Goal: Task Accomplishment & Management: Use online tool/utility

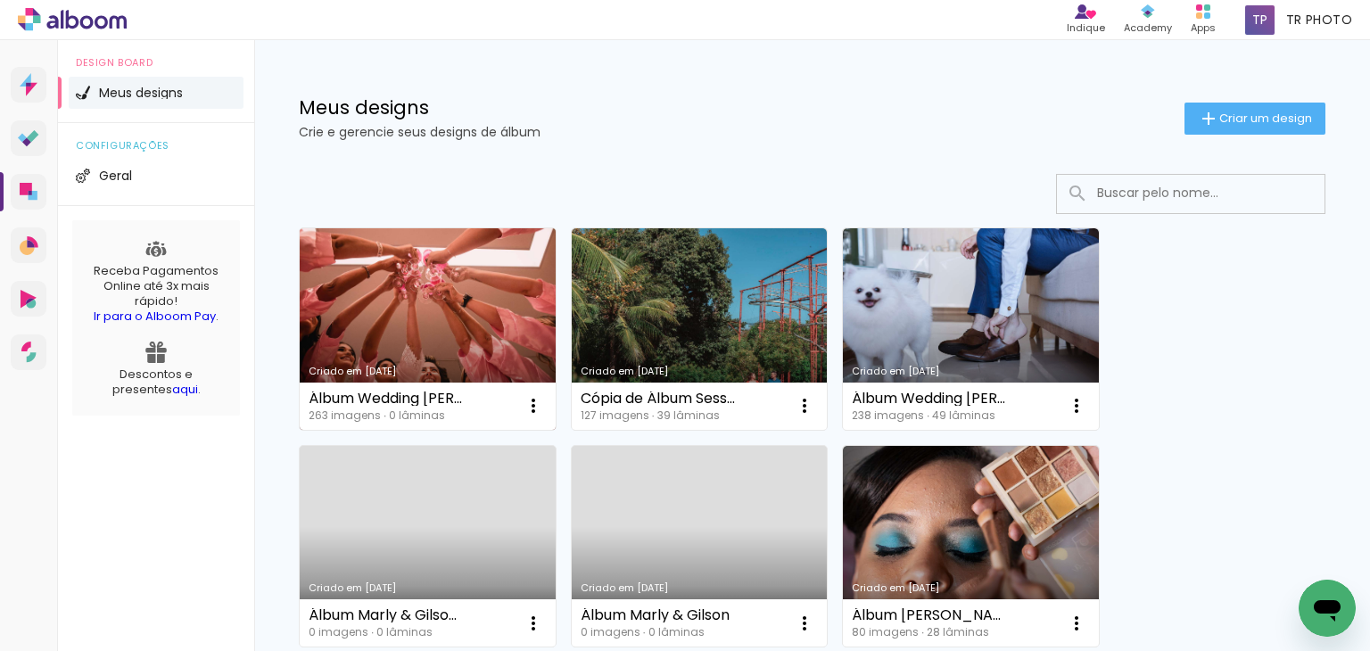
click at [391, 290] on link "Criado em [DATE]" at bounding box center [428, 329] width 256 height 202
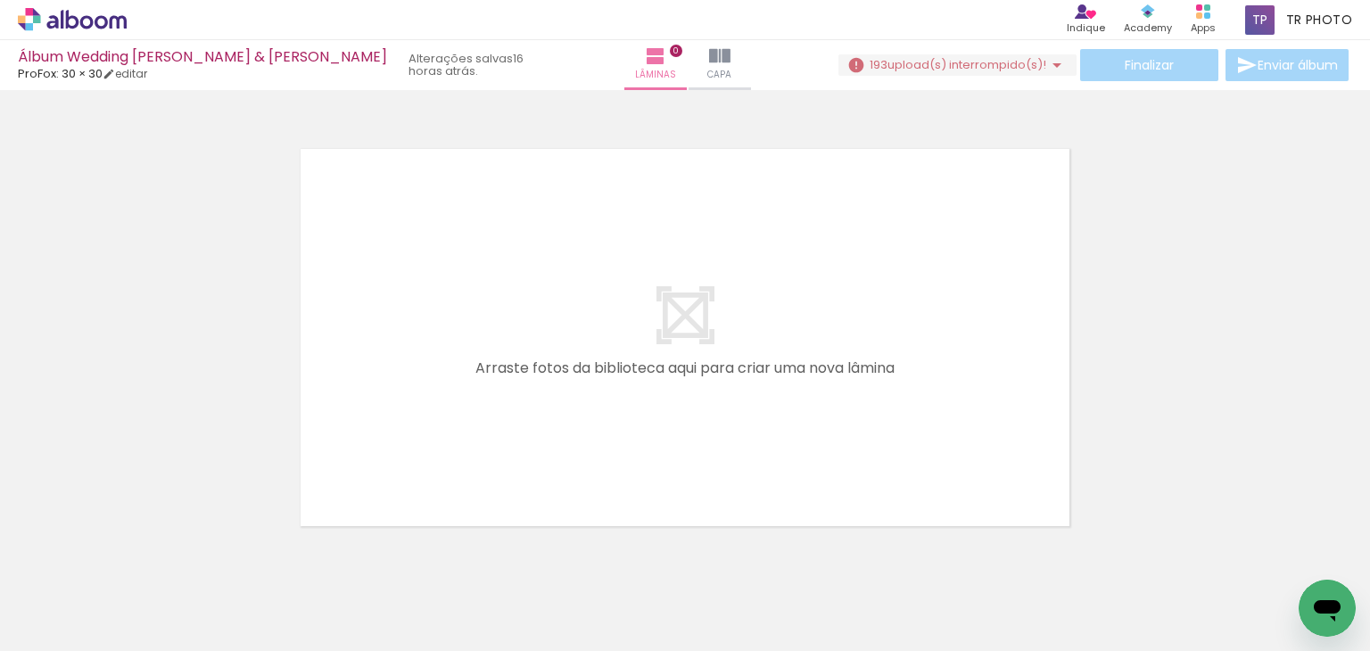
click at [286, 595] on div at bounding box center [279, 590] width 88 height 59
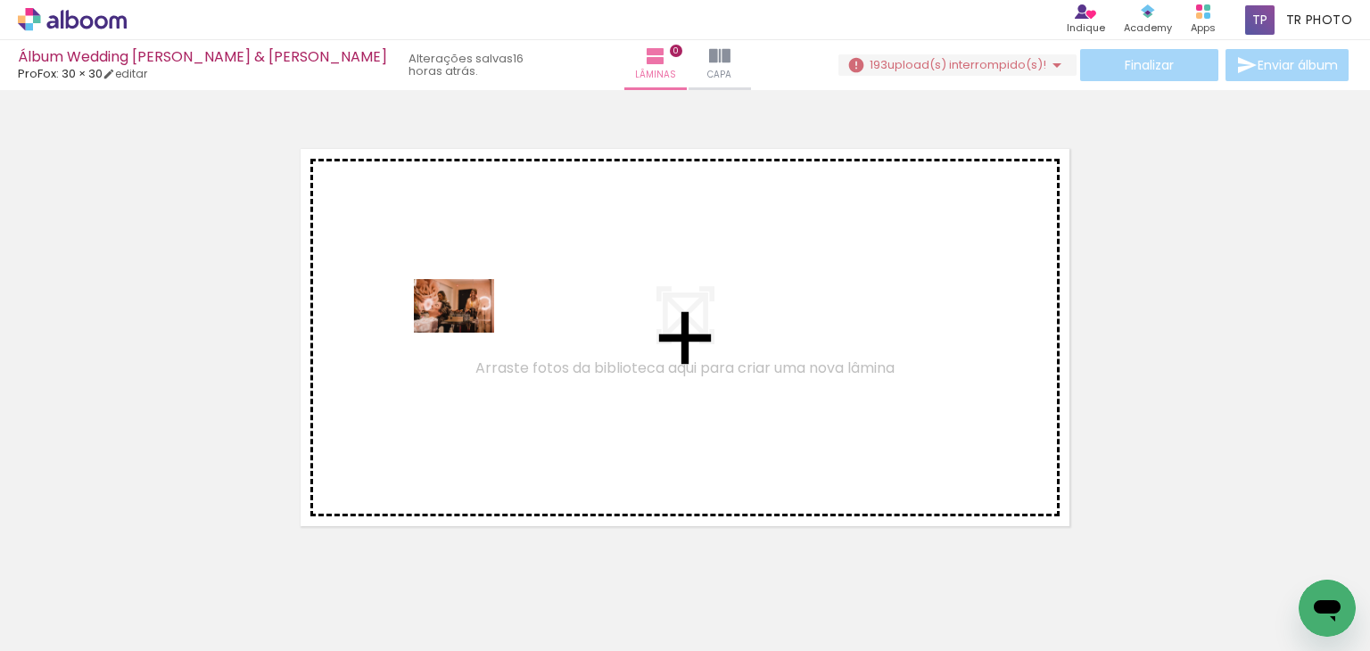
drag, startPoint x: 286, startPoint y: 595, endPoint x: 467, endPoint y: 333, distance: 318.6
click at [467, 333] on quentale-workspace at bounding box center [685, 325] width 1370 height 651
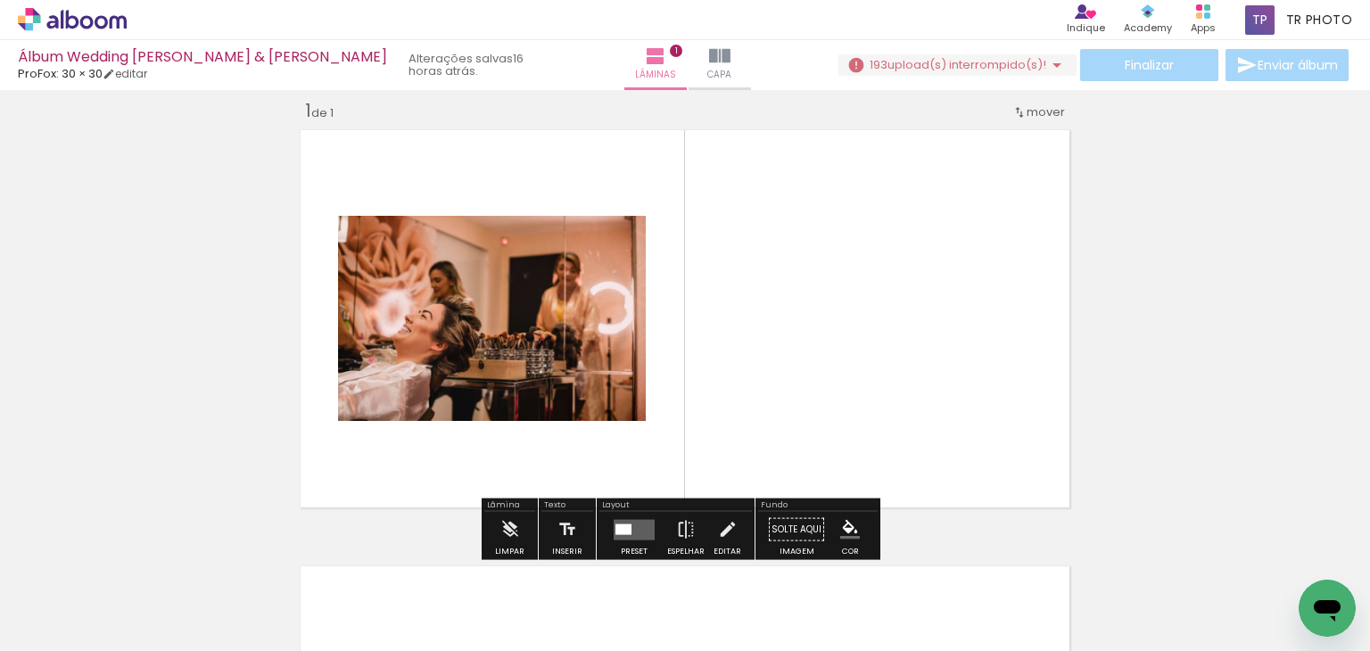
scroll to position [22, 0]
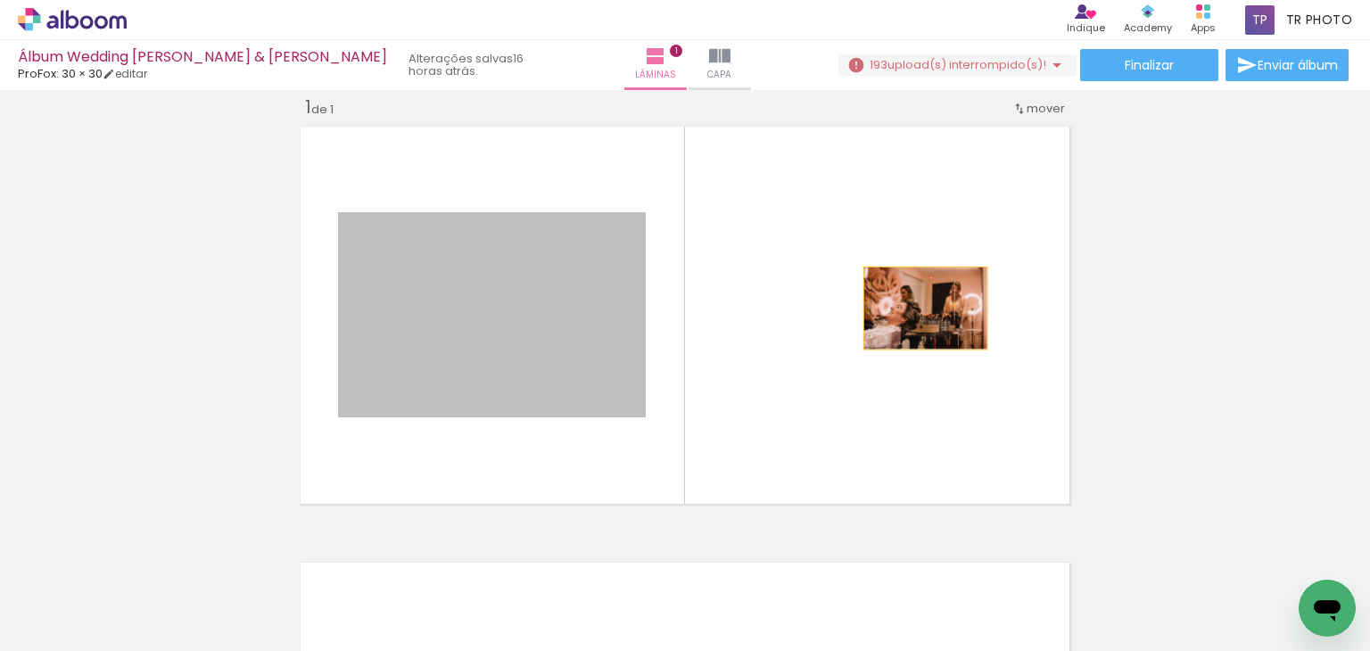
drag, startPoint x: 474, startPoint y: 309, endPoint x: 919, endPoint y: 308, distance: 444.1
click at [919, 308] on quentale-layouter at bounding box center [684, 314] width 783 height 391
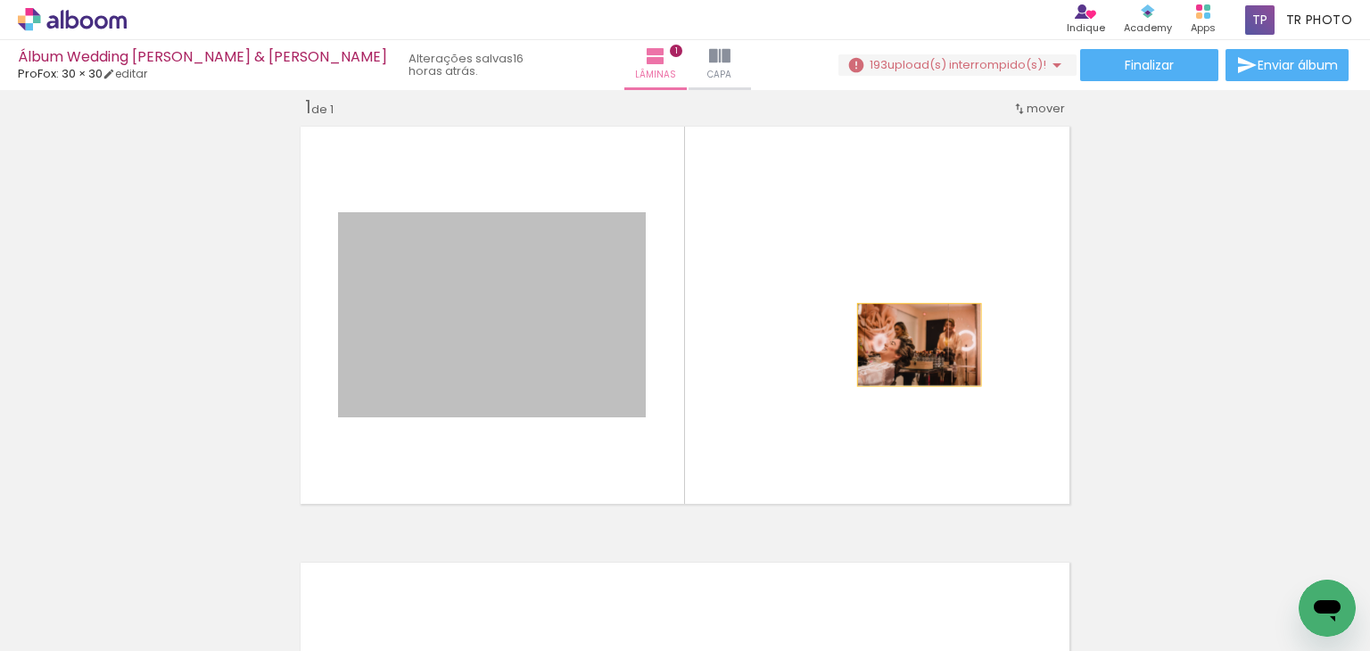
drag, startPoint x: 533, startPoint y: 331, endPoint x: 913, endPoint y: 338, distance: 380.0
click at [913, 338] on quentale-layouter at bounding box center [684, 314] width 783 height 391
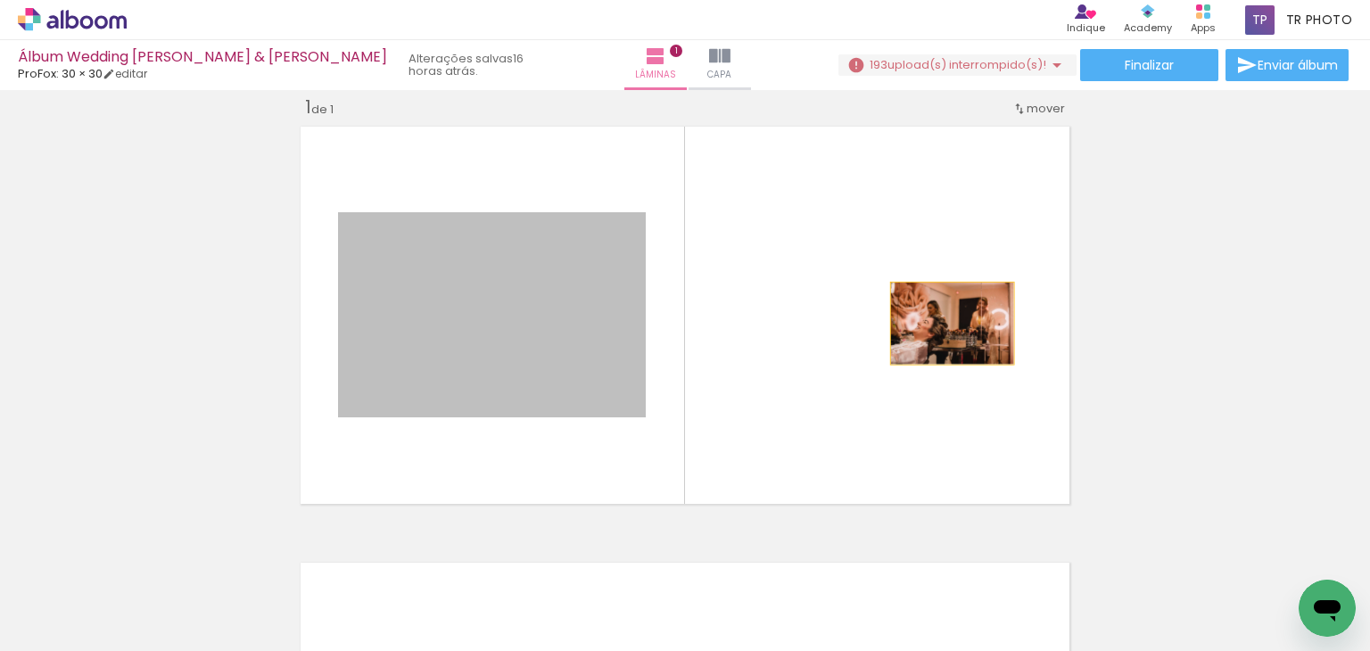
drag, startPoint x: 548, startPoint y: 304, endPoint x: 845, endPoint y: 318, distance: 296.4
click at [935, 320] on quentale-layouter at bounding box center [684, 314] width 783 height 391
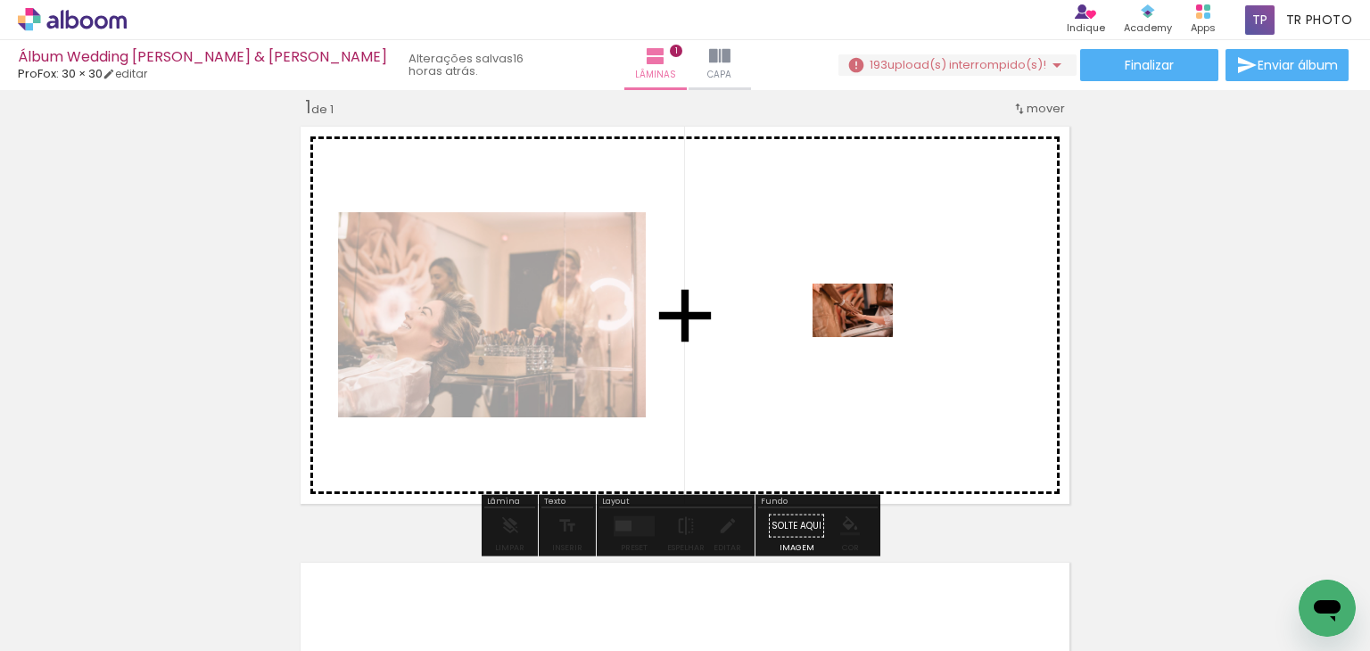
drag, startPoint x: 389, startPoint y: 606, endPoint x: 865, endPoint y: 337, distance: 546.6
click at [865, 337] on quentale-workspace at bounding box center [685, 325] width 1370 height 651
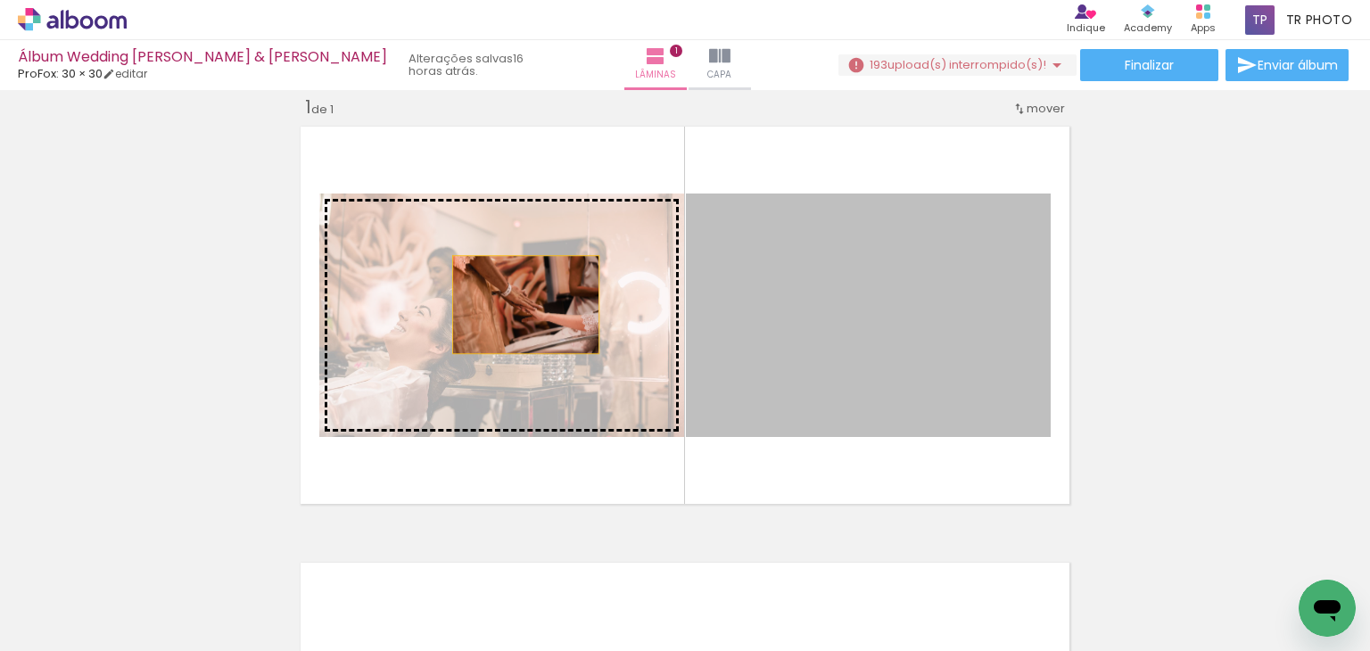
drag, startPoint x: 969, startPoint y: 279, endPoint x: 519, endPoint y: 304, distance: 451.0
click at [0, 0] on slot at bounding box center [0, 0] width 0 height 0
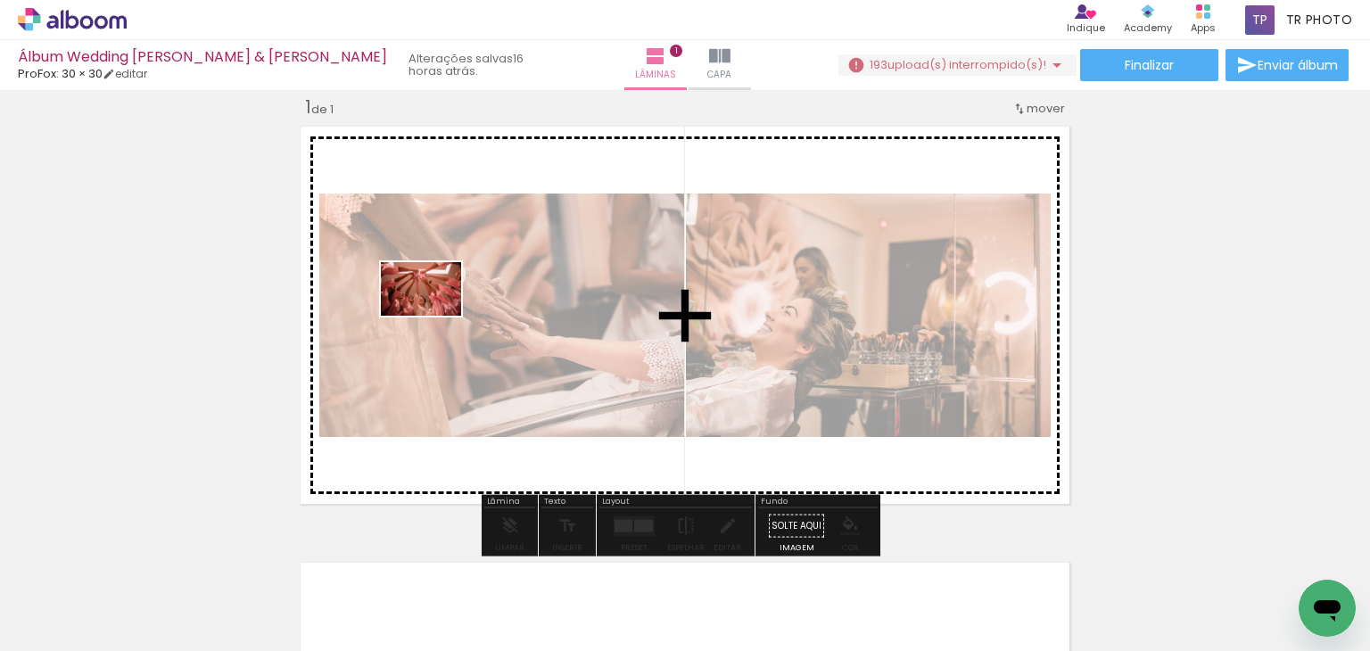
drag, startPoint x: 189, startPoint y: 597, endPoint x: 434, endPoint y: 316, distance: 373.6
click at [434, 316] on quentale-workspace at bounding box center [685, 325] width 1370 height 651
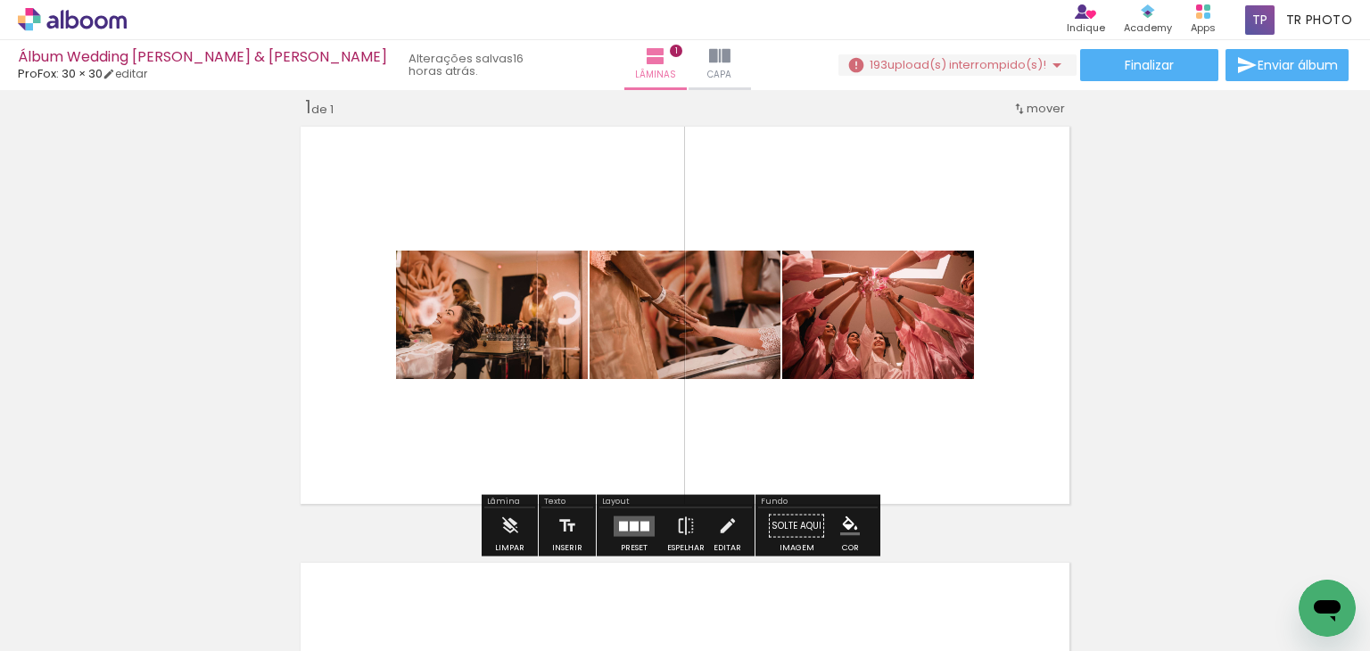
click at [706, 314] on quentale-photo at bounding box center [684, 315] width 191 height 128
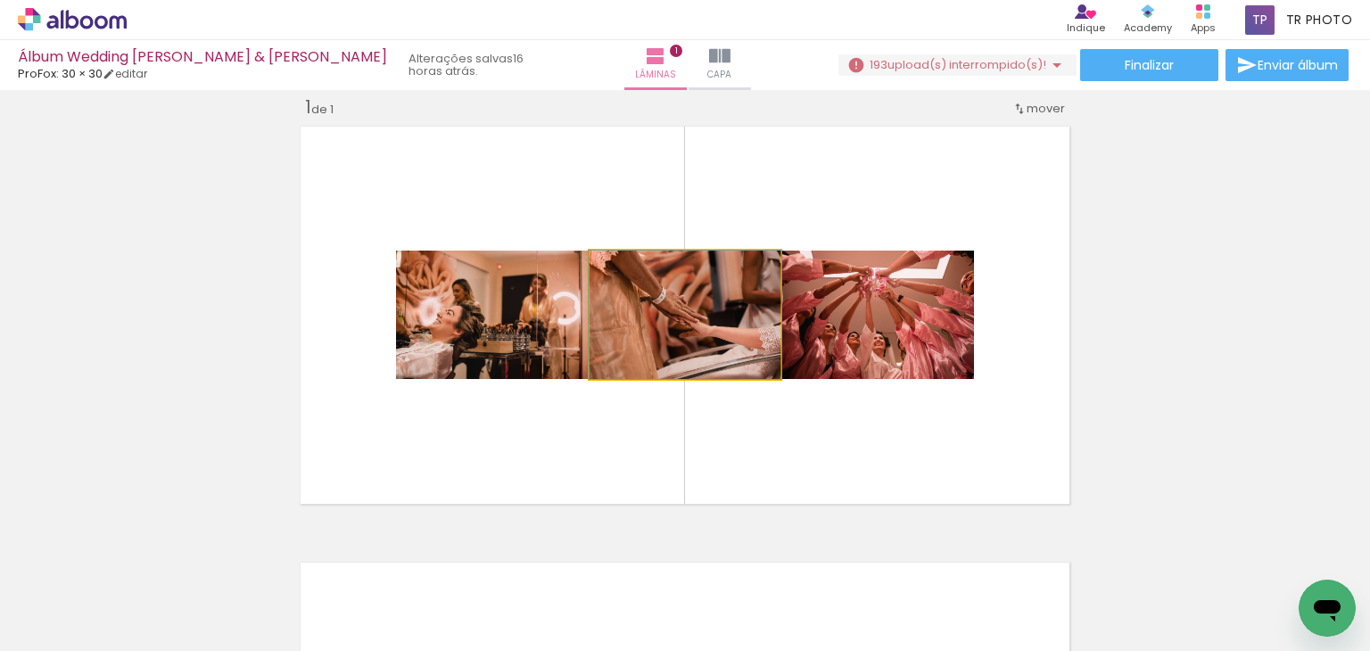
click at [713, 308] on quentale-photo at bounding box center [684, 315] width 191 height 128
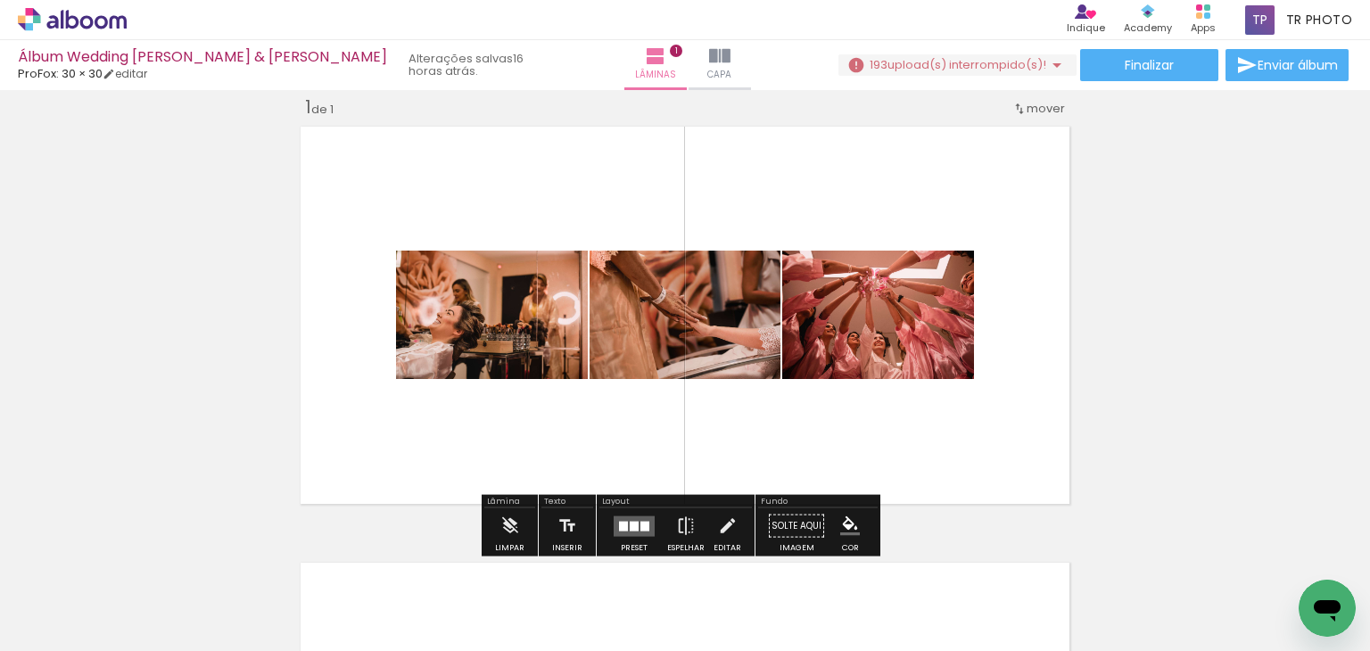
click at [713, 308] on quentale-photo at bounding box center [684, 315] width 191 height 128
drag, startPoint x: 688, startPoint y: 349, endPoint x: 724, endPoint y: 327, distance: 41.6
click at [724, 327] on quentale-photo at bounding box center [684, 315] width 191 height 128
click at [725, 324] on quentale-photo at bounding box center [684, 315] width 191 height 128
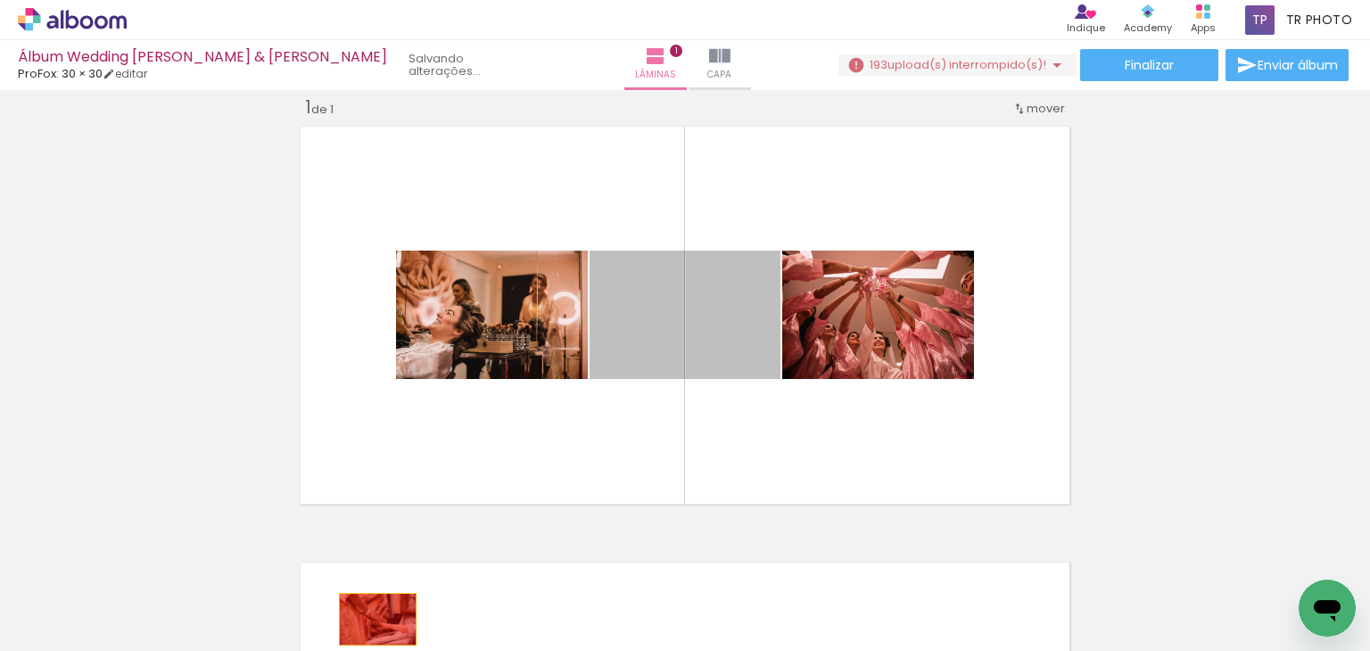
drag, startPoint x: 711, startPoint y: 327, endPoint x: 371, endPoint y: 619, distance: 447.7
click at [371, 619] on quentale-workspace at bounding box center [685, 325] width 1370 height 651
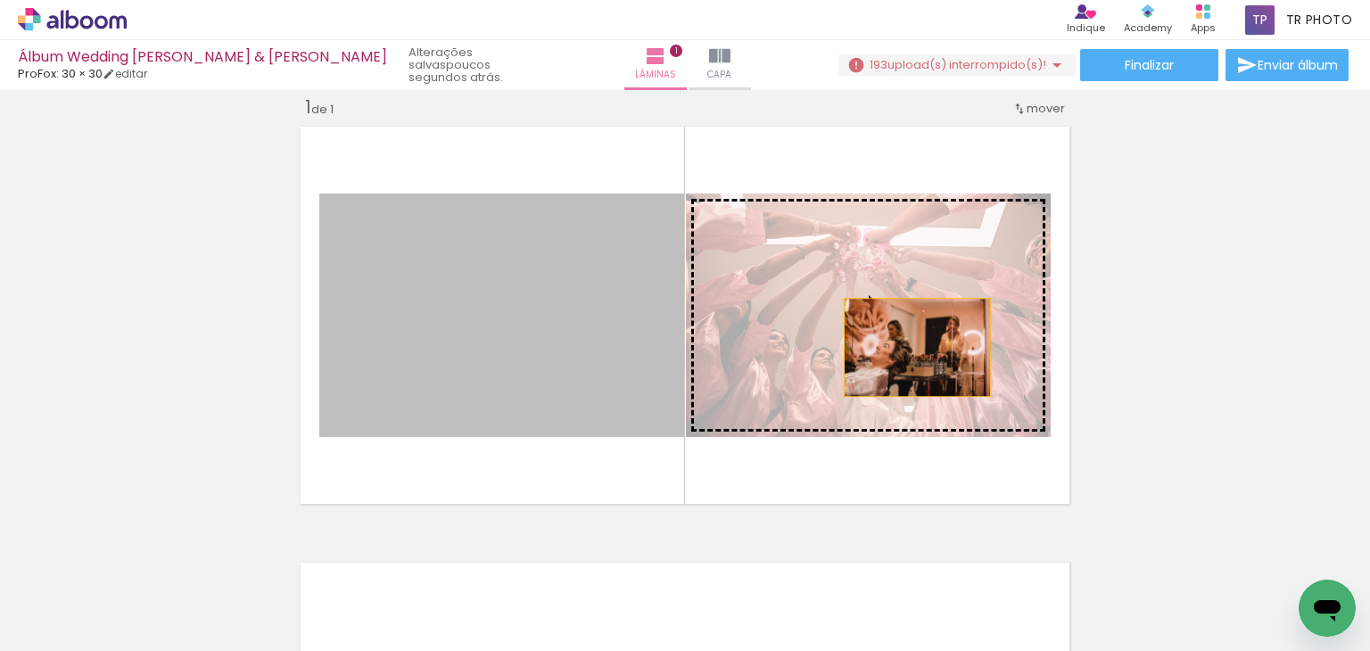
drag, startPoint x: 527, startPoint y: 353, endPoint x: 911, endPoint y: 347, distance: 383.5
click at [0, 0] on slot at bounding box center [0, 0] width 0 height 0
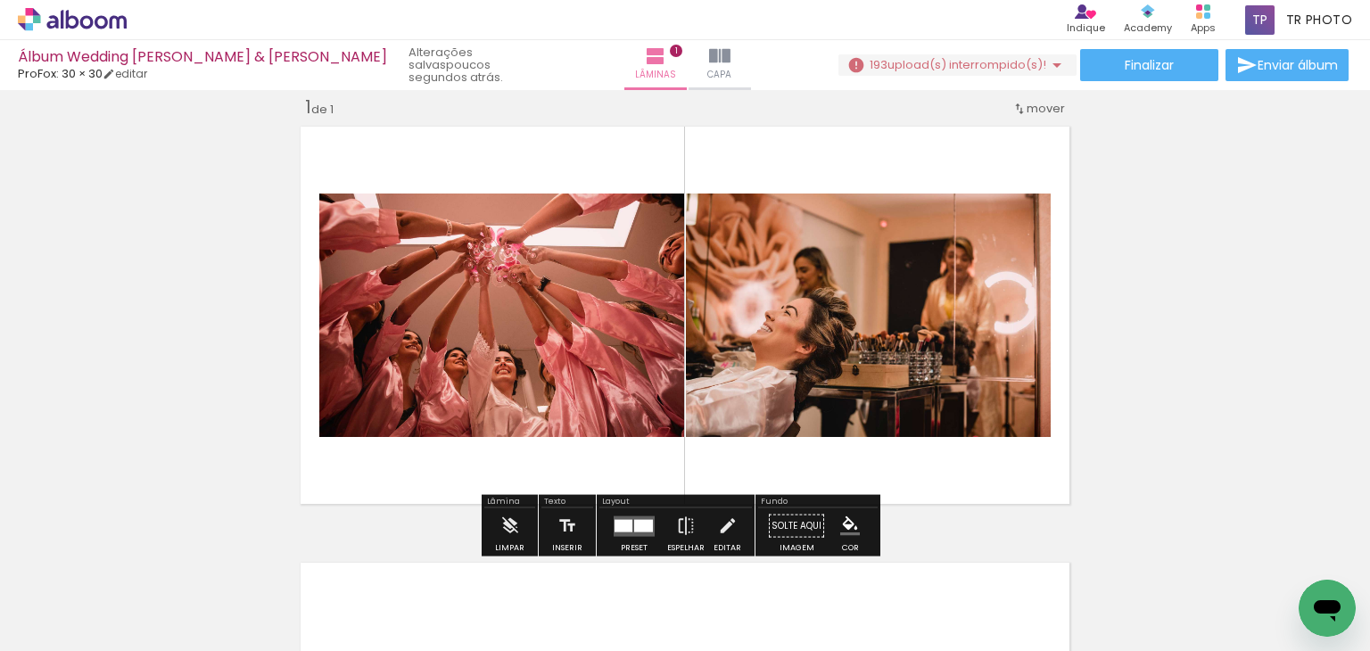
click at [1216, 294] on div "Inserir lâmina 1 de 1" at bounding box center [685, 510] width 1370 height 873
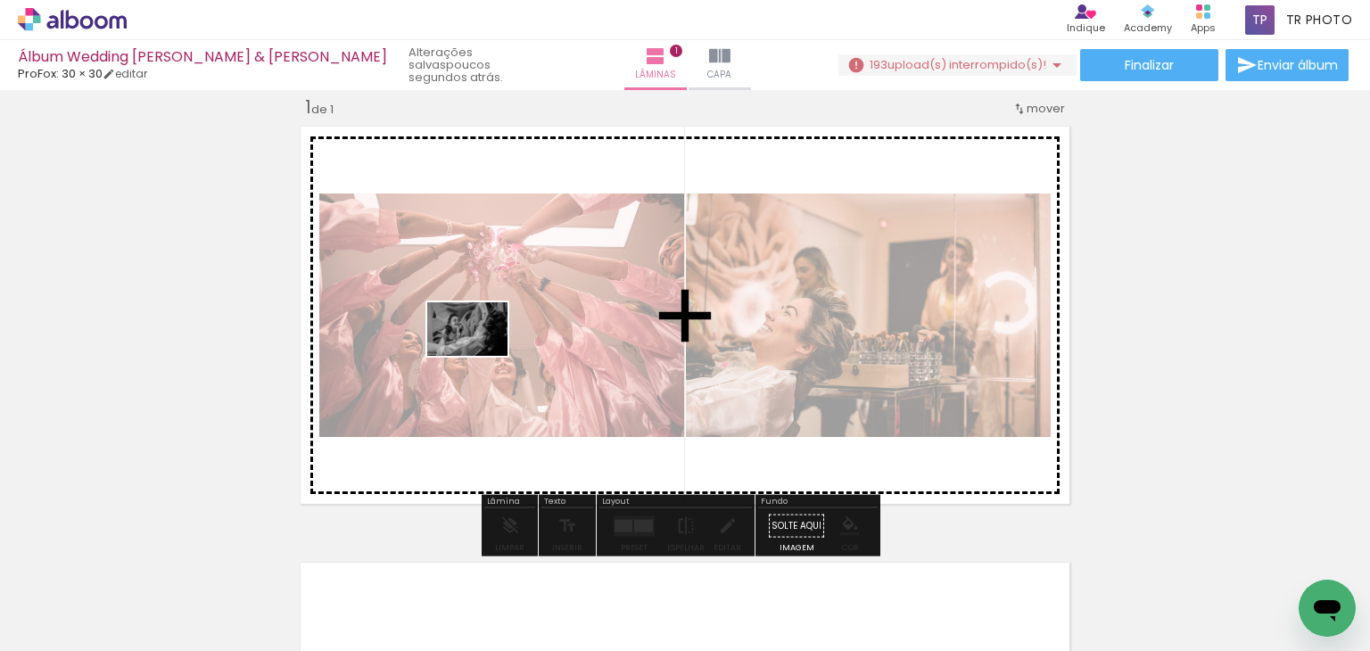
drag, startPoint x: 467, startPoint y: 605, endPoint x: 481, endPoint y: 356, distance: 249.2
click at [481, 356] on quentale-workspace at bounding box center [685, 325] width 1370 height 651
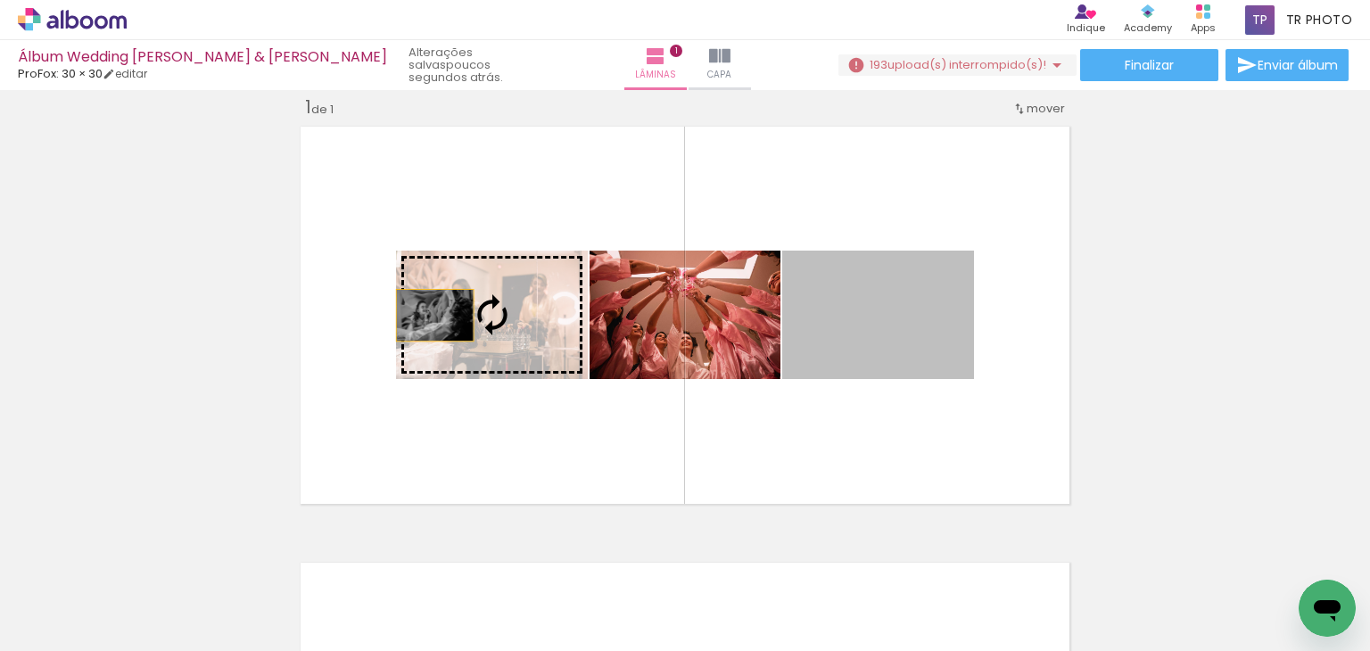
drag, startPoint x: 909, startPoint y: 317, endPoint x: 428, endPoint y: 315, distance: 480.7
click at [0, 0] on slot at bounding box center [0, 0] width 0 height 0
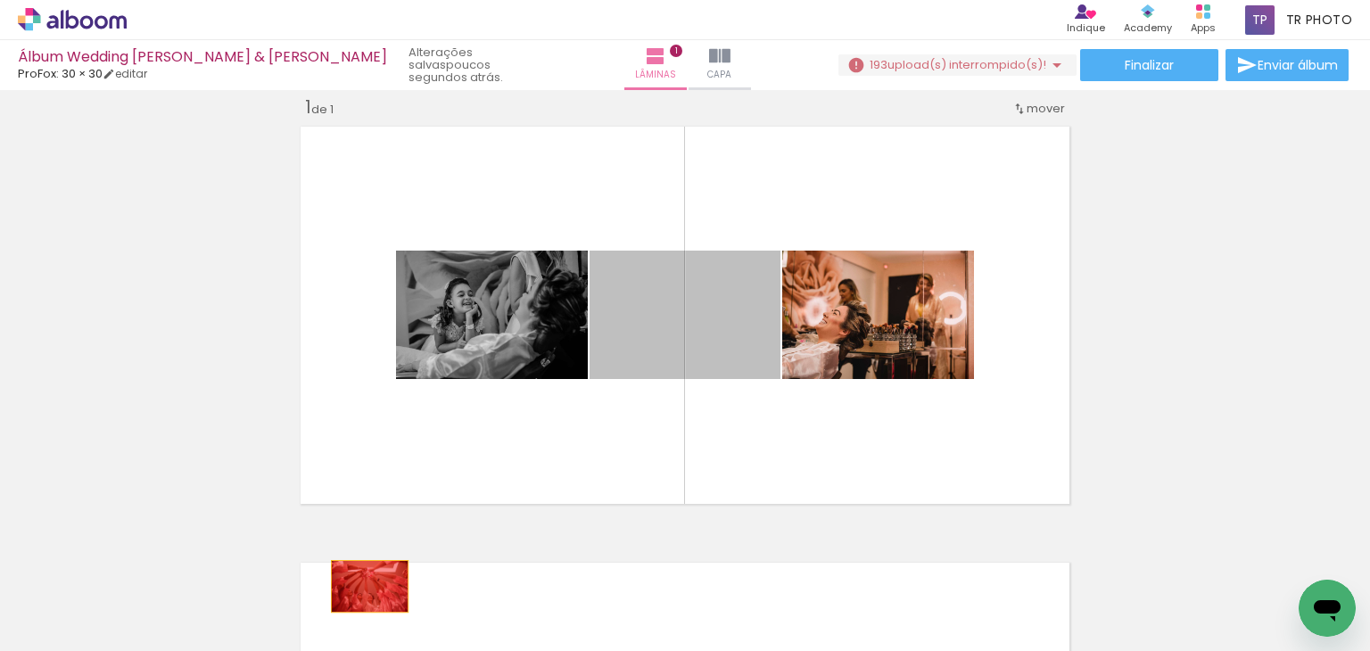
drag, startPoint x: 729, startPoint y: 331, endPoint x: 363, endPoint y: 586, distance: 445.8
click at [363, 586] on quentale-workspace at bounding box center [685, 325] width 1370 height 651
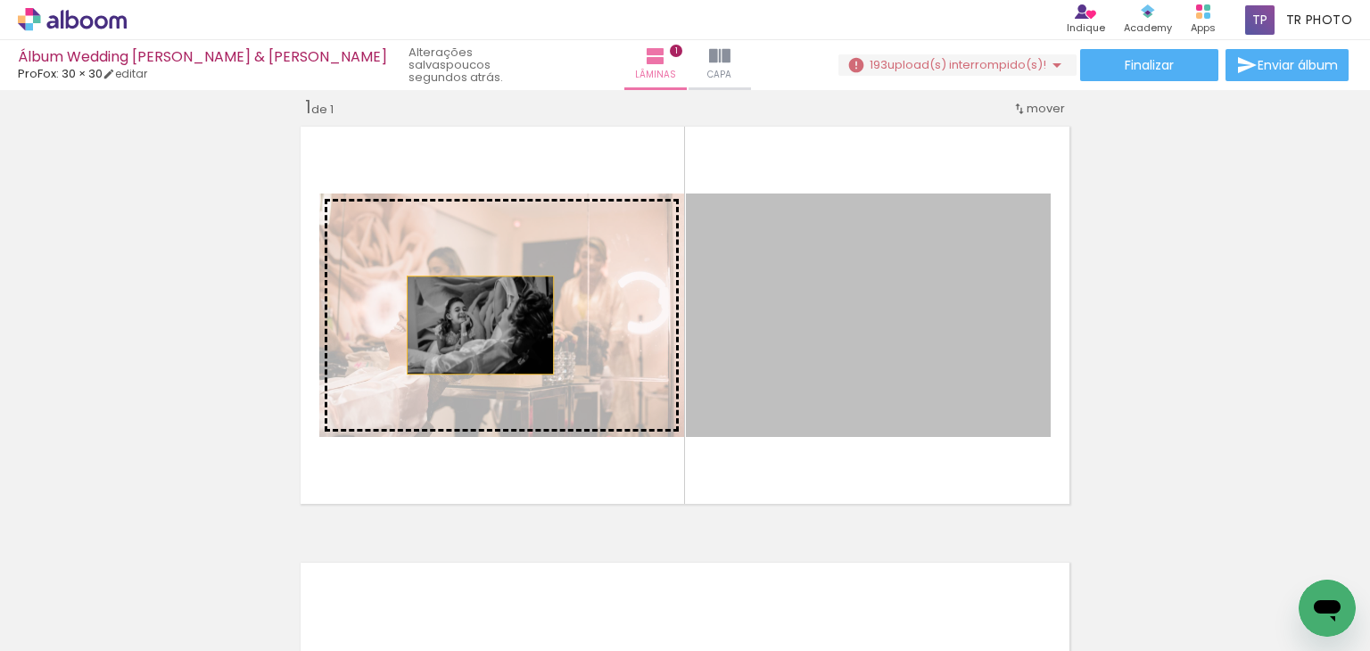
drag, startPoint x: 816, startPoint y: 303, endPoint x: 474, endPoint y: 325, distance: 343.1
click at [0, 0] on slot at bounding box center [0, 0] width 0 height 0
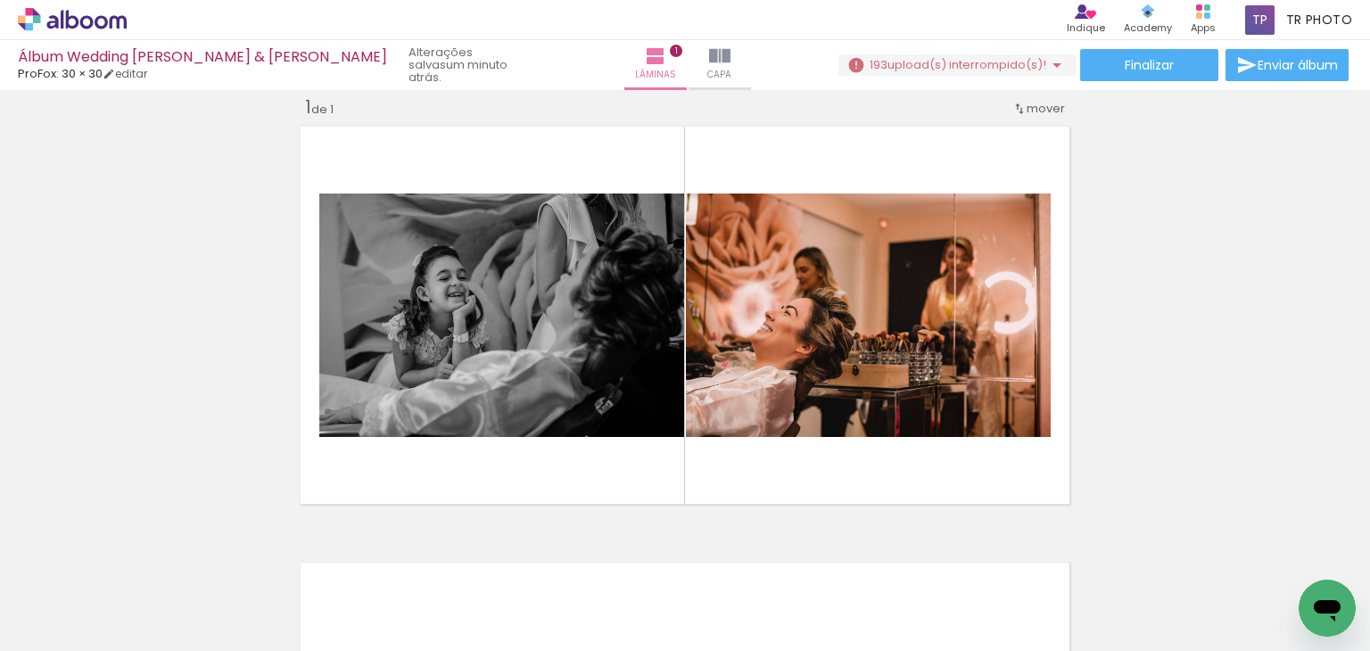
scroll to position [0, 3440]
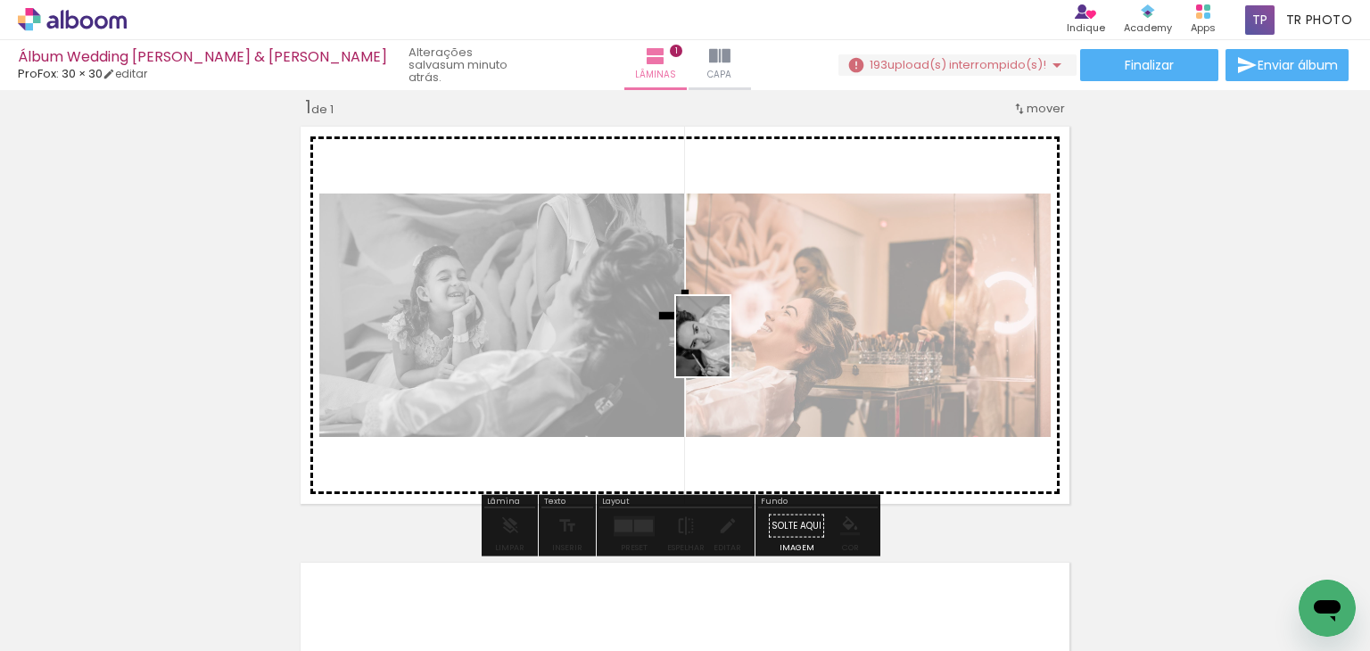
drag, startPoint x: 1038, startPoint y: 613, endPoint x: 730, endPoint y: 350, distance: 404.8
click at [730, 350] on quentale-workspace at bounding box center [685, 325] width 1370 height 651
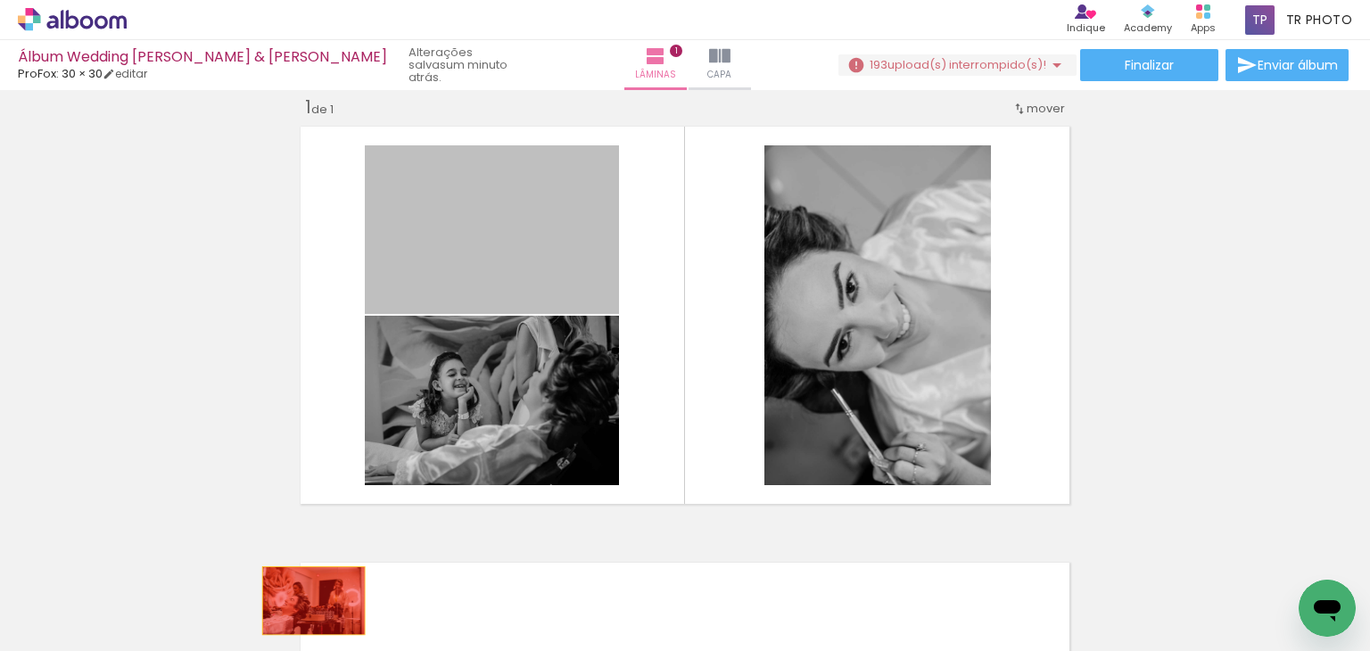
drag, startPoint x: 533, startPoint y: 247, endPoint x: 307, endPoint y: 600, distance: 419.5
click at [307, 600] on quentale-workspace at bounding box center [685, 325] width 1370 height 651
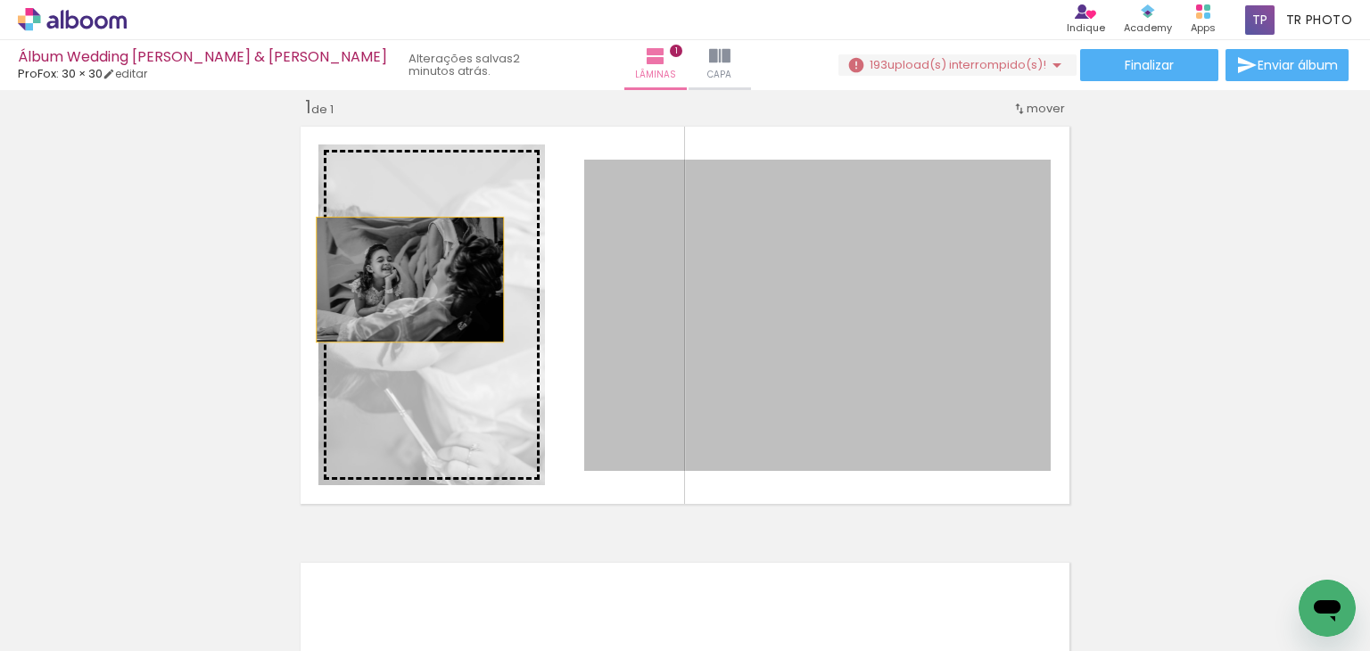
drag, startPoint x: 924, startPoint y: 288, endPoint x: 406, endPoint y: 279, distance: 518.2
click at [0, 0] on slot at bounding box center [0, 0] width 0 height 0
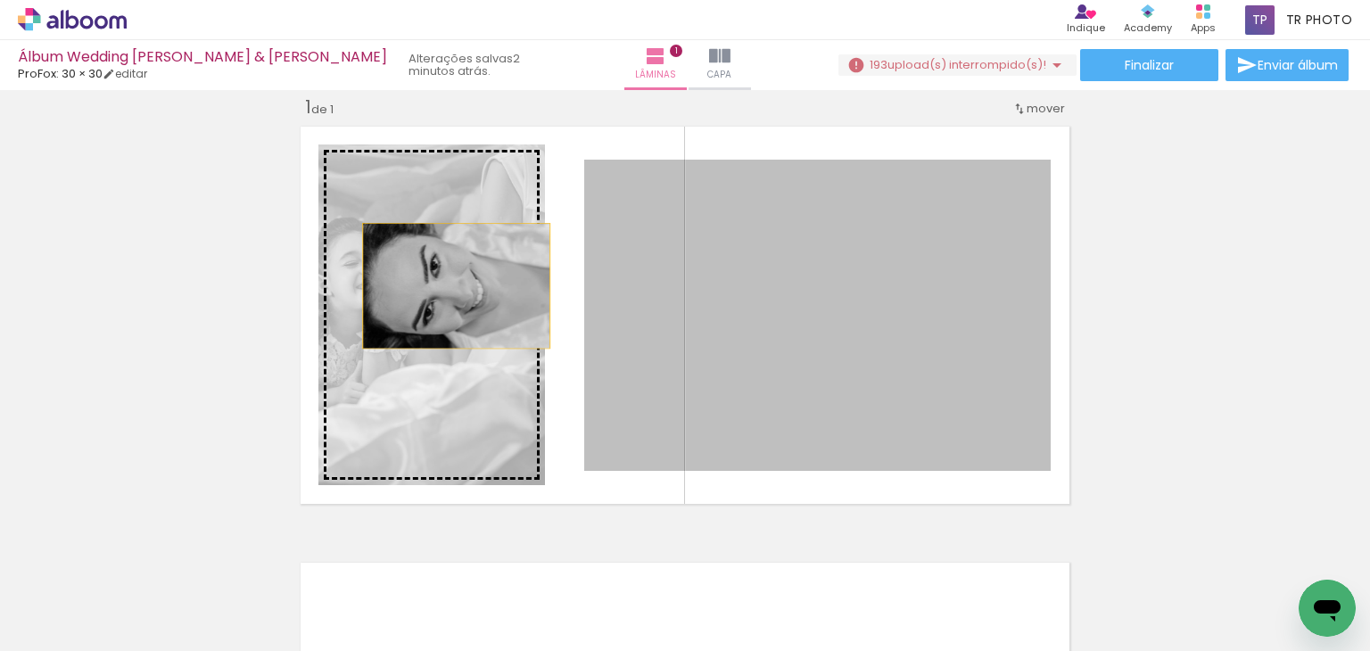
drag, startPoint x: 925, startPoint y: 279, endPoint x: 449, endPoint y: 285, distance: 475.4
click at [0, 0] on slot at bounding box center [0, 0] width 0 height 0
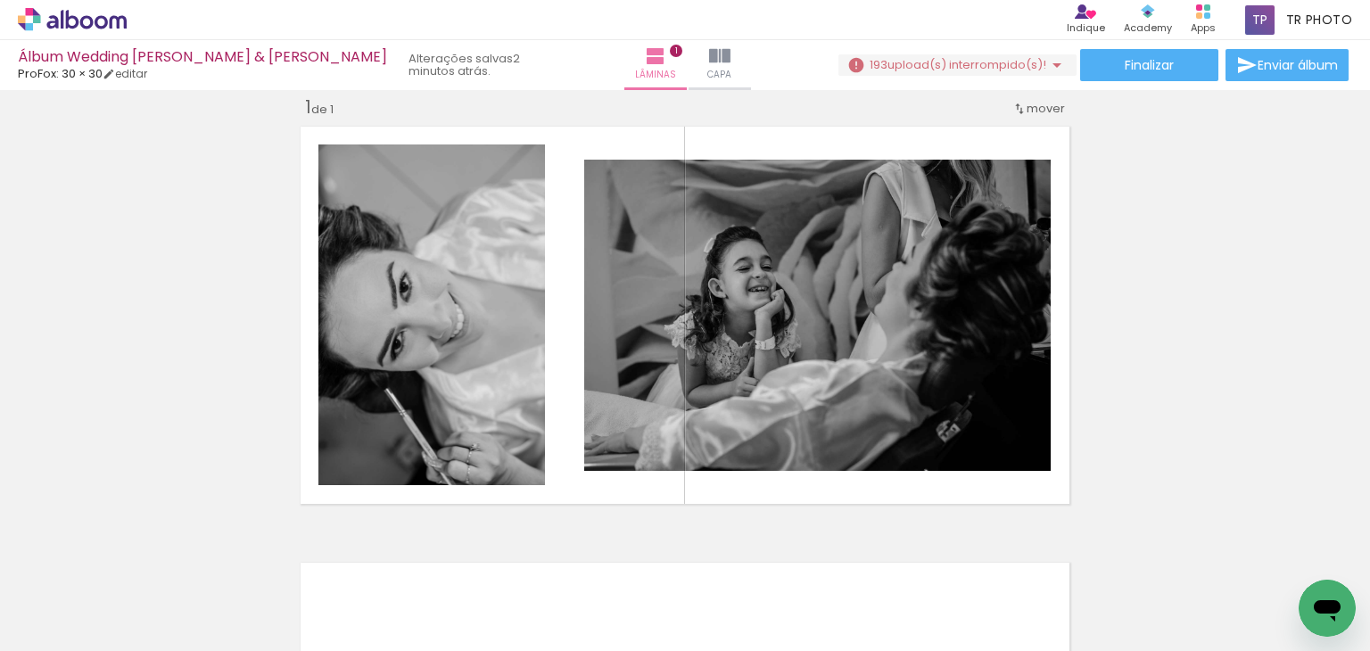
drag, startPoint x: 1206, startPoint y: 251, endPoint x: 1281, endPoint y: 235, distance: 76.8
click at [1281, 235] on div "Inserir lâmina 1 de 1" at bounding box center [685, 510] width 1370 height 873
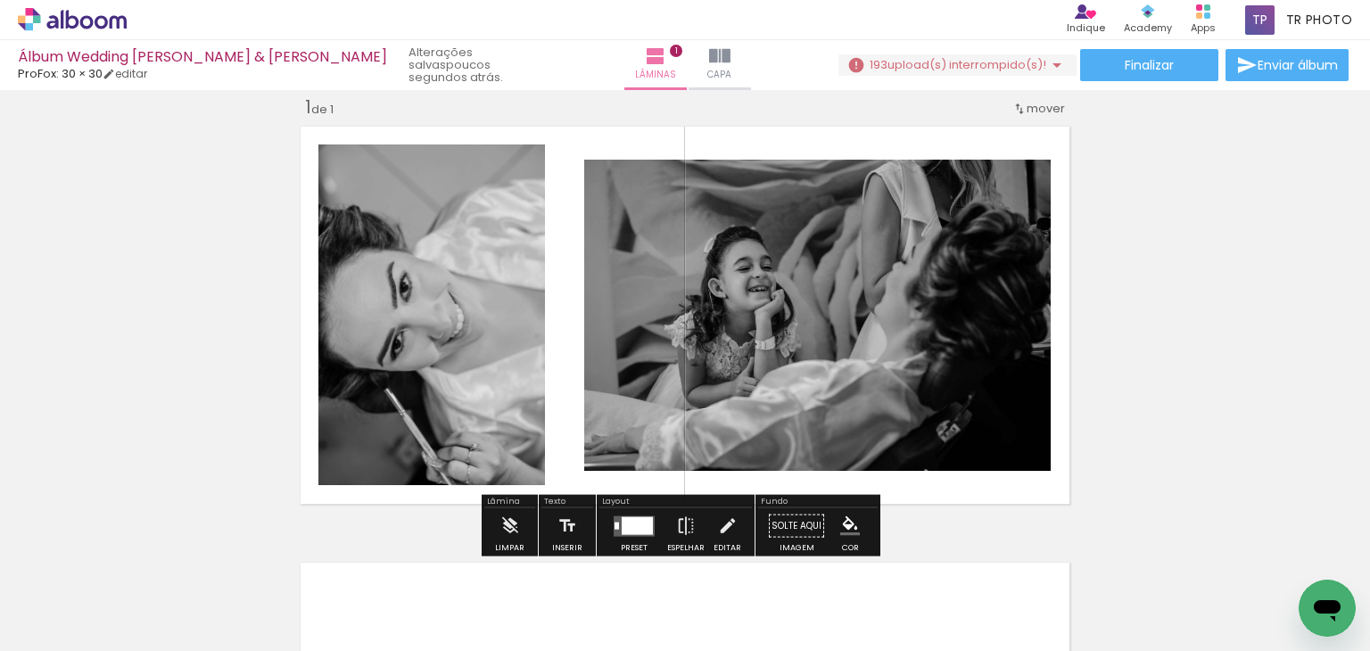
click at [1043, 142] on quentale-layouter at bounding box center [684, 314] width 783 height 391
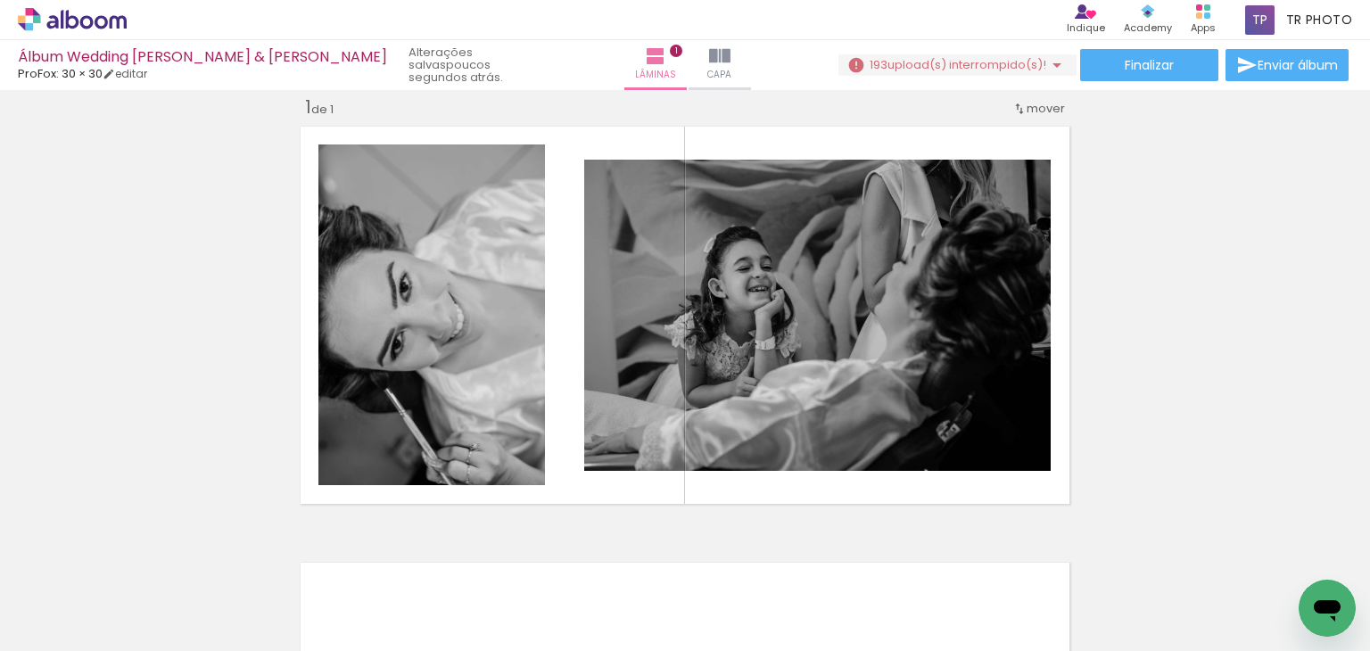
scroll to position [0, 133]
click at [1056, 65] on iron-icon at bounding box center [1056, 64] width 21 height 21
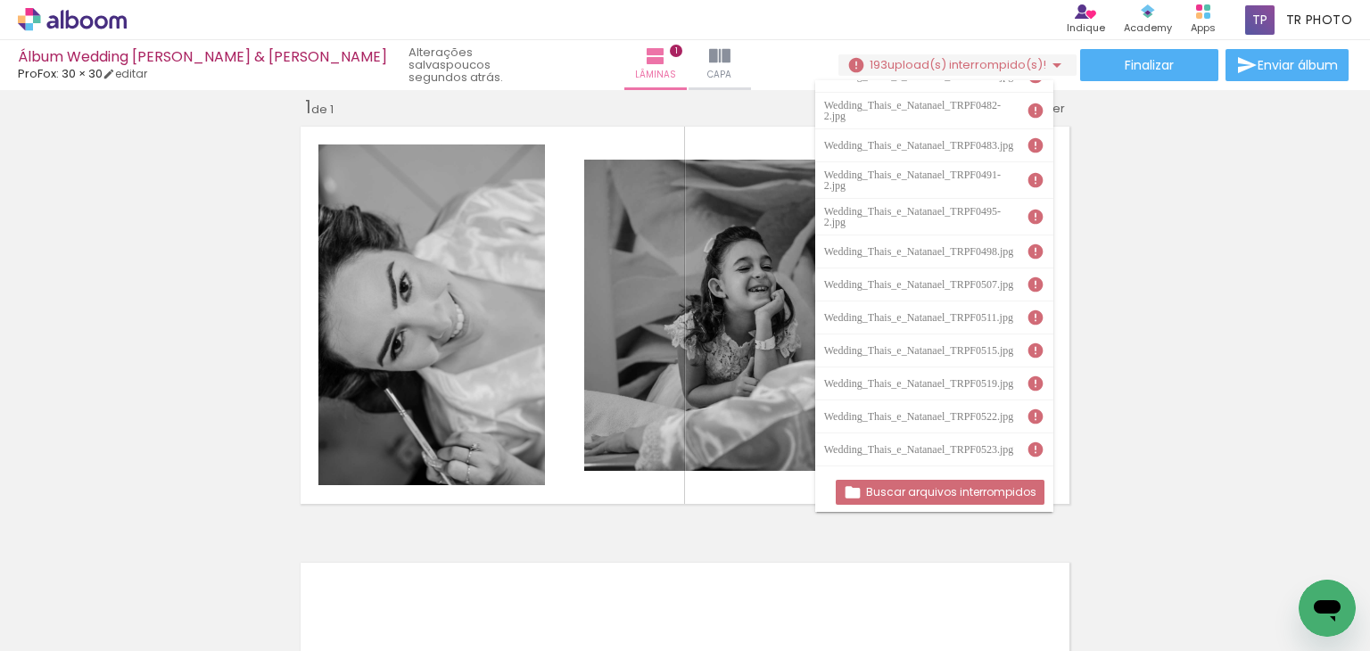
scroll to position [89, 0]
click at [0, 0] on slot "Buscar arquivos interrompidos" at bounding box center [0, 0] width 0 height 0
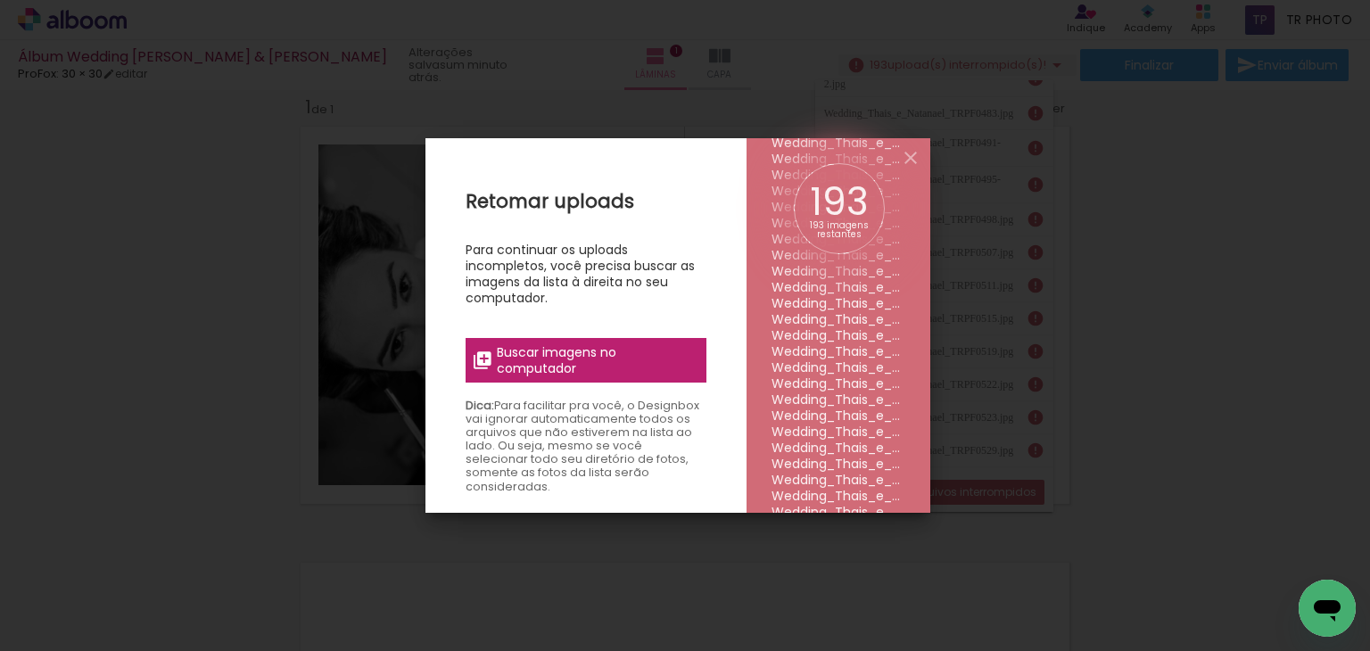
scroll to position [2889, 0]
click at [1170, 246] on iron-overlay-backdrop at bounding box center [685, 325] width 1370 height 651
click at [910, 157] on iron-icon at bounding box center [910, 157] width 21 height 21
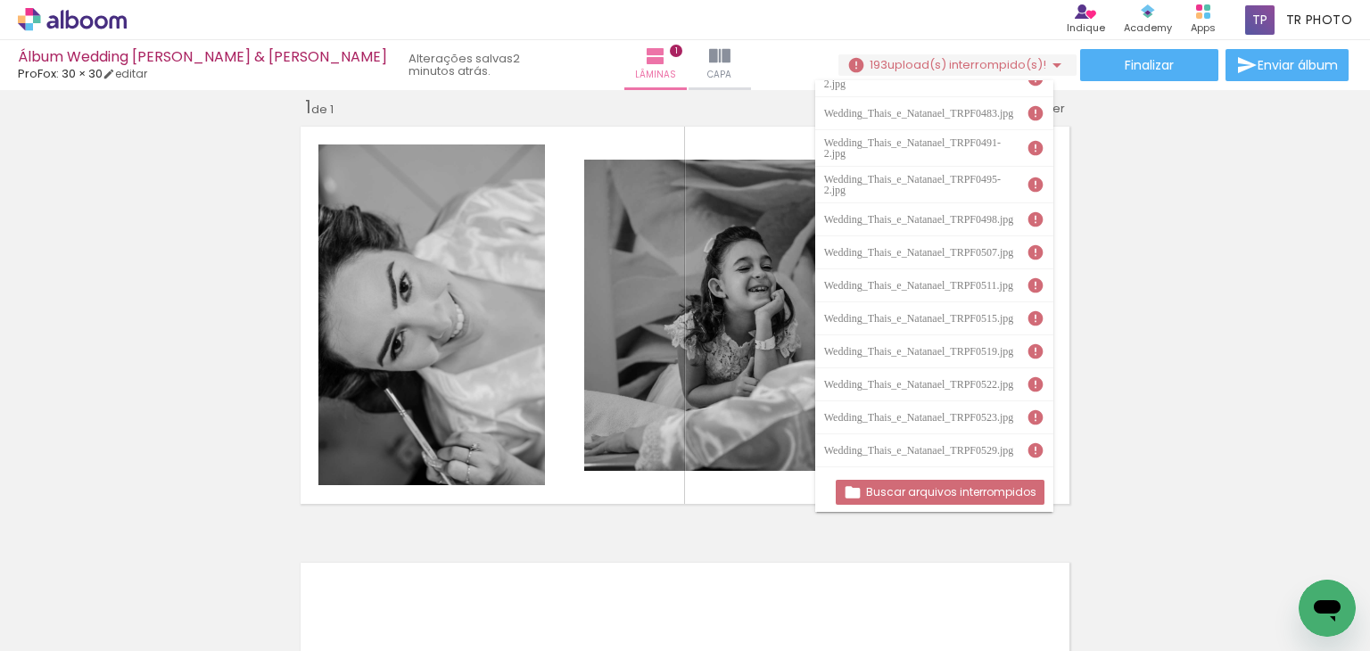
click at [1130, 204] on div "Inserir lâmina 1 de 1" at bounding box center [685, 510] width 1370 height 873
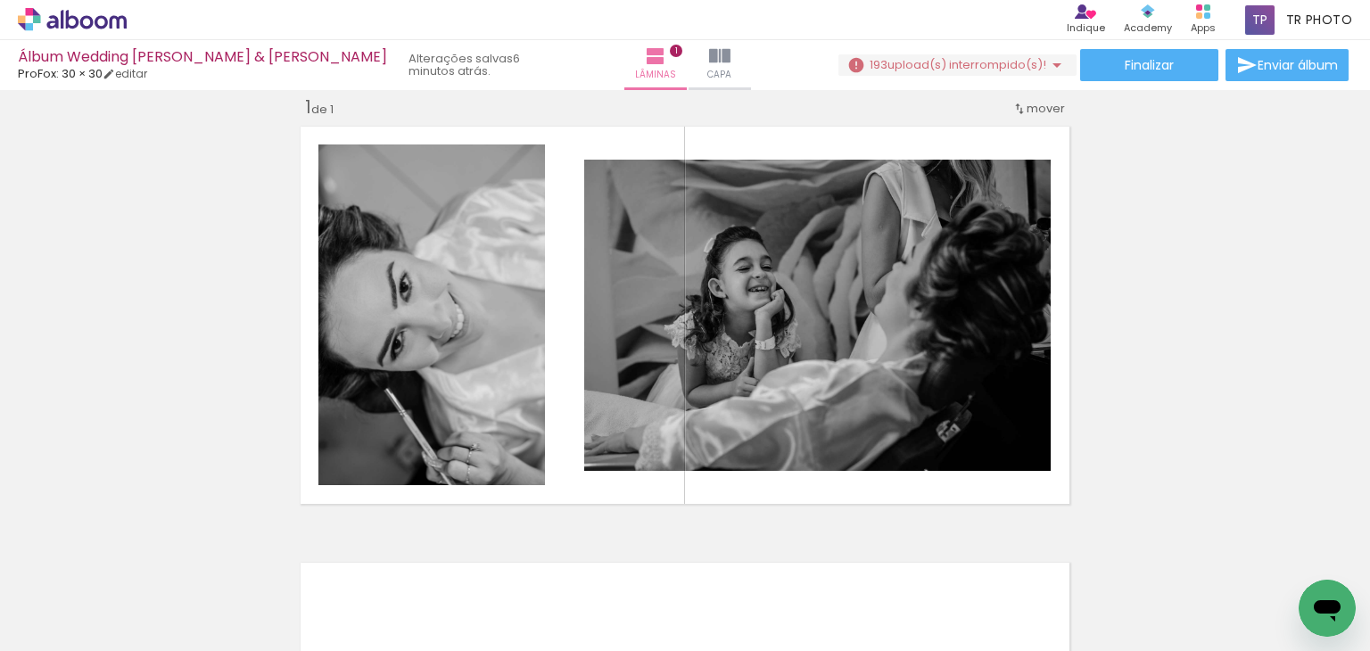
click at [1177, 278] on div "Inserir lâmina 1 de 1" at bounding box center [685, 510] width 1370 height 873
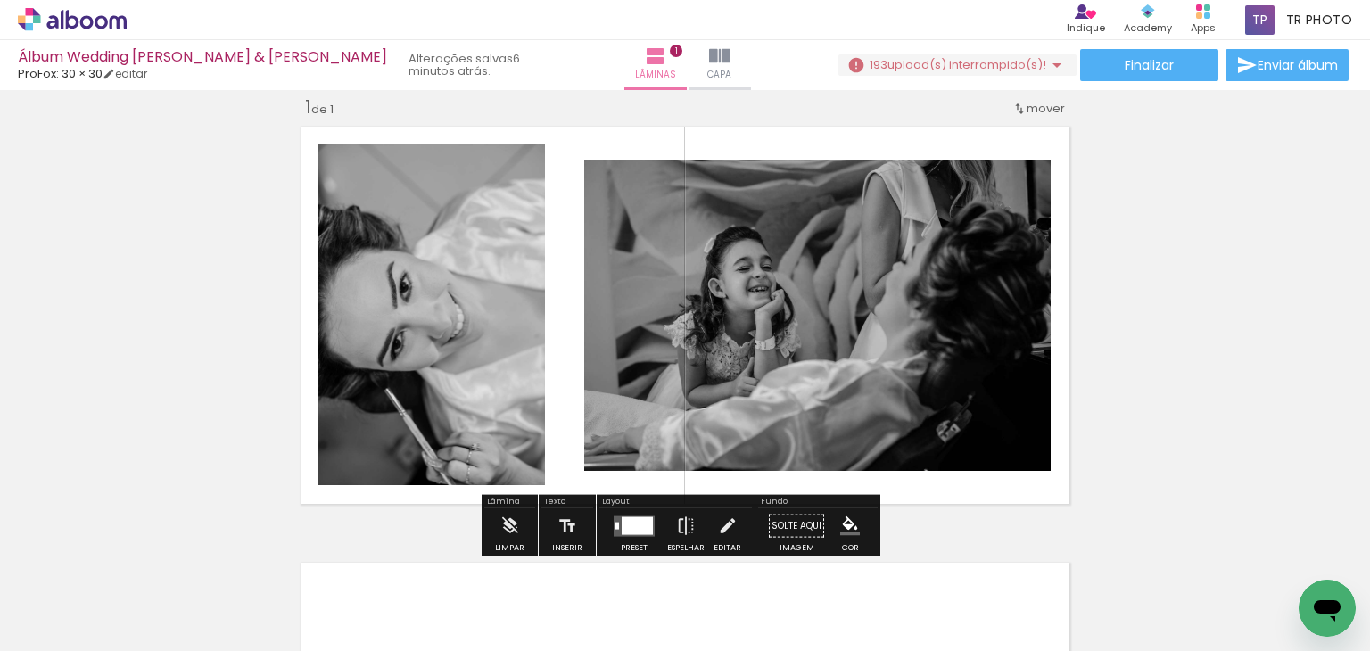
click at [1051, 311] on quentale-layouter at bounding box center [684, 314] width 783 height 391
drag, startPoint x: 1052, startPoint y: 311, endPoint x: 1116, endPoint y: 308, distance: 63.4
click at [1117, 308] on div "Inserir lâmina 1 de 1" at bounding box center [685, 510] width 1370 height 873
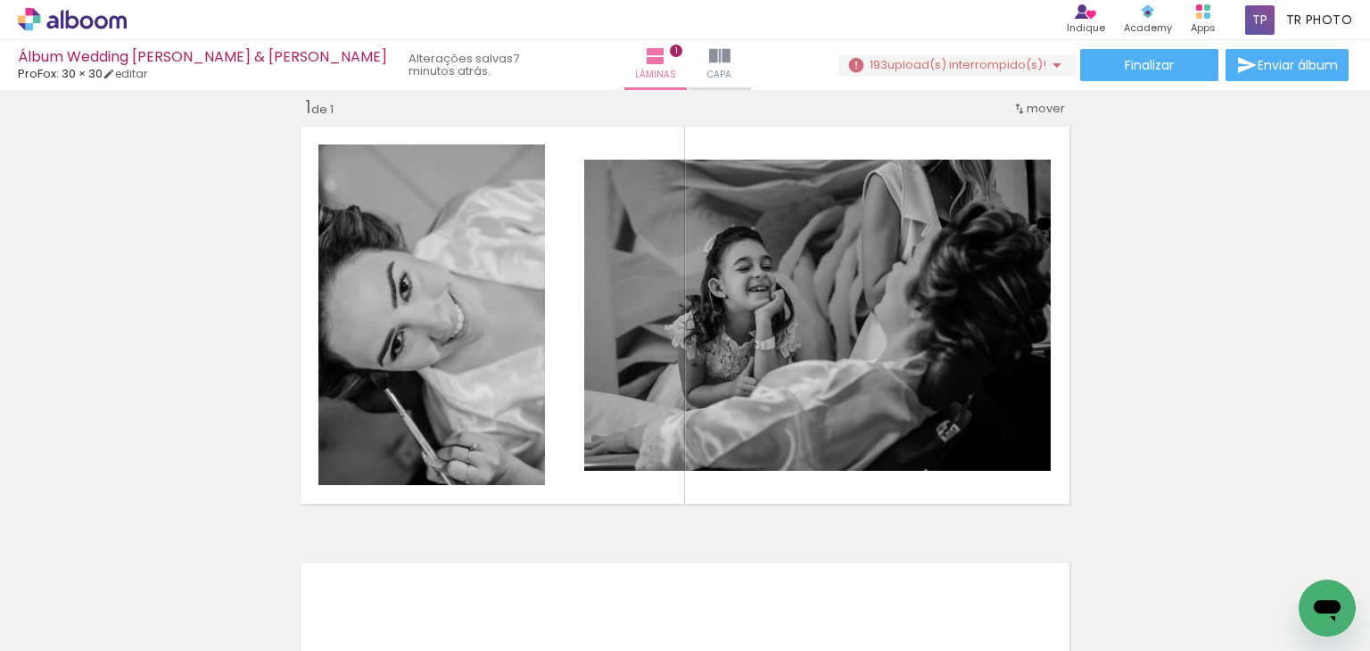
scroll to position [0, 3178]
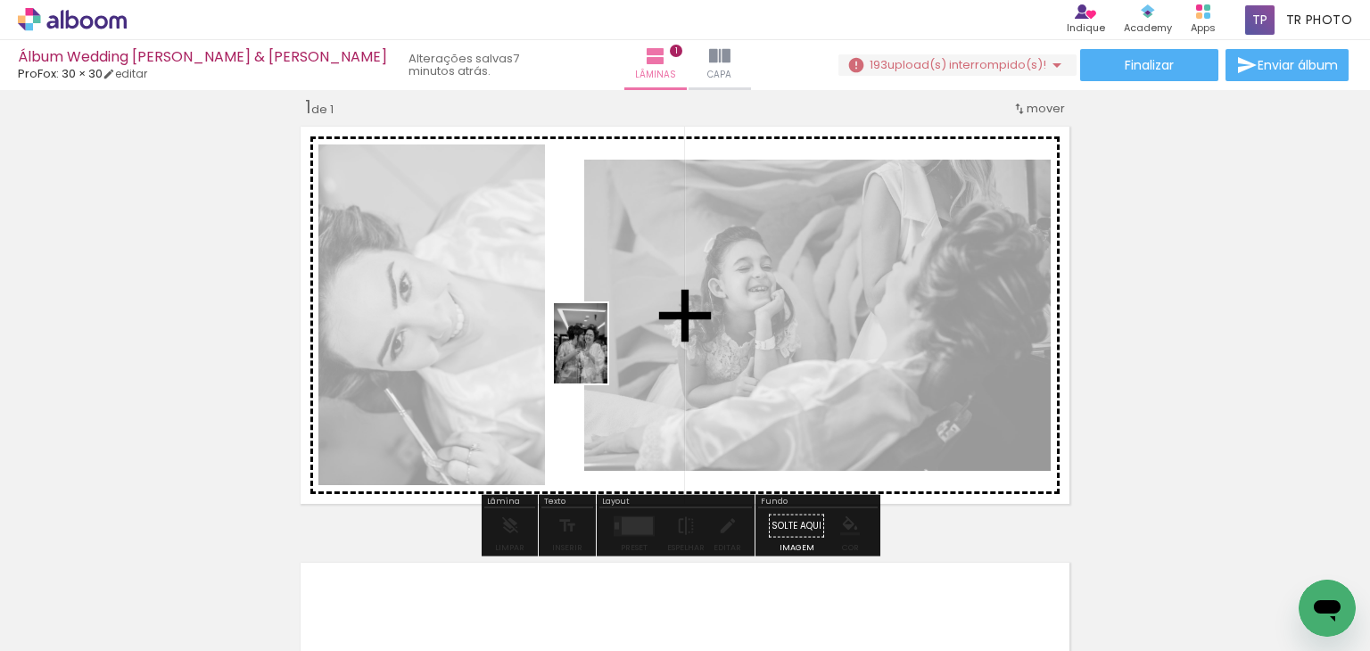
drag, startPoint x: 697, startPoint y: 582, endPoint x: 607, endPoint y: 357, distance: 242.9
click at [607, 357] on quentale-workspace at bounding box center [685, 325] width 1370 height 651
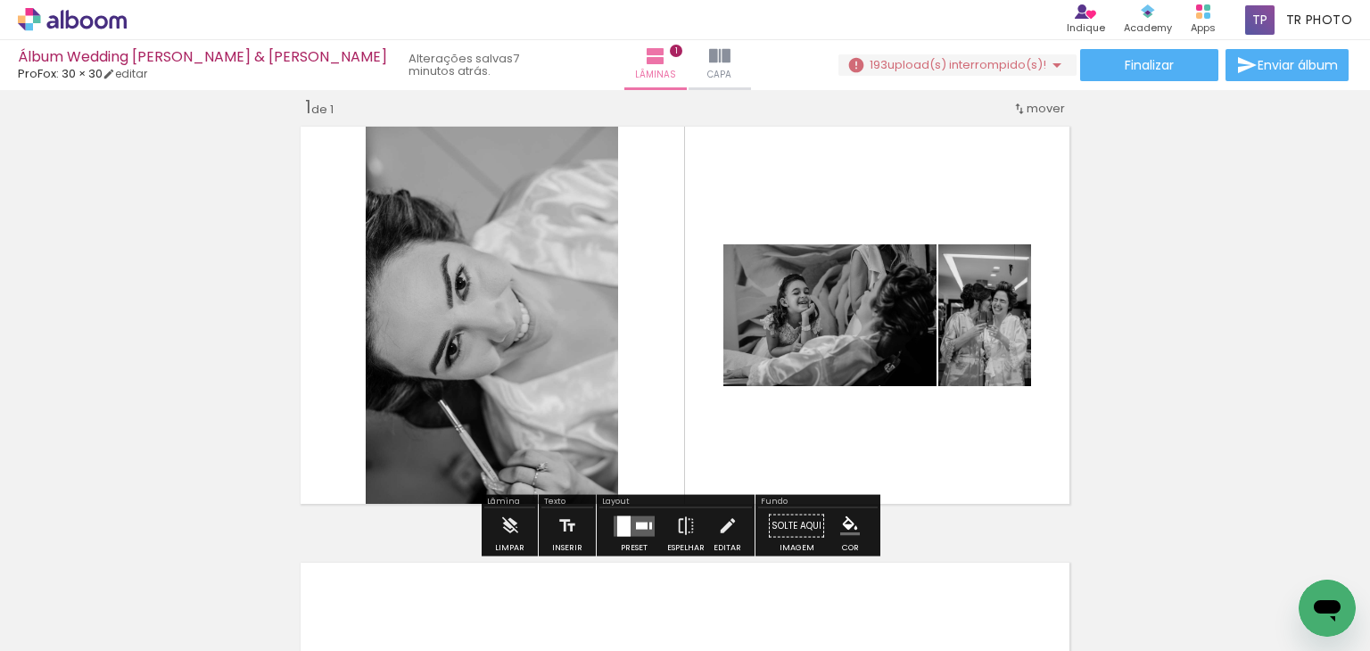
click at [1172, 340] on div "Inserir lâmina 1 de 1" at bounding box center [685, 510] width 1370 height 873
click at [509, 522] on iron-icon at bounding box center [510, 526] width 20 height 36
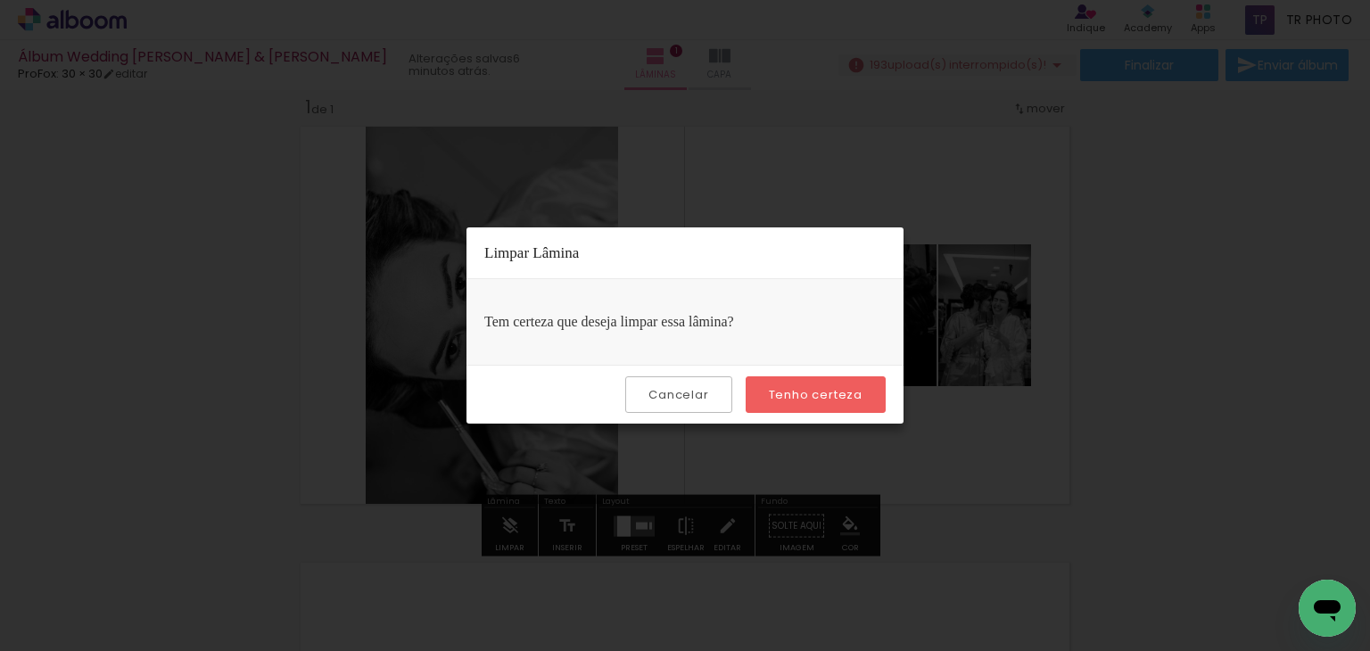
click at [0, 0] on slot "Cancelar" at bounding box center [0, 0] width 0 height 0
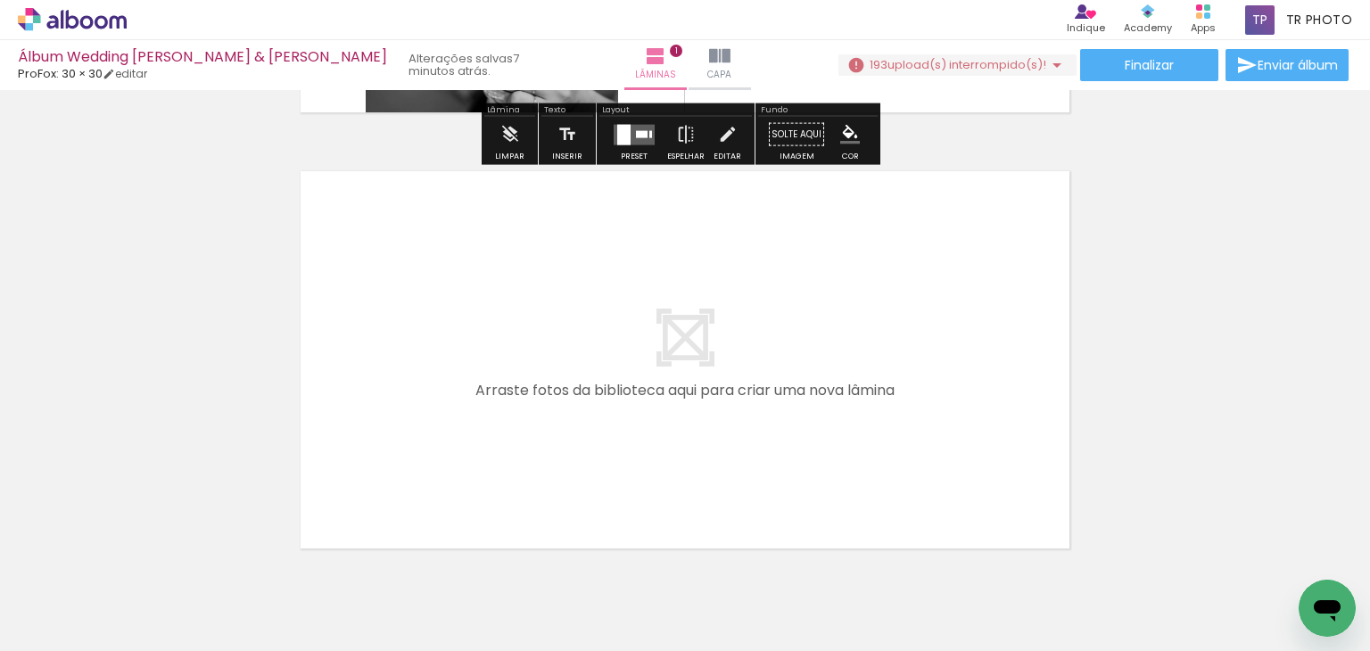
scroll to position [446, 0]
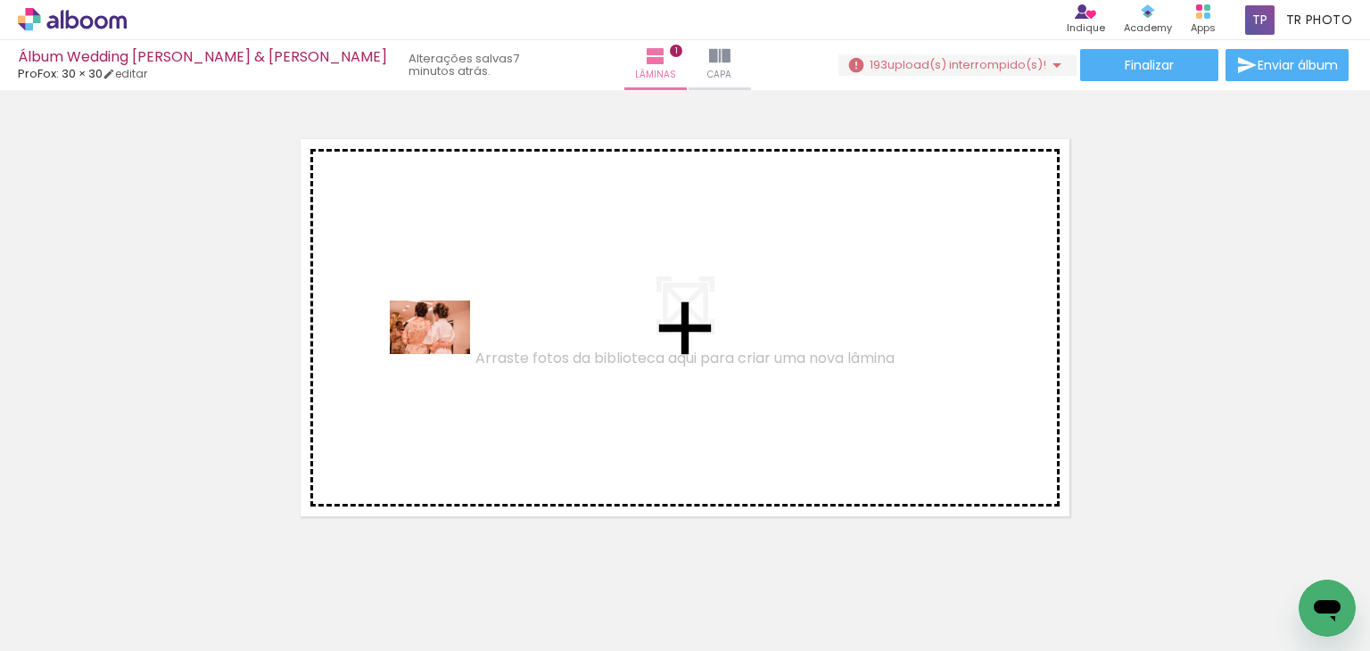
drag, startPoint x: 413, startPoint y: 614, endPoint x: 443, endPoint y: 354, distance: 261.3
click at [443, 354] on quentale-workspace at bounding box center [685, 325] width 1370 height 651
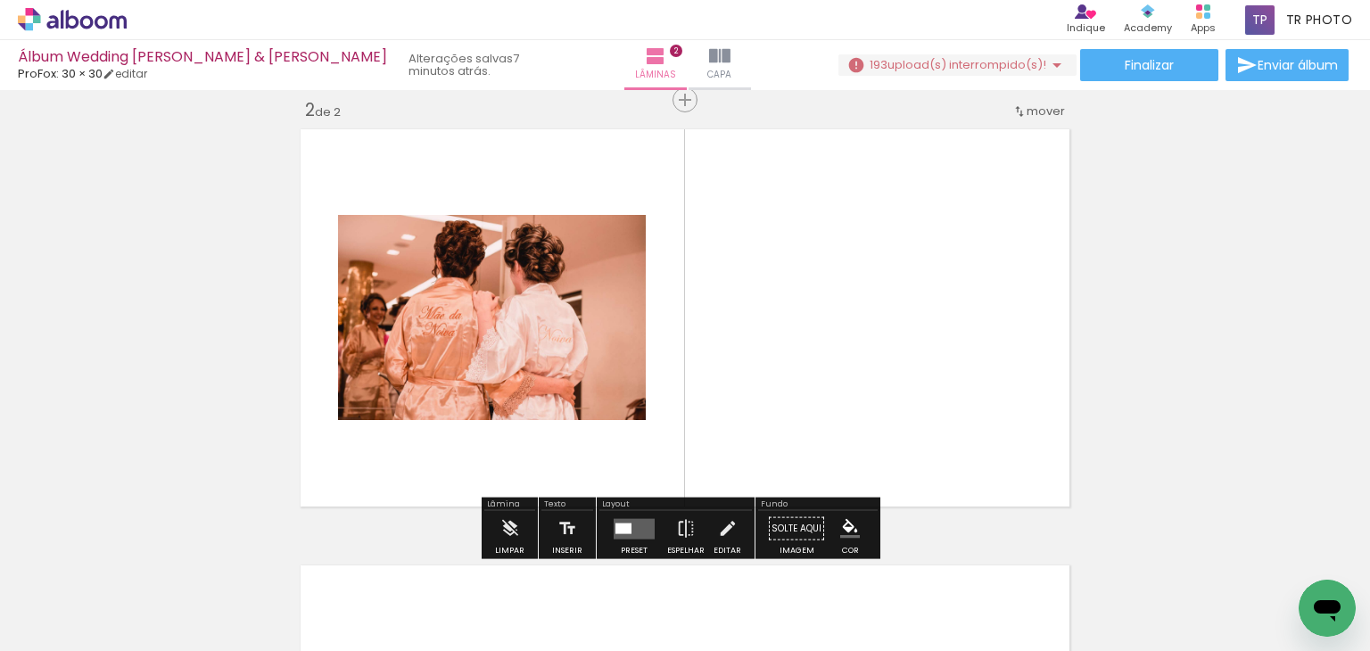
scroll to position [458, 0]
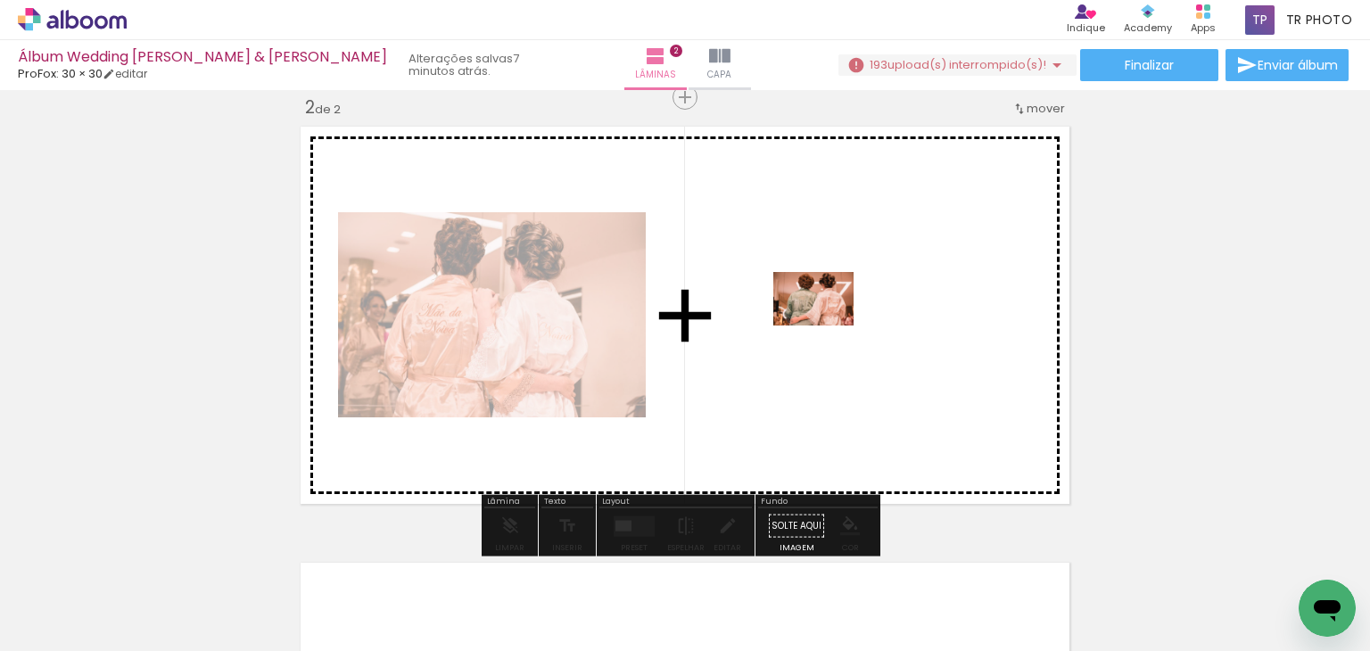
drag, startPoint x: 713, startPoint y: 616, endPoint x: 827, endPoint y: 325, distance: 312.0
click at [827, 325] on quentale-workspace at bounding box center [685, 325] width 1370 height 651
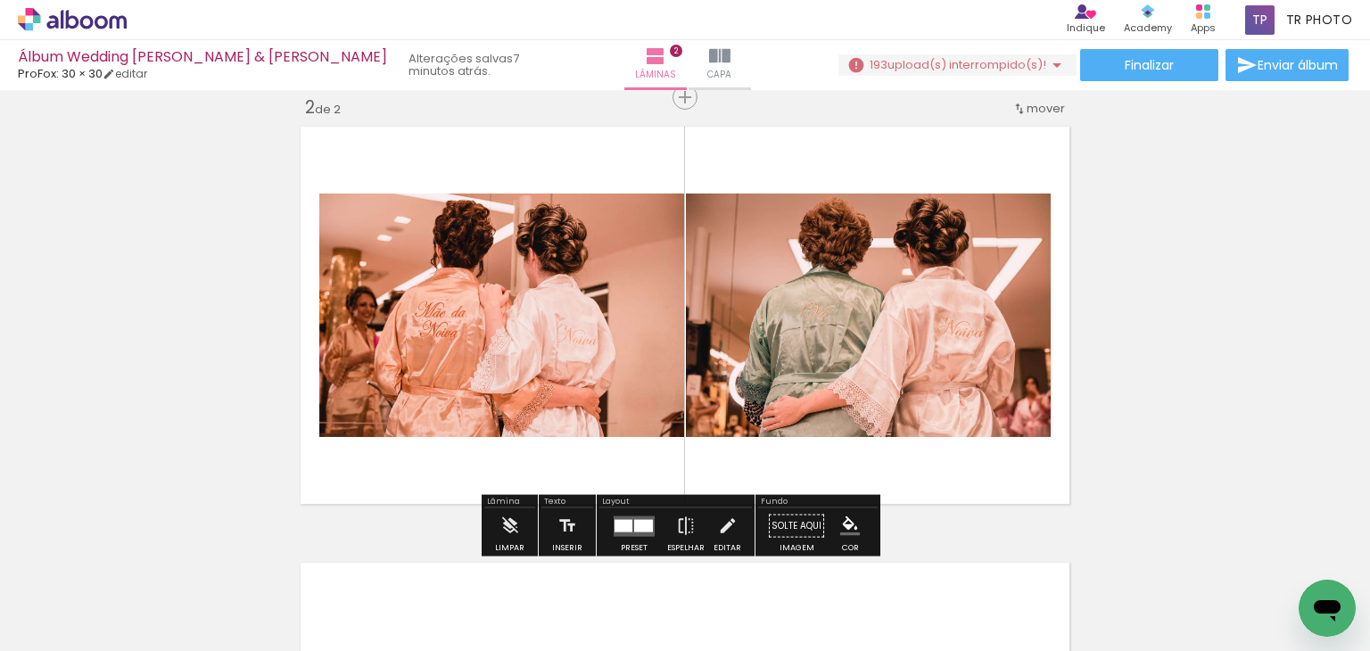
click at [1226, 241] on div "Inserir lâmina 1 de 2 Inserir lâmina 2 de 2" at bounding box center [685, 292] width 1370 height 1309
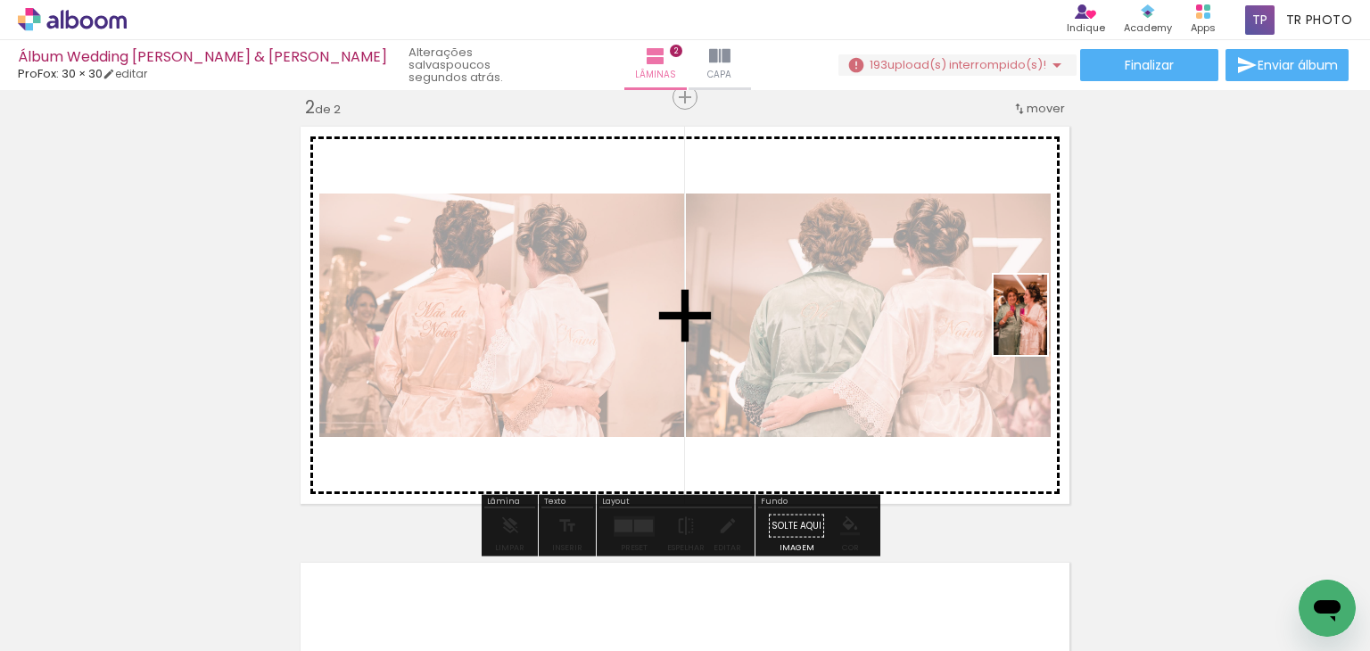
drag, startPoint x: 522, startPoint y: 618, endPoint x: 1047, endPoint y: 328, distance: 599.9
click at [1047, 328] on quentale-workspace at bounding box center [685, 325] width 1370 height 651
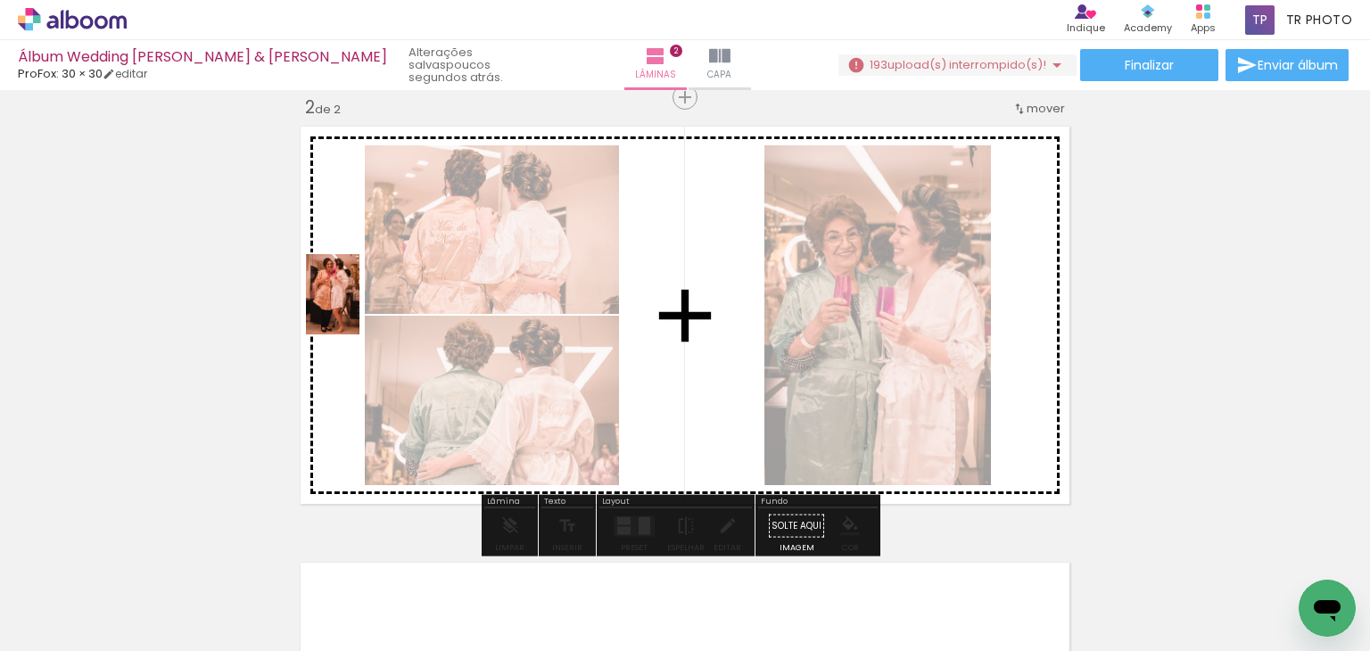
drag, startPoint x: 317, startPoint y: 604, endPoint x: 359, endPoint y: 308, distance: 299.0
click at [359, 308] on quentale-workspace at bounding box center [685, 325] width 1370 height 651
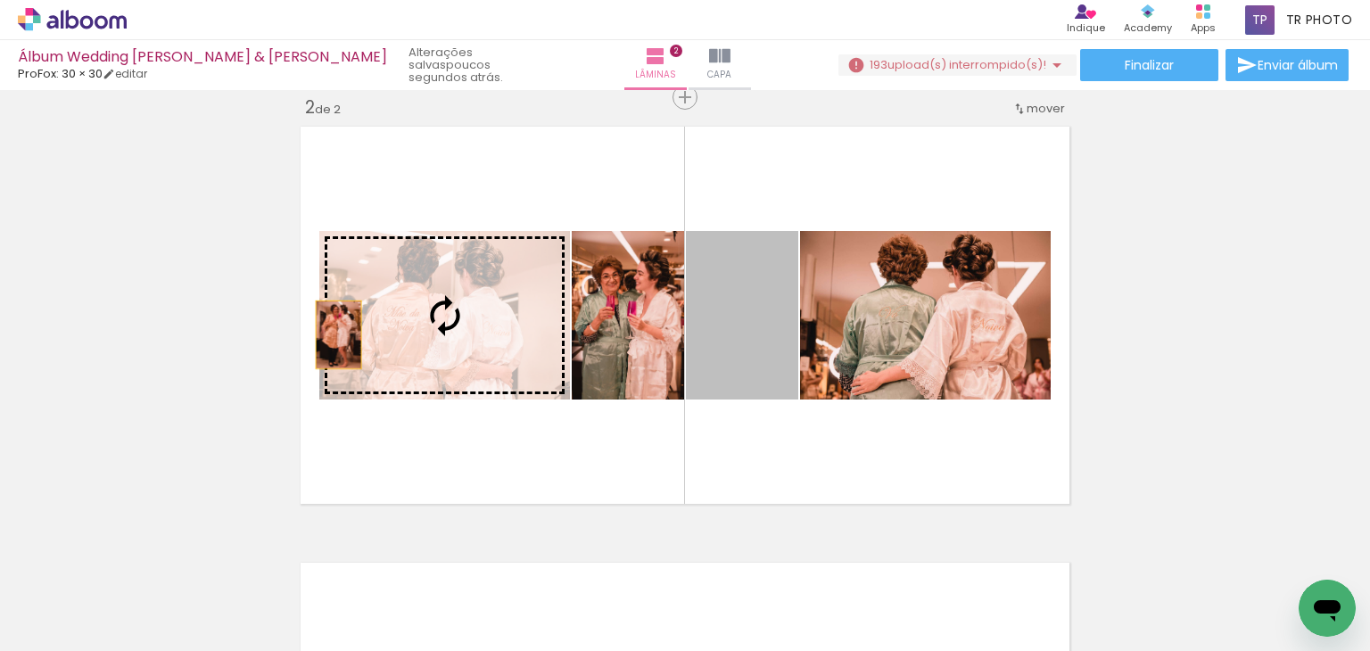
drag, startPoint x: 775, startPoint y: 322, endPoint x: 333, endPoint y: 336, distance: 442.5
click at [0, 0] on slot at bounding box center [0, 0] width 0 height 0
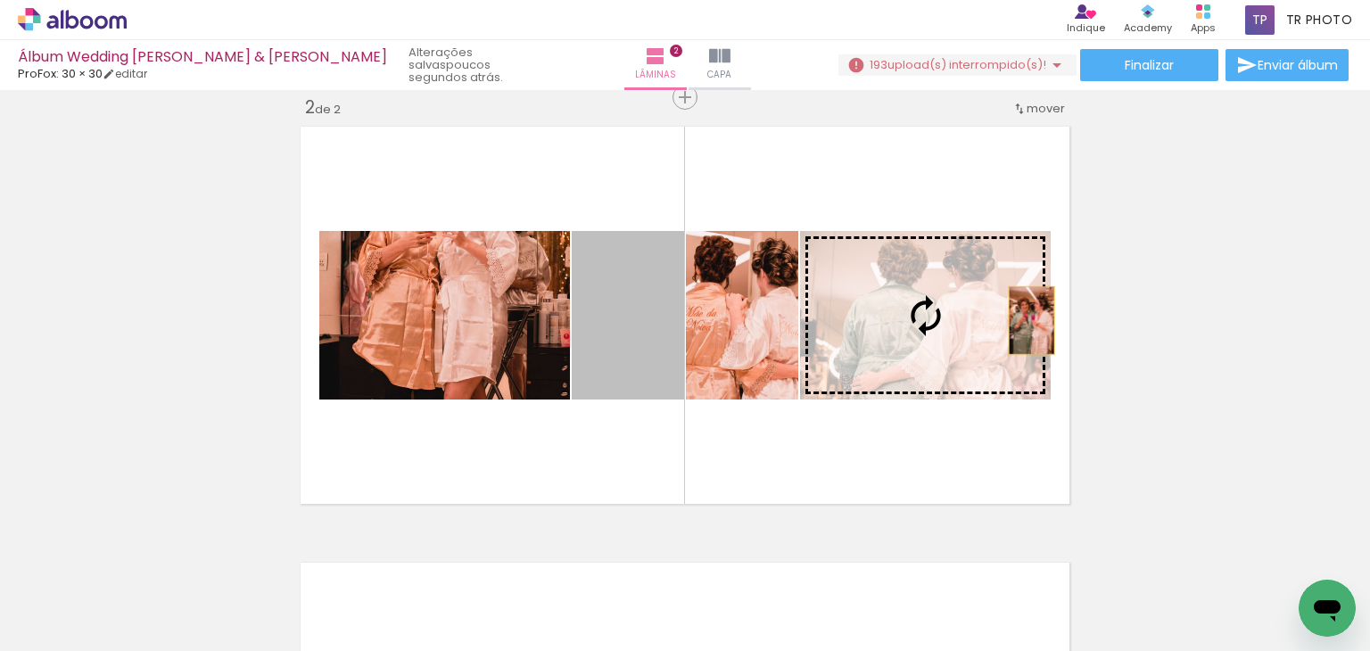
drag, startPoint x: 614, startPoint y: 321, endPoint x: 1025, endPoint y: 320, distance: 411.1
click at [0, 0] on slot at bounding box center [0, 0] width 0 height 0
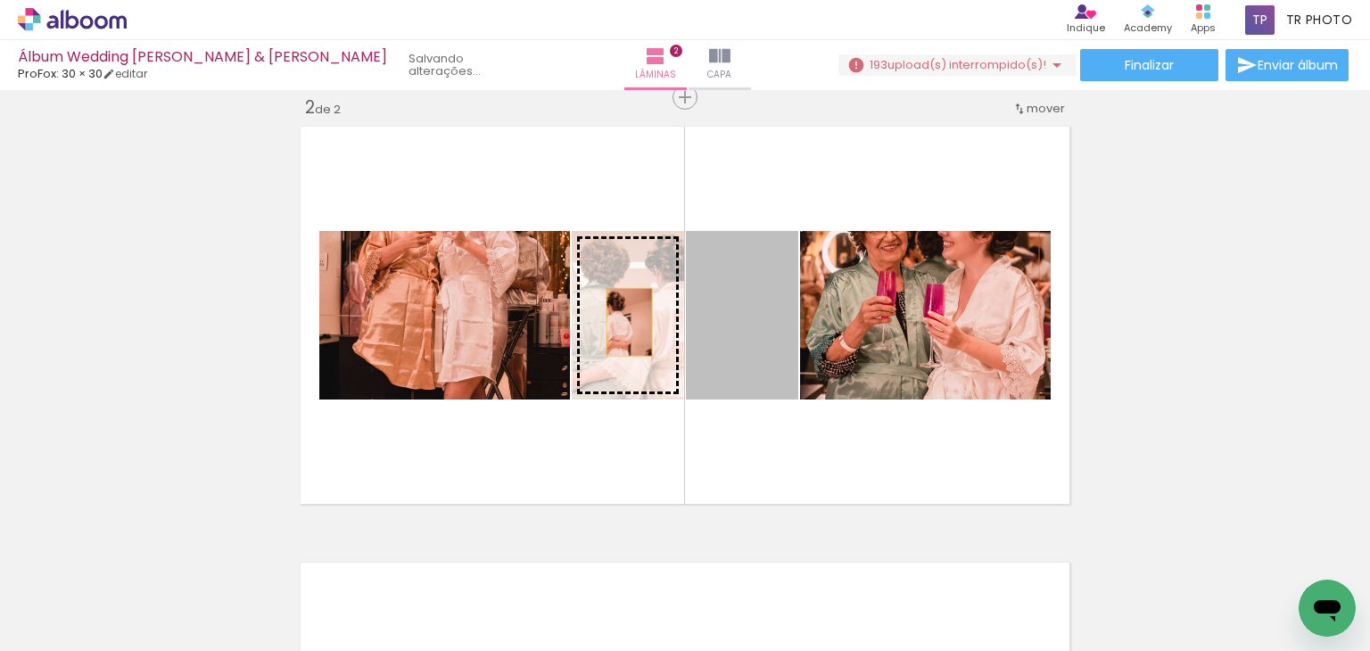
drag, startPoint x: 753, startPoint y: 307, endPoint x: 622, endPoint y: 322, distance: 131.1
click at [0, 0] on slot at bounding box center [0, 0] width 0 height 0
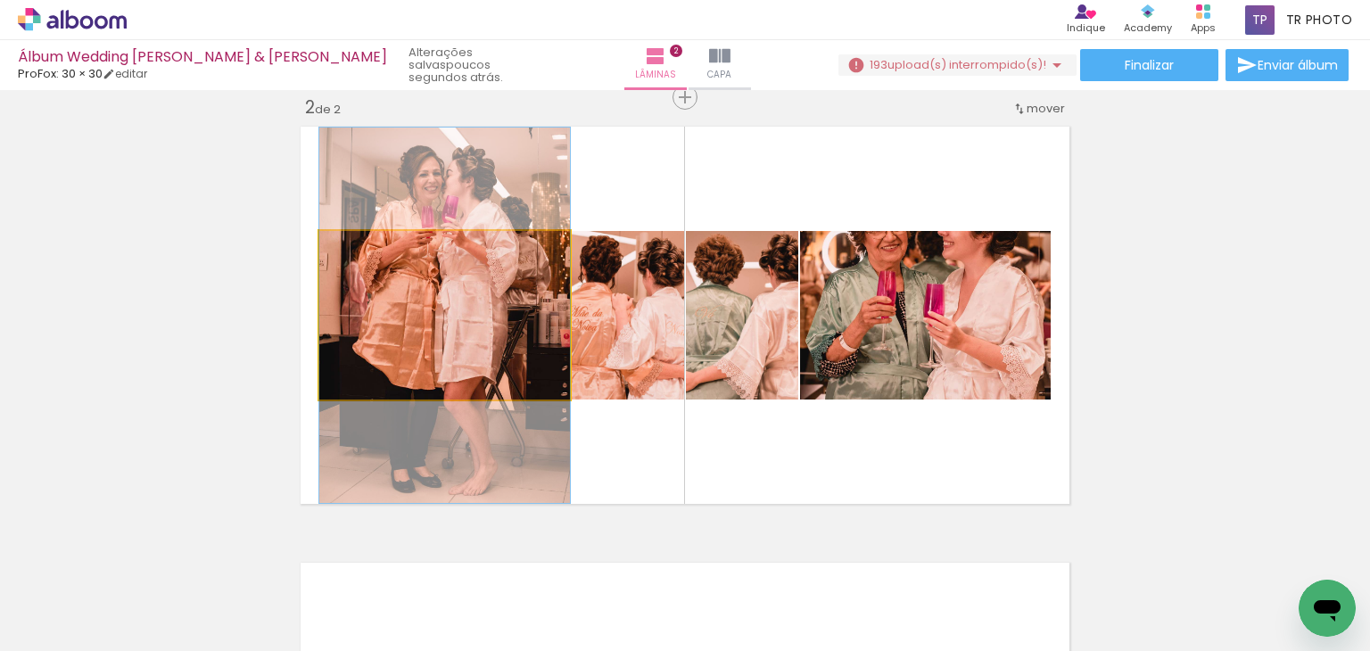
click at [482, 309] on quentale-photo at bounding box center [444, 315] width 251 height 169
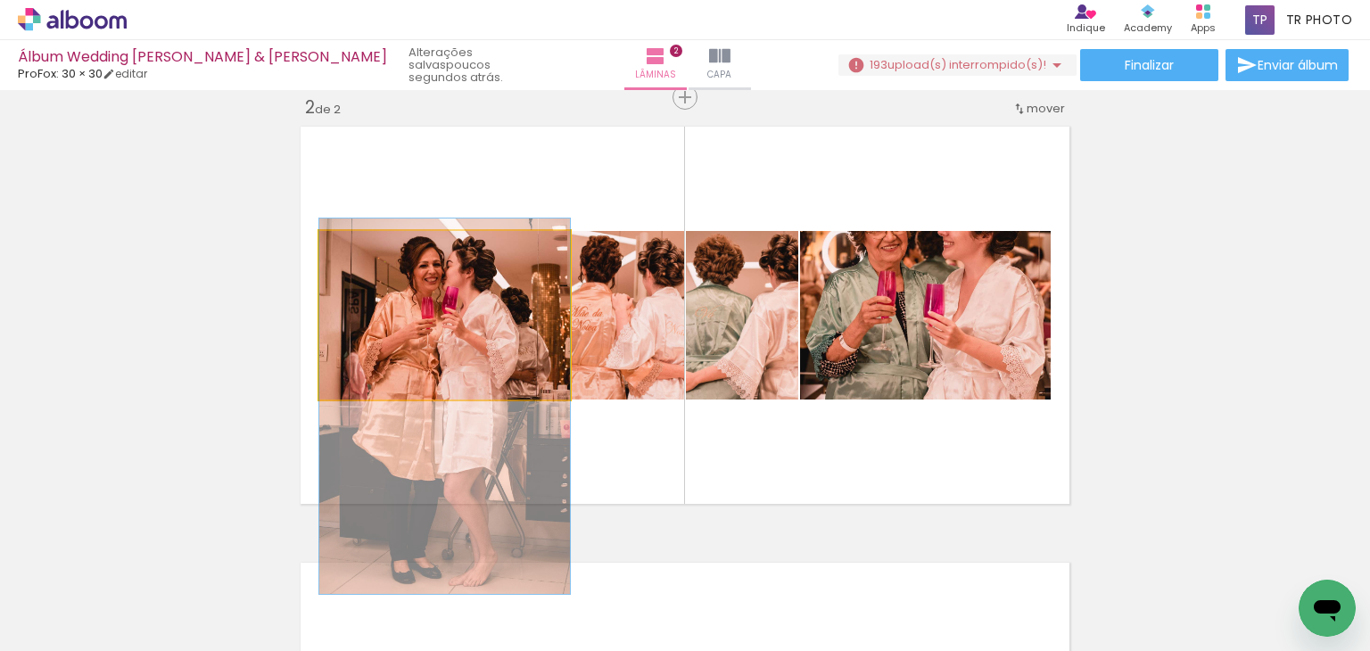
drag, startPoint x: 484, startPoint y: 309, endPoint x: 493, endPoint y: 400, distance: 91.4
click at [493, 400] on quentale-layouter at bounding box center [684, 314] width 783 height 391
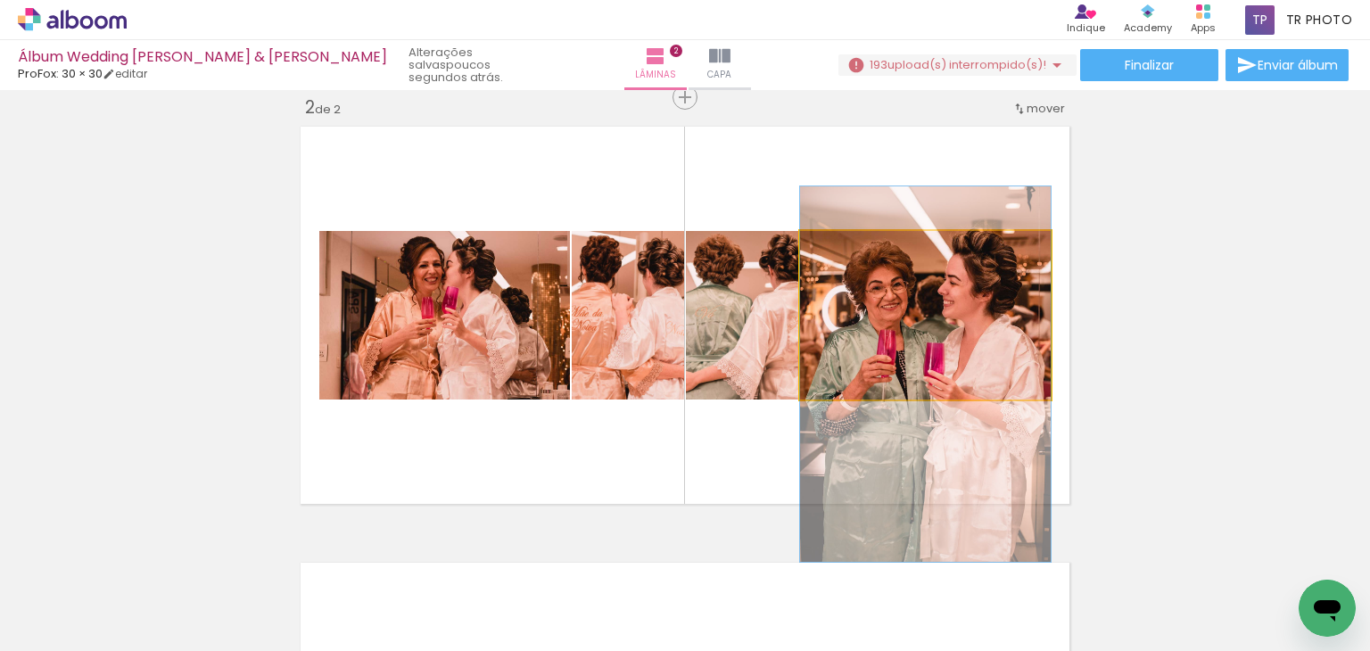
drag, startPoint x: 916, startPoint y: 274, endPoint x: 927, endPoint y: 333, distance: 59.8
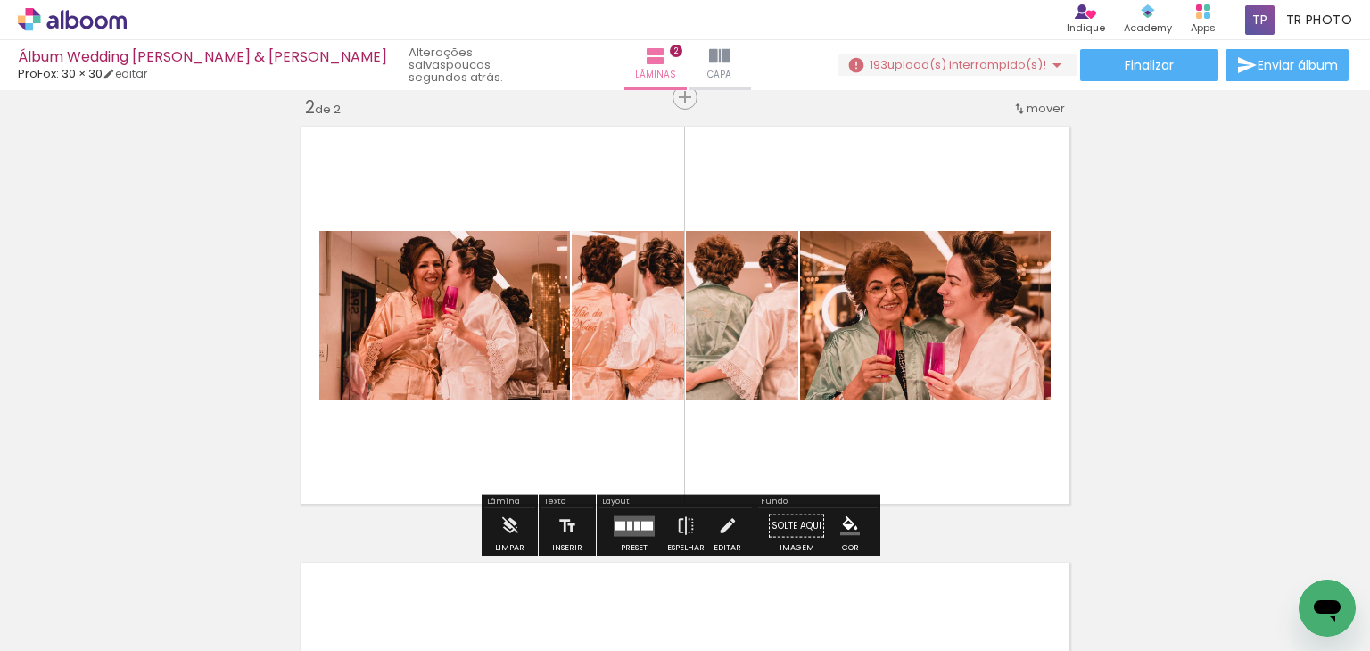
click at [840, 175] on quentale-layouter at bounding box center [684, 314] width 783 height 391
click at [536, 248] on quentale-photo at bounding box center [444, 315] width 251 height 169
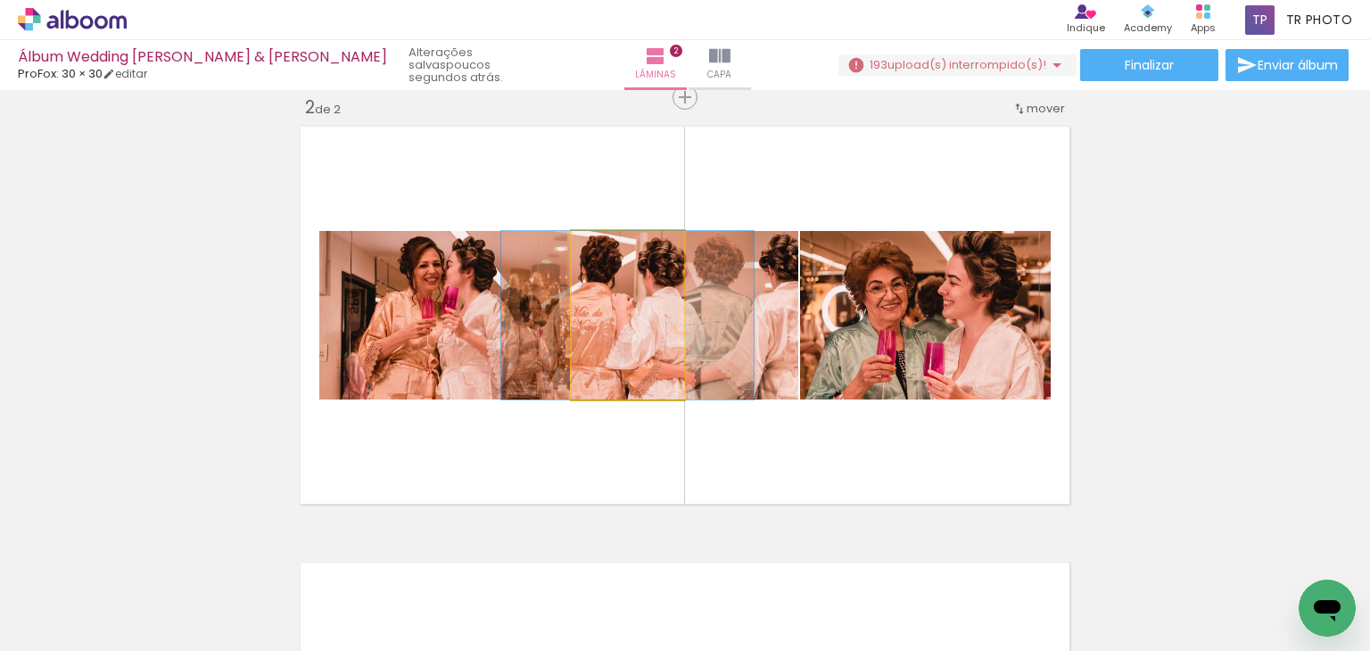
click at [617, 251] on div at bounding box center [610, 249] width 29 height 29
click at [648, 300] on quentale-photo at bounding box center [628, 315] width 112 height 169
drag, startPoint x: 663, startPoint y: 308, endPoint x: 664, endPoint y: 297, distance: 10.7
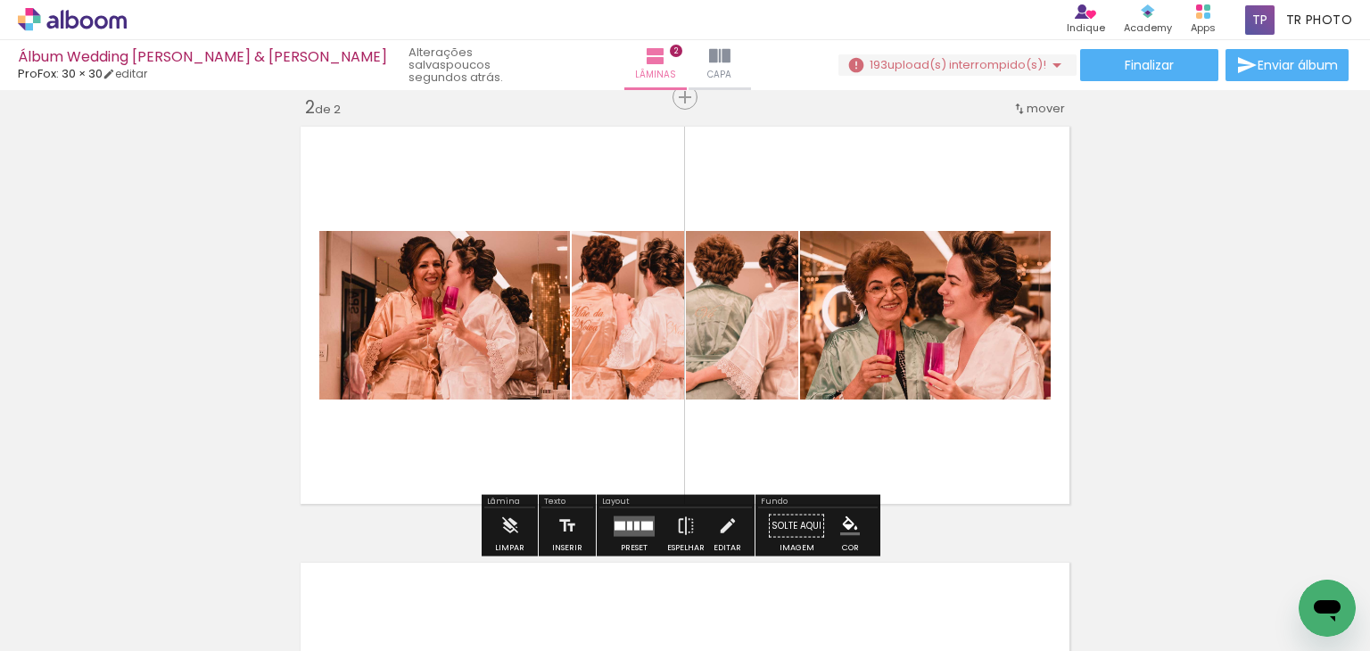
click at [659, 194] on quentale-layouter at bounding box center [684, 314] width 783 height 391
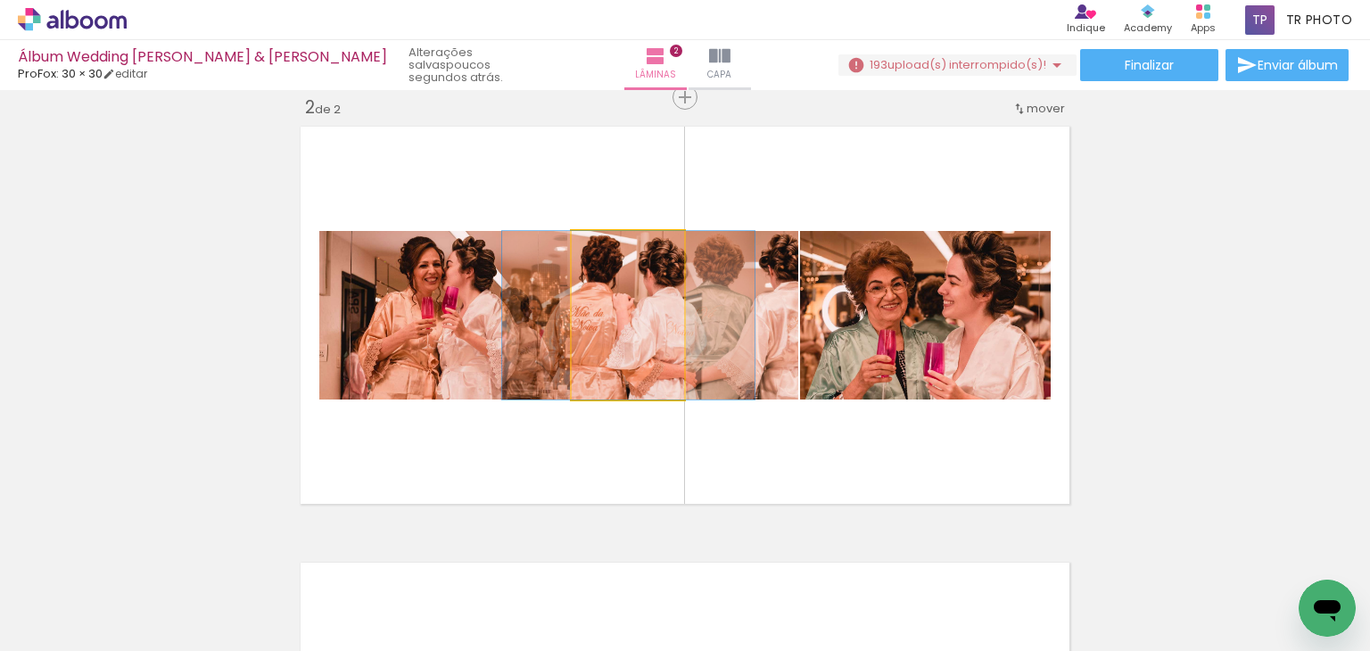
click at [669, 233] on quentale-photo at bounding box center [628, 315] width 112 height 169
click at [669, 231] on quentale-photo at bounding box center [628, 315] width 112 height 169
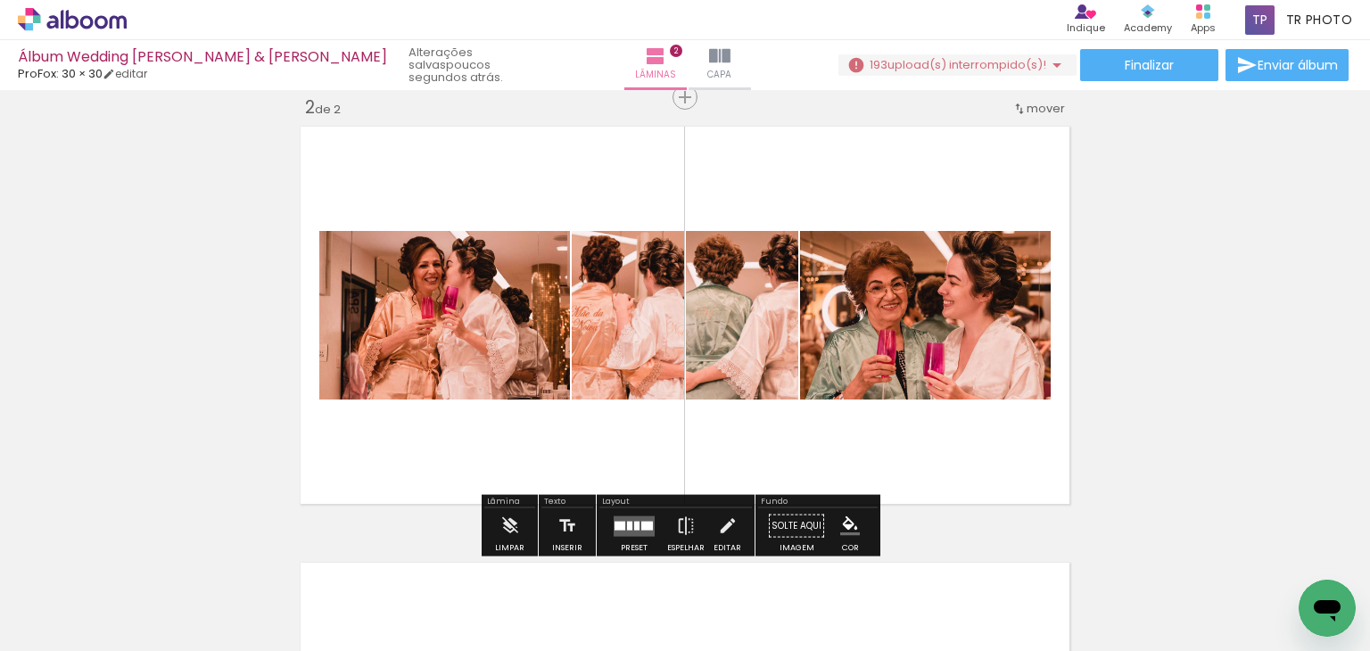
click at [634, 524] on div at bounding box center [636, 525] width 5 height 9
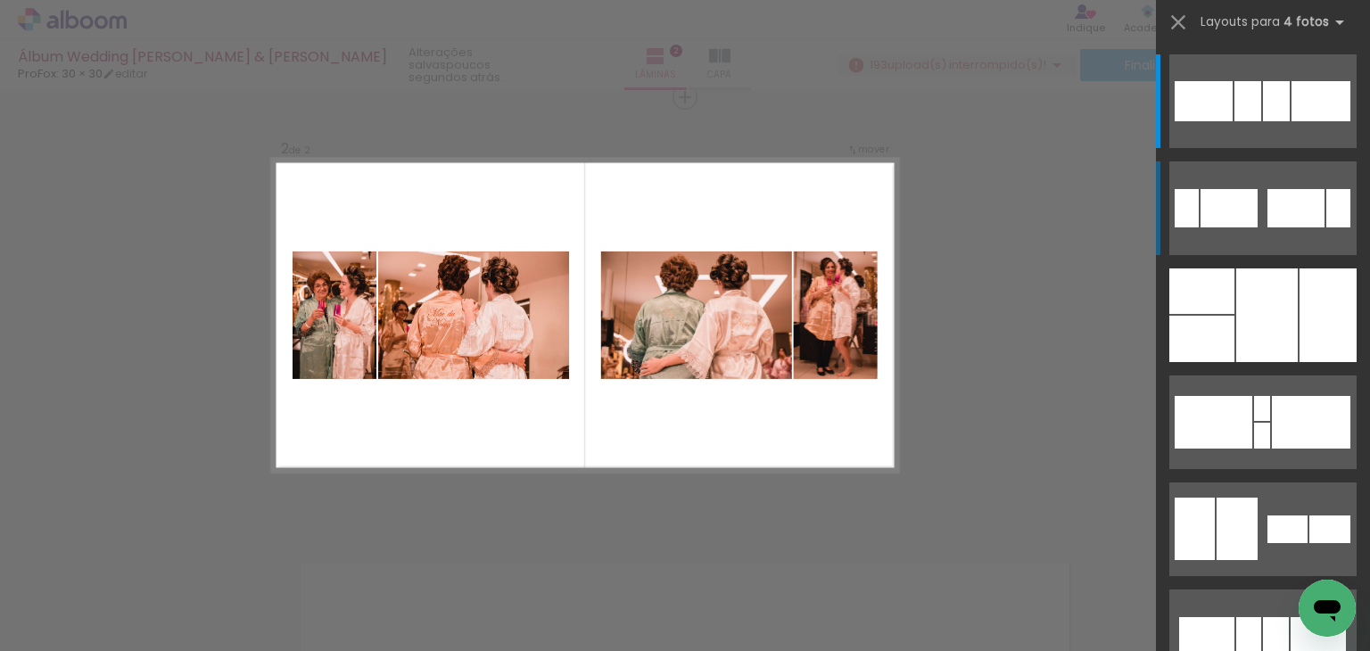
click at [1222, 209] on div at bounding box center [1228, 208] width 57 height 38
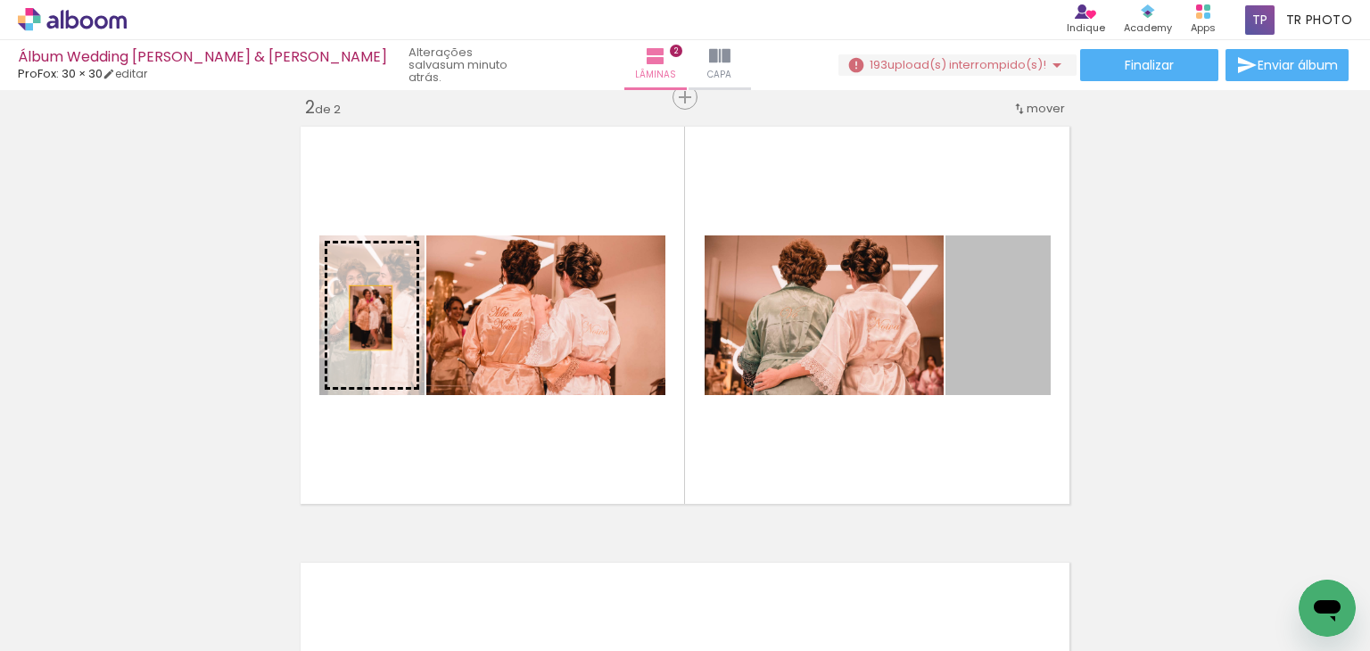
drag, startPoint x: 1020, startPoint y: 334, endPoint x: 364, endPoint y: 318, distance: 656.5
click at [0, 0] on slot at bounding box center [0, 0] width 0 height 0
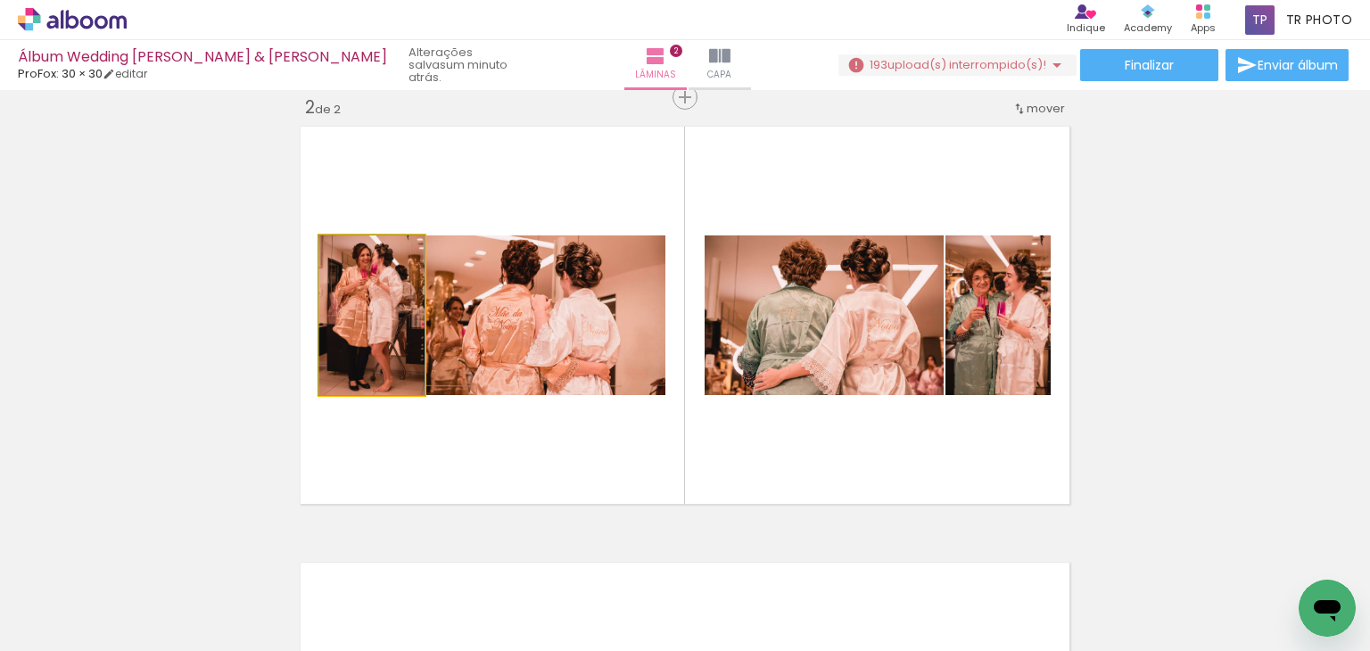
click at [371, 311] on quentale-photo at bounding box center [371, 315] width 105 height 160
click at [371, 306] on quentale-photo at bounding box center [371, 315] width 105 height 160
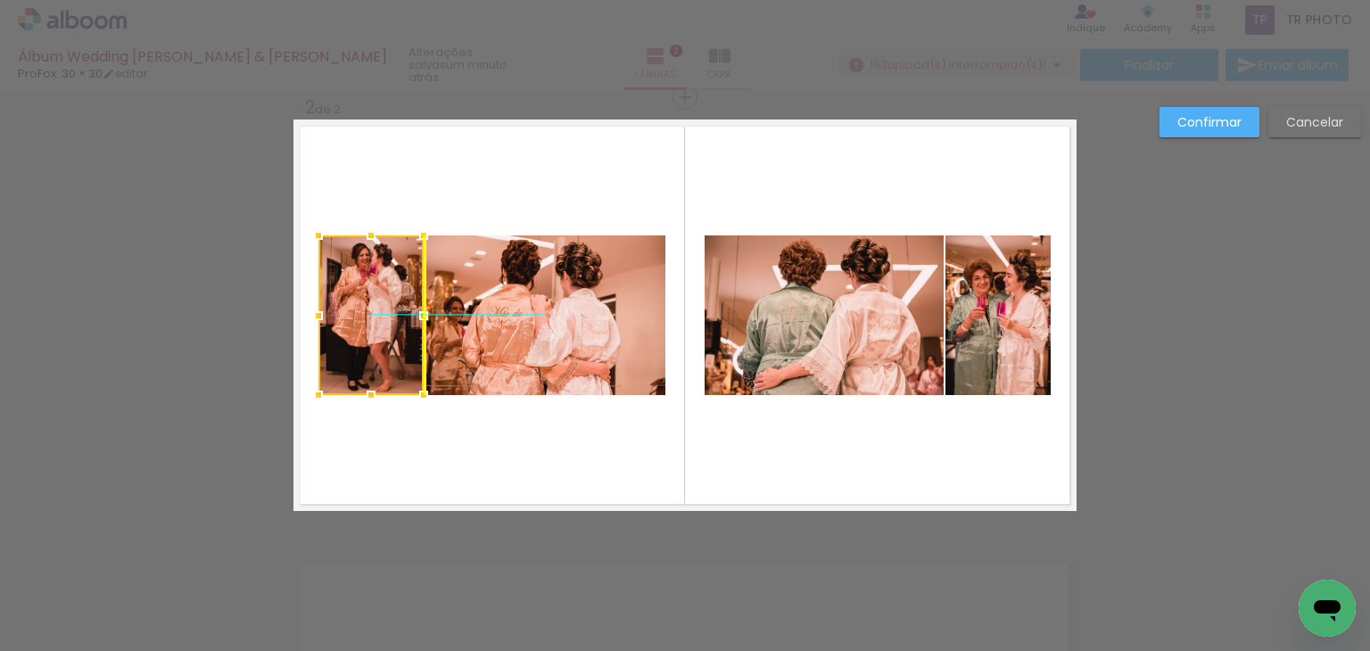
click at [385, 283] on div at bounding box center [370, 315] width 105 height 160
click at [677, 166] on quentale-layouter at bounding box center [684, 314] width 783 height 391
click at [817, 173] on quentale-layouter at bounding box center [684, 314] width 783 height 391
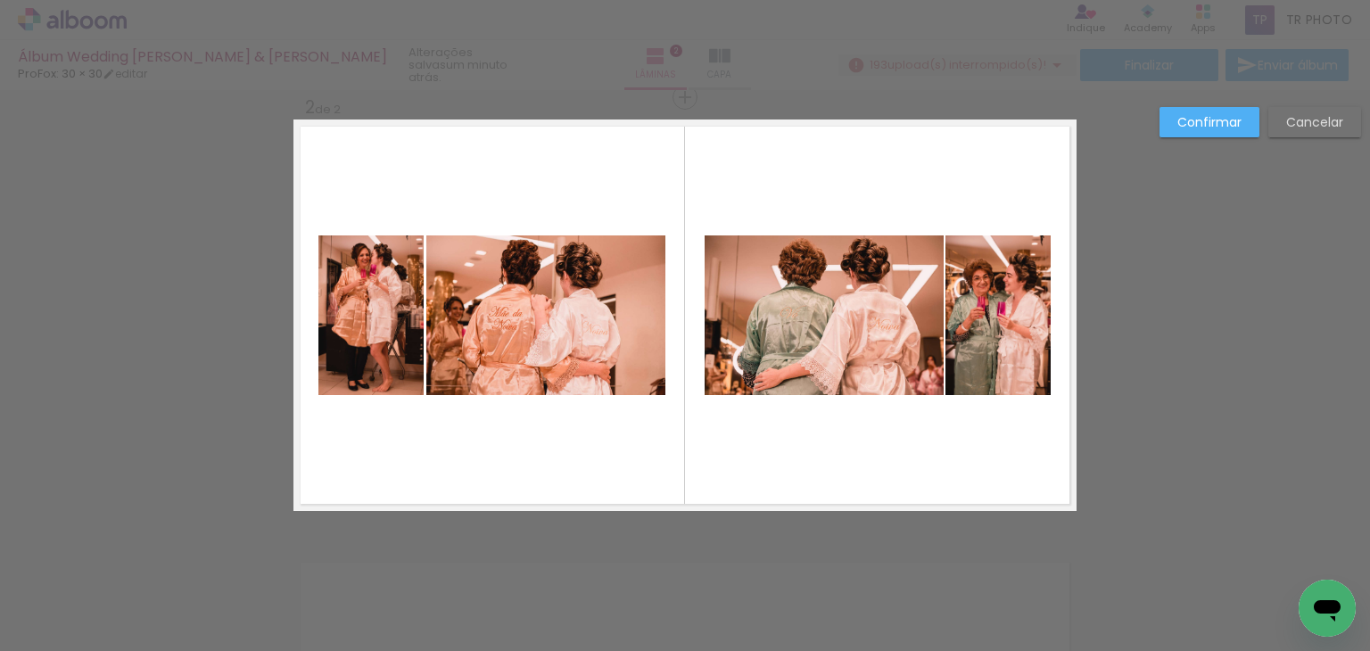
click at [0, 0] on slot "Confirmar" at bounding box center [0, 0] width 0 height 0
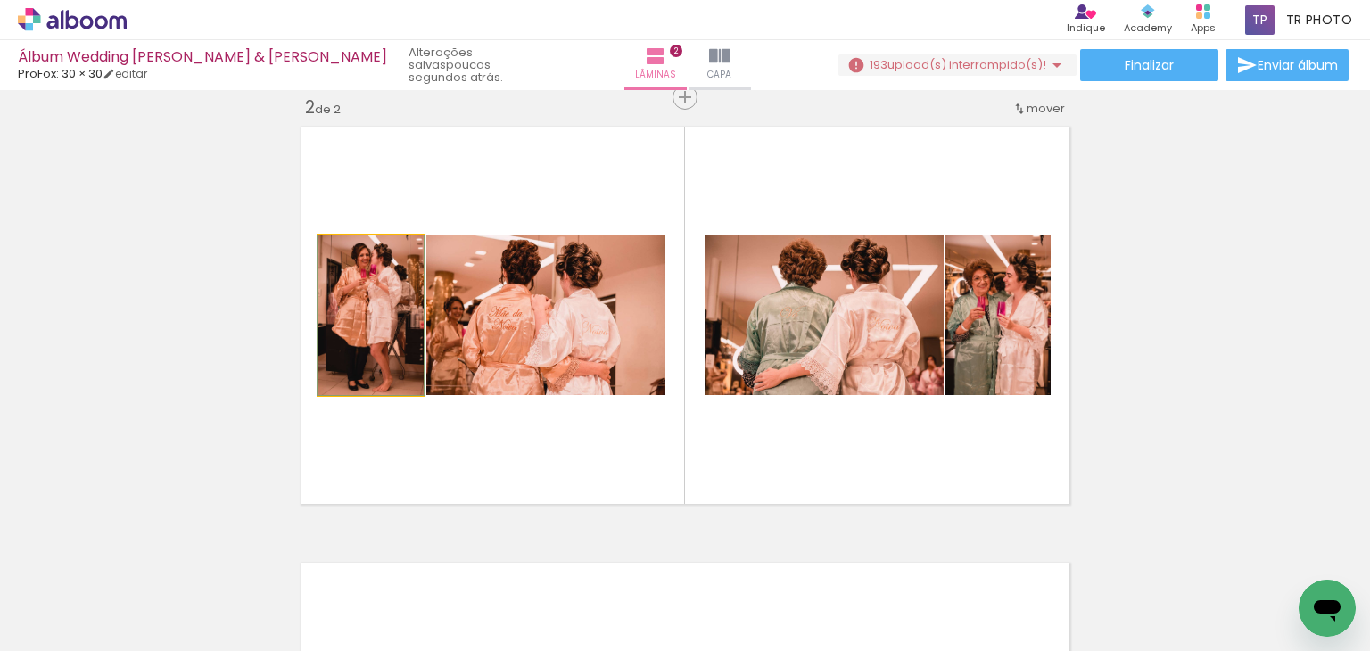
click at [322, 366] on quentale-photo at bounding box center [370, 315] width 105 height 160
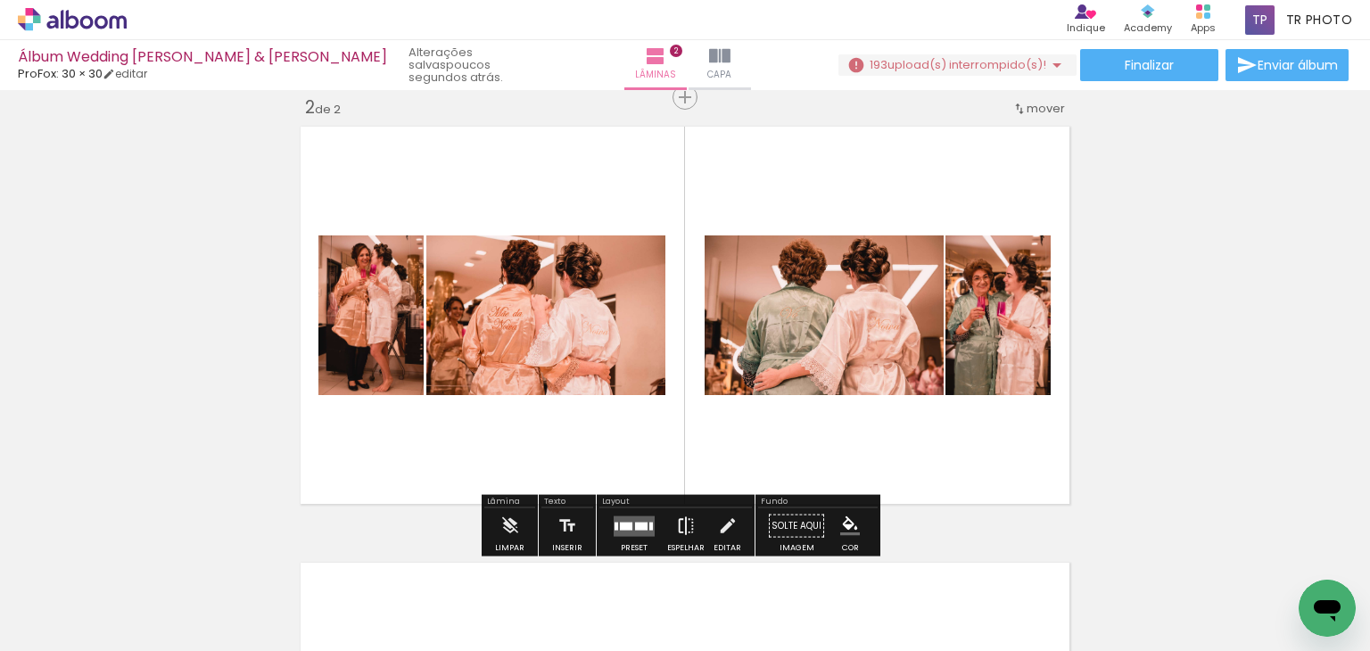
click at [686, 524] on iron-icon at bounding box center [686, 526] width 20 height 36
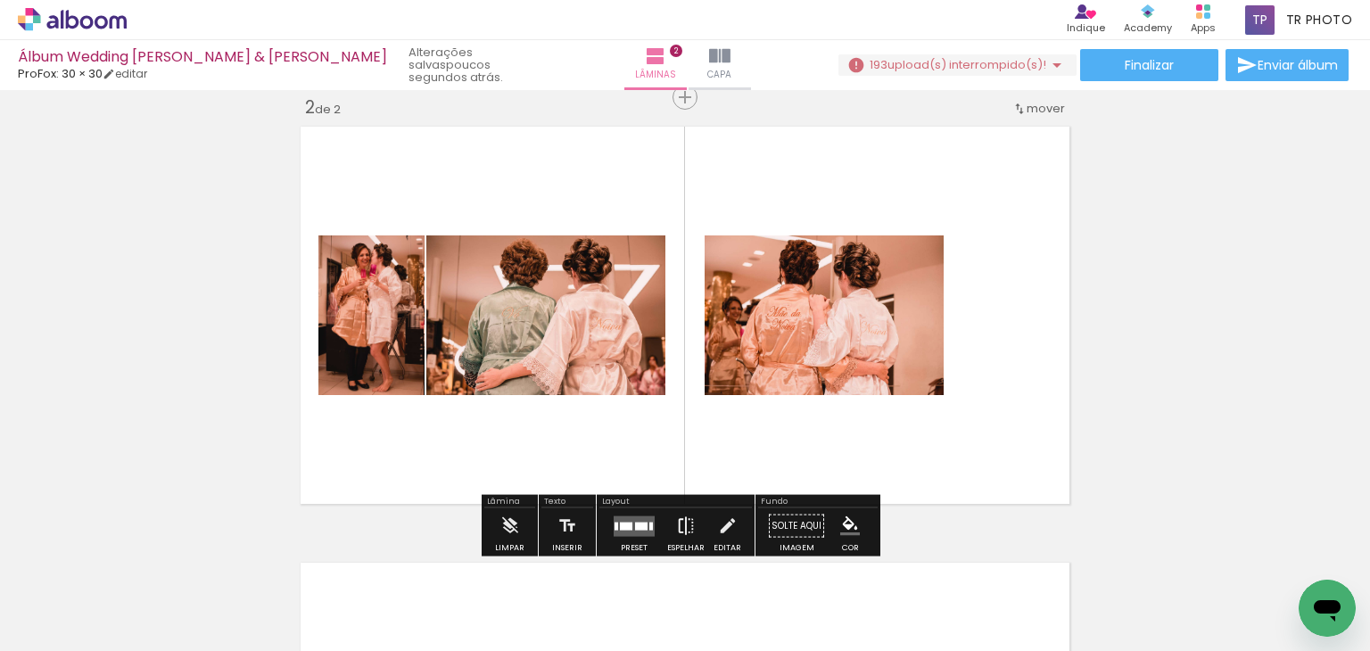
click at [680, 524] on iron-icon at bounding box center [686, 526] width 20 height 36
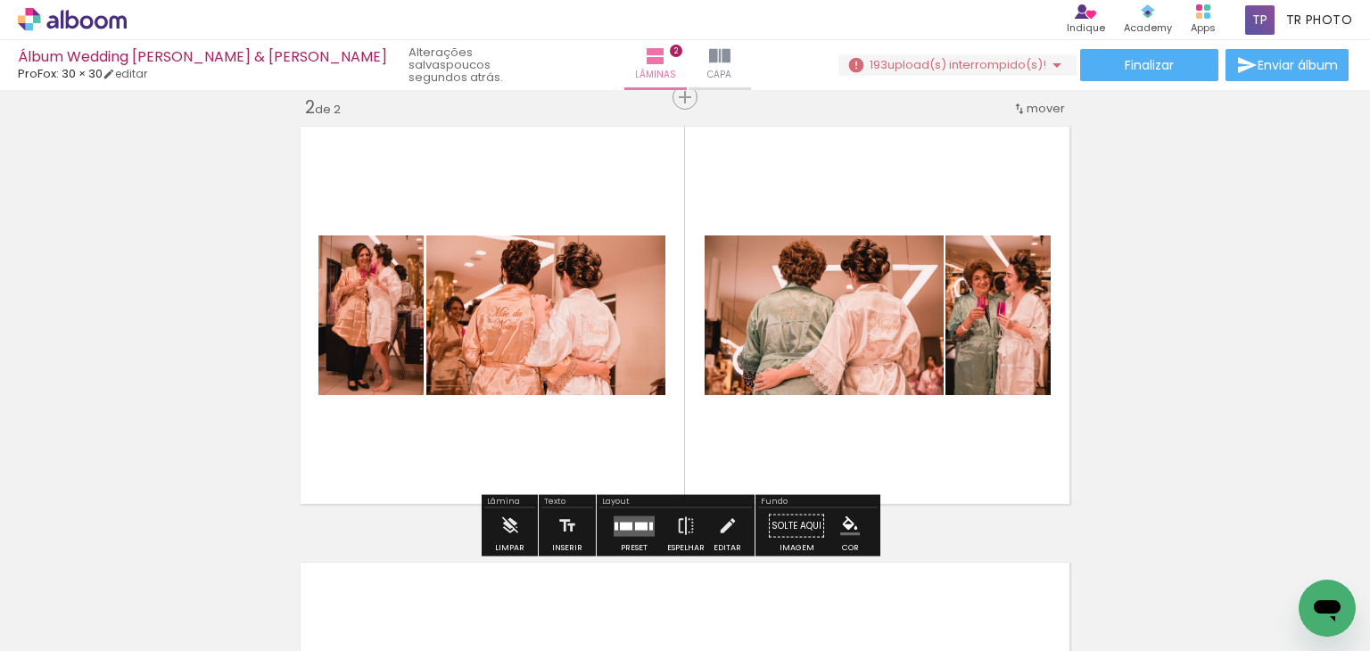
click at [1169, 395] on div "Inserir lâmina 1 de 2 Inserir lâmina 2 de 2" at bounding box center [685, 292] width 1370 height 1309
click at [363, 352] on quentale-photo at bounding box center [370, 315] width 105 height 160
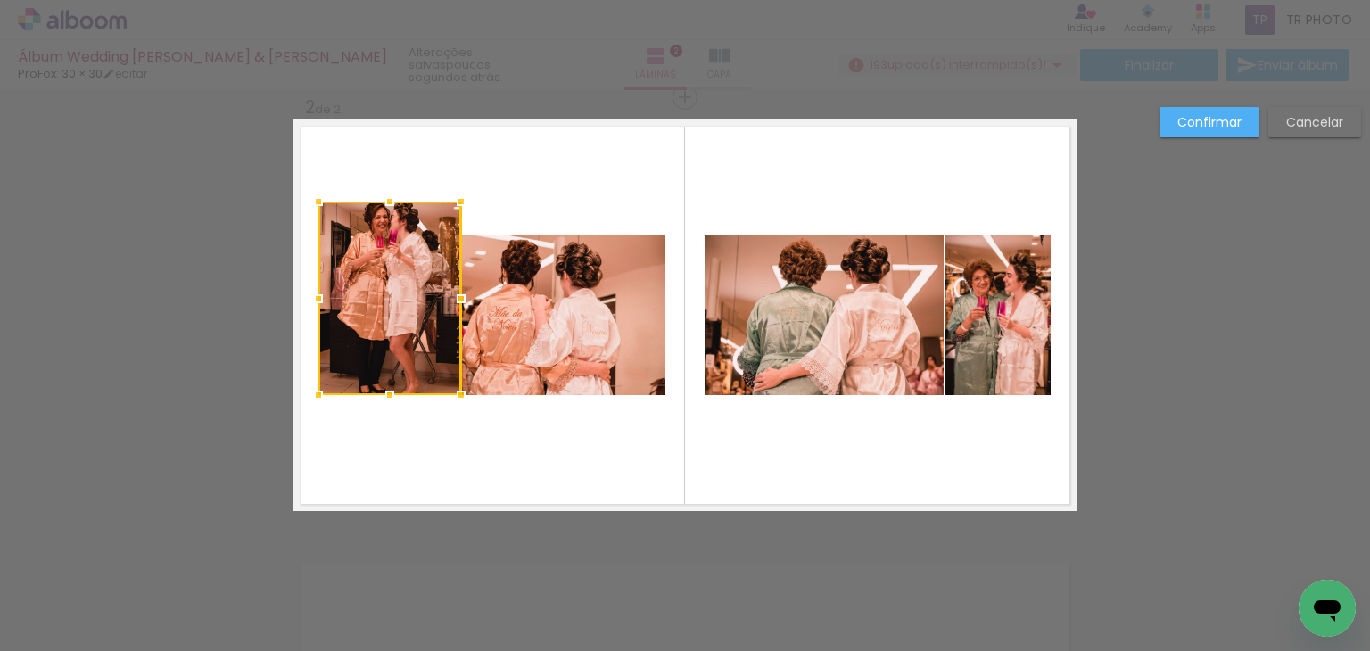
drag, startPoint x: 423, startPoint y: 230, endPoint x: 463, endPoint y: 198, distance: 51.4
click at [463, 198] on div at bounding box center [461, 202] width 36 height 36
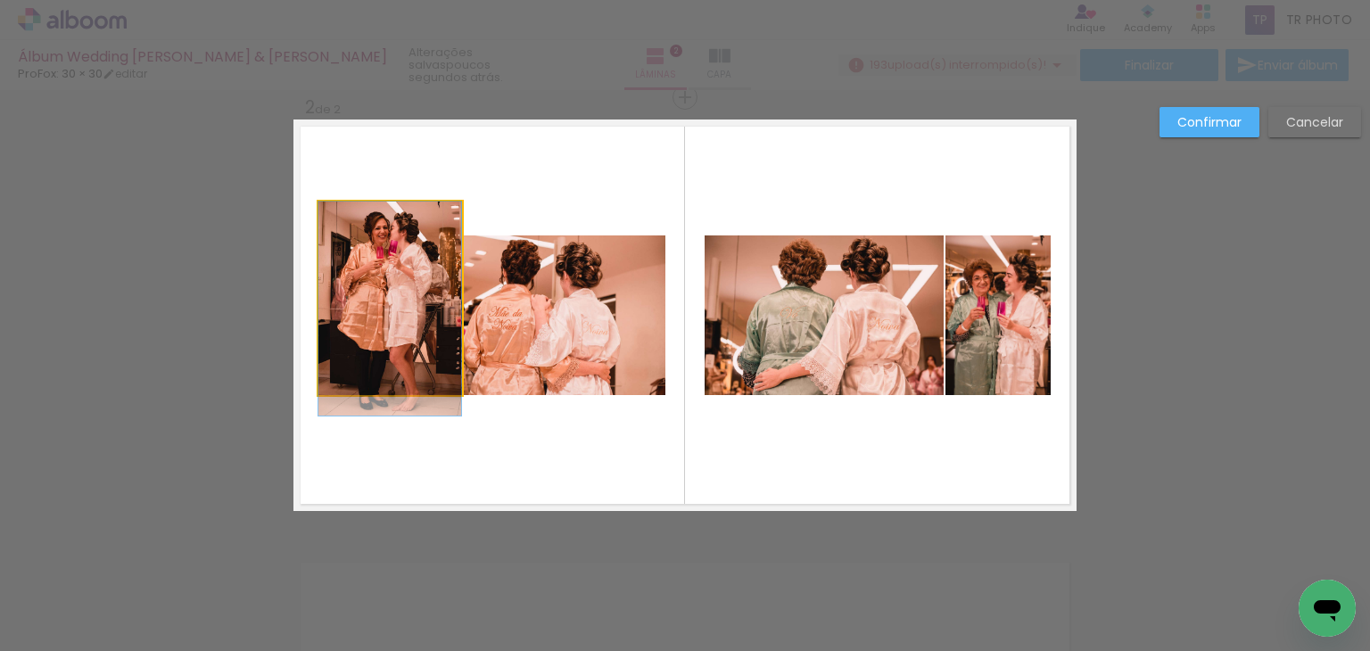
drag, startPoint x: 419, startPoint y: 259, endPoint x: 379, endPoint y: 270, distance: 41.8
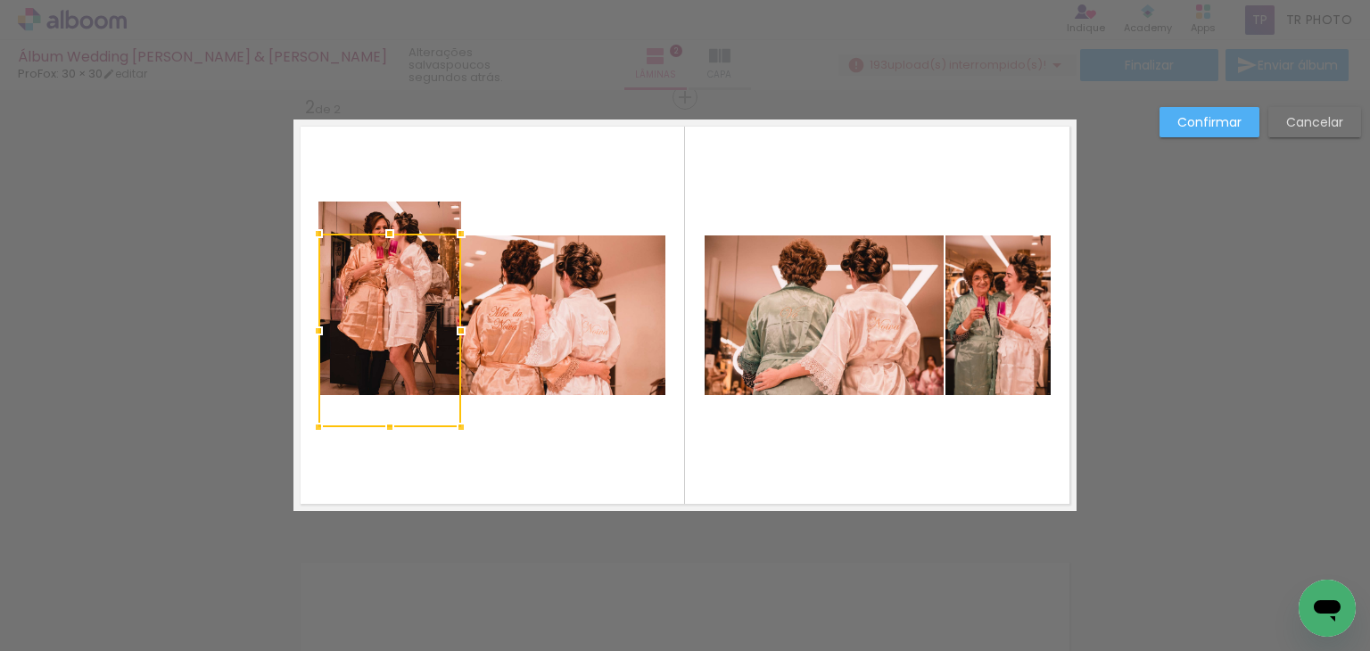
drag, startPoint x: 384, startPoint y: 261, endPoint x: 328, endPoint y: 301, distance: 69.0
click at [318, 308] on div at bounding box center [389, 331] width 143 height 194
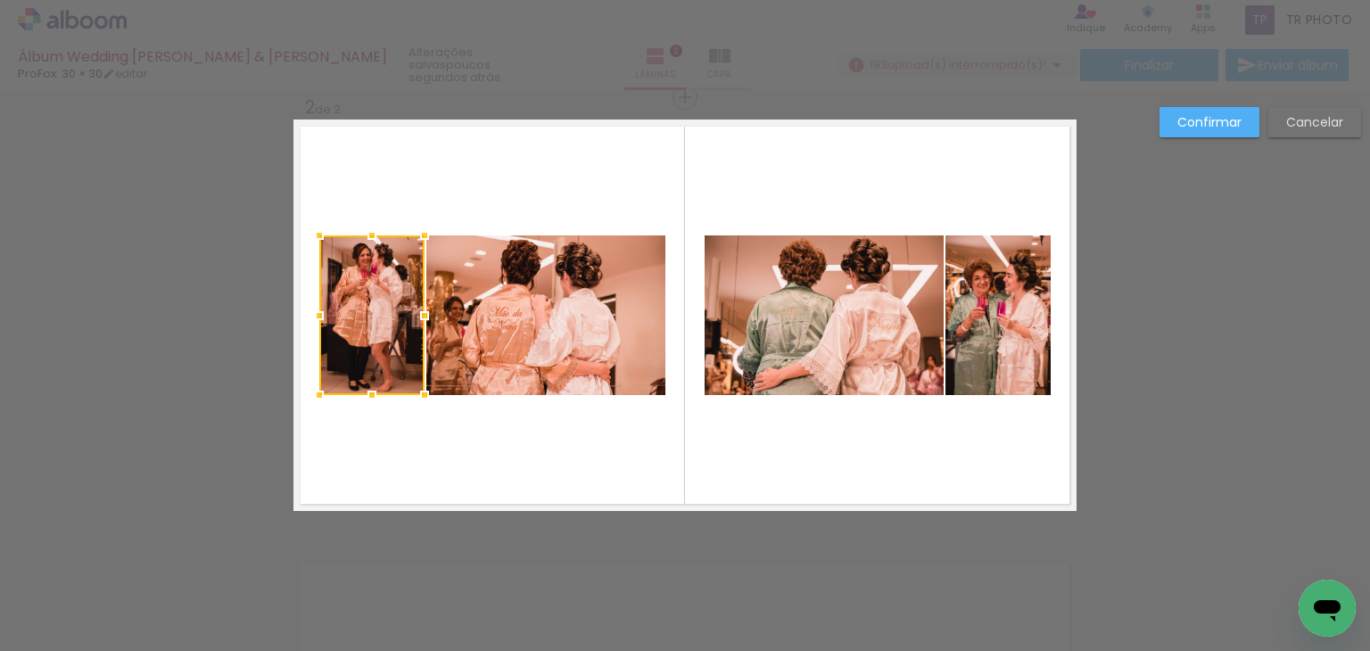
click at [478, 143] on quentale-layouter at bounding box center [684, 314] width 783 height 391
click at [485, 189] on quentale-layouter at bounding box center [684, 314] width 783 height 391
click at [0, 0] on slot "Confirmar" at bounding box center [0, 0] width 0 height 0
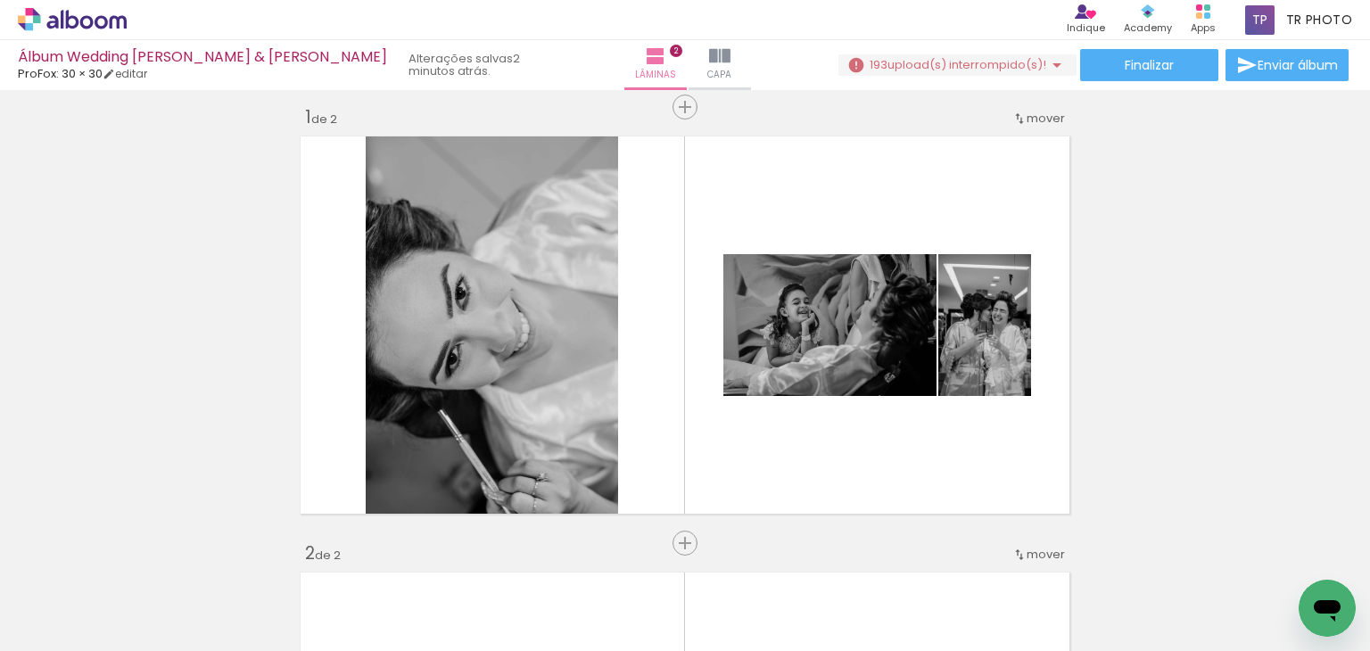
scroll to position [0, 0]
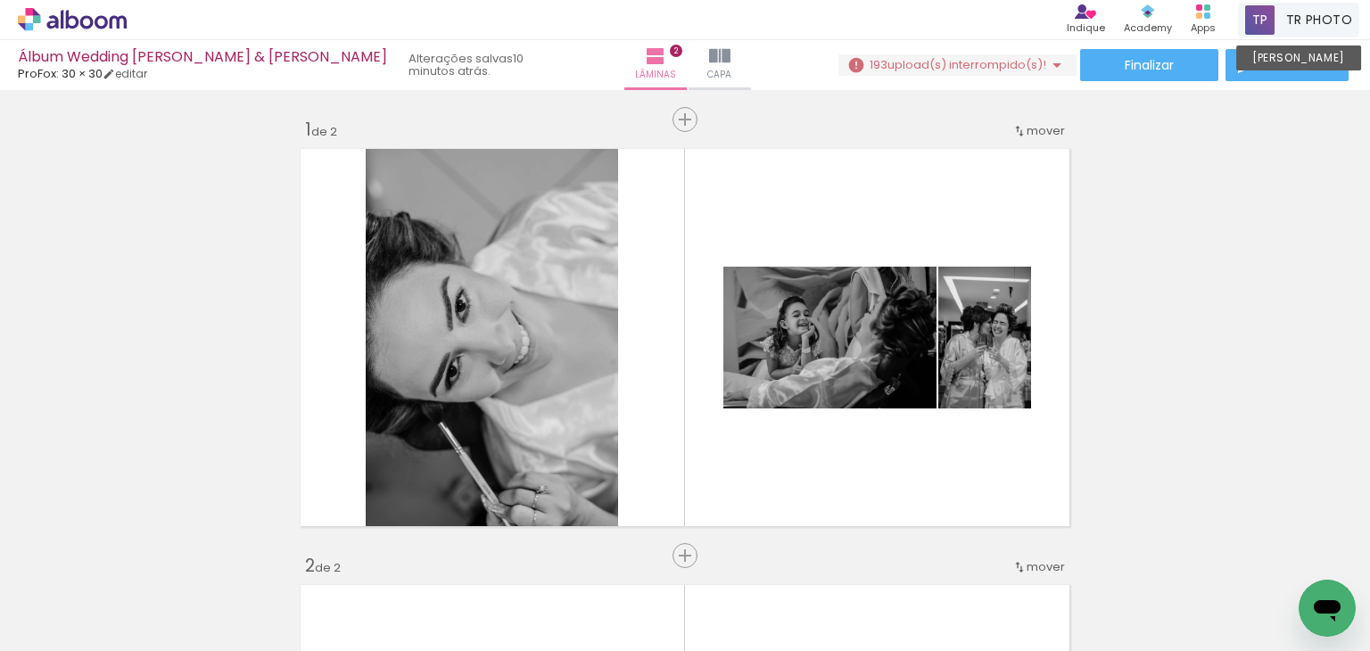
click at [1315, 15] on span "TR PHOTO" at bounding box center [1319, 20] width 66 height 19
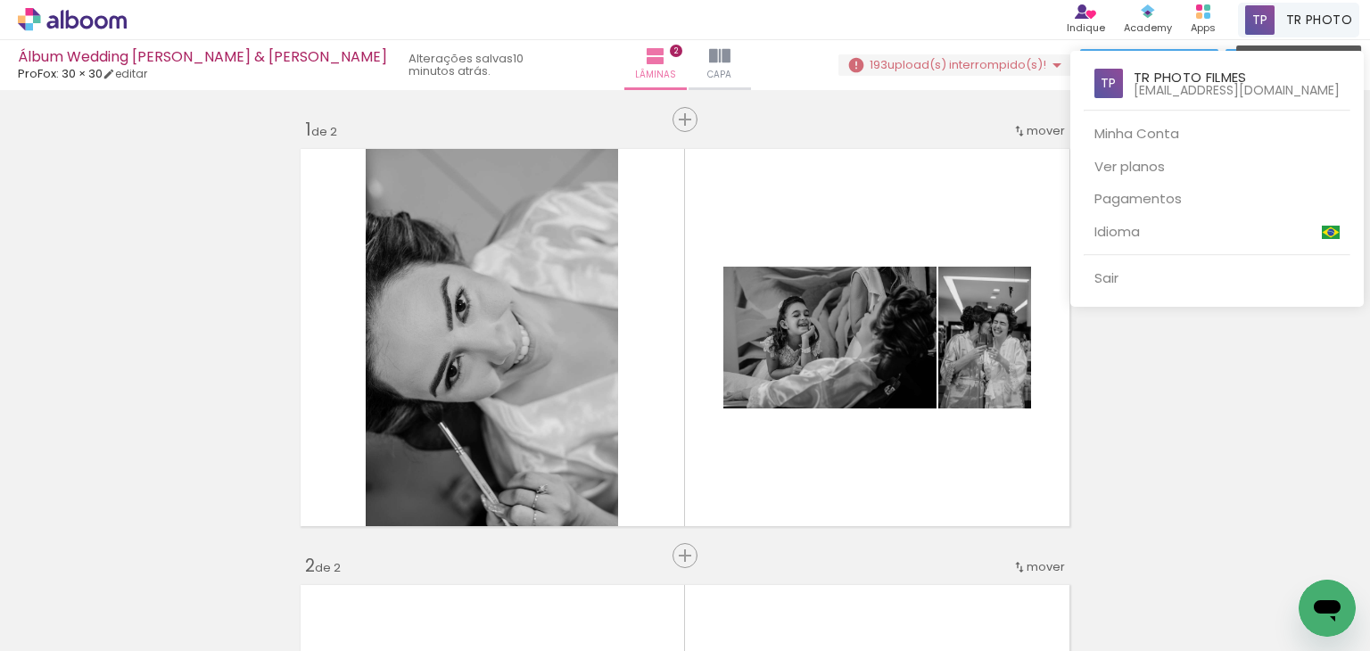
click at [1315, 15] on div at bounding box center [685, 325] width 1370 height 651
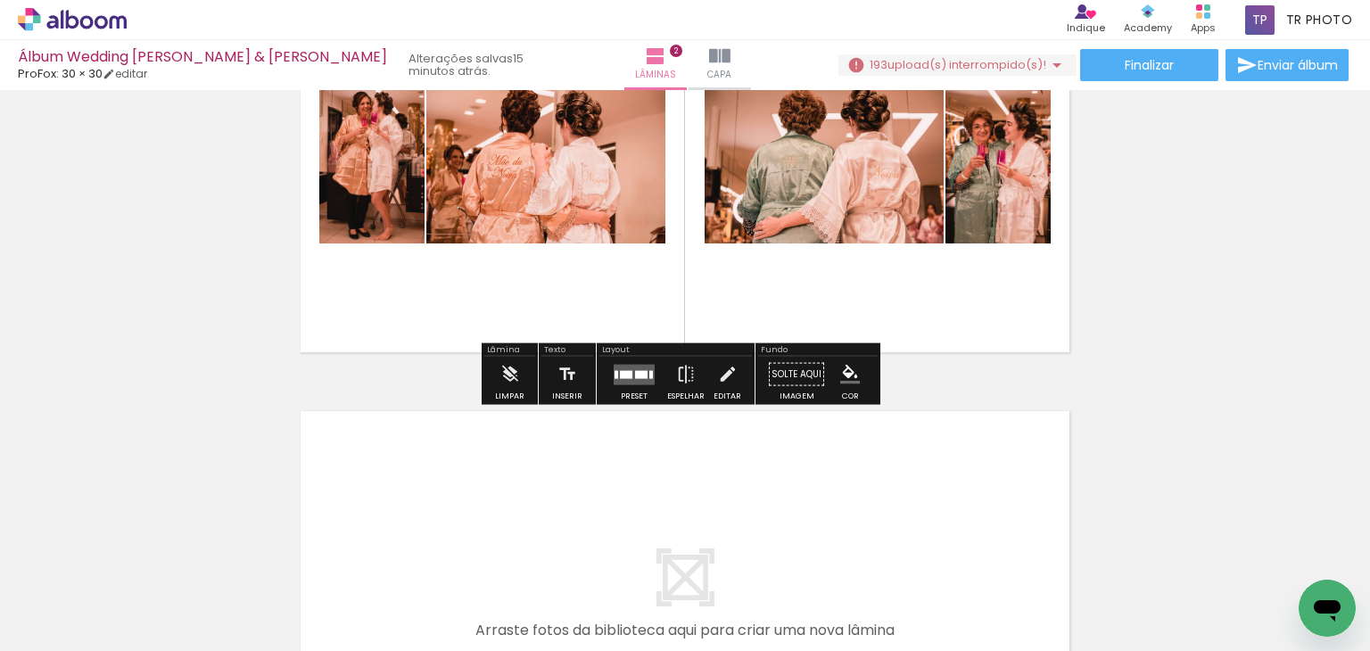
scroll to position [446, 0]
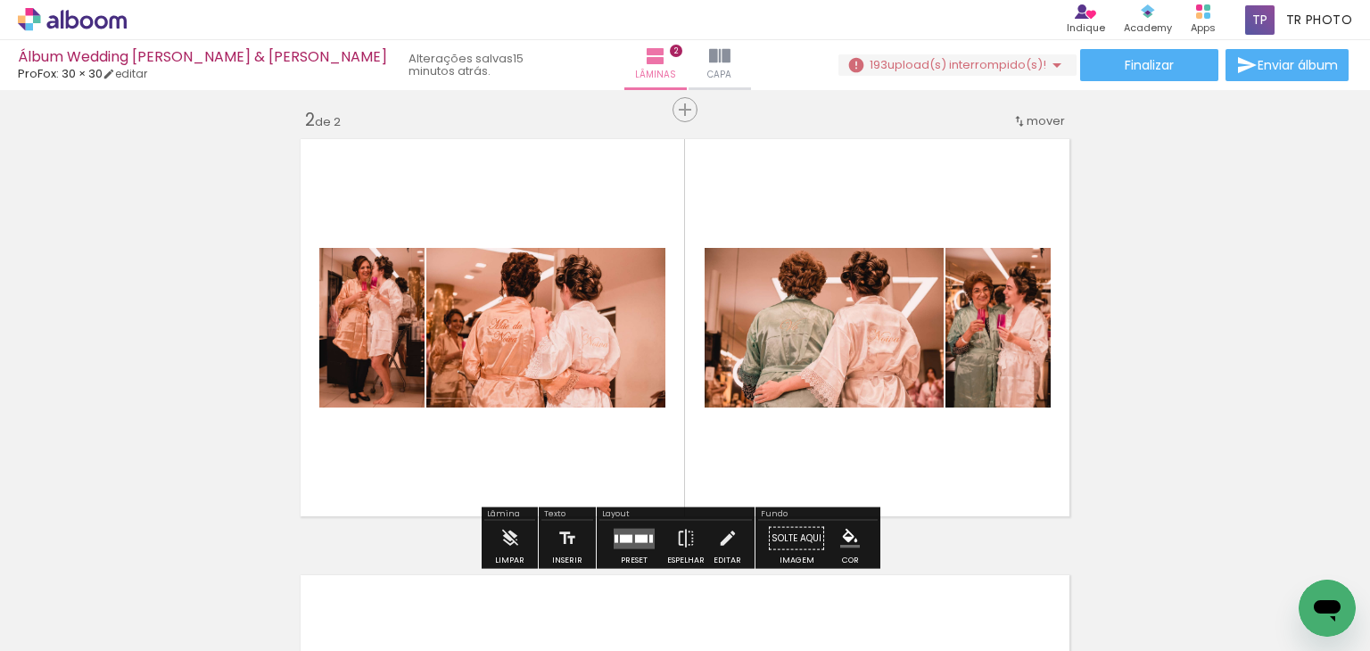
click at [391, 366] on quentale-photo at bounding box center [371, 328] width 105 height 160
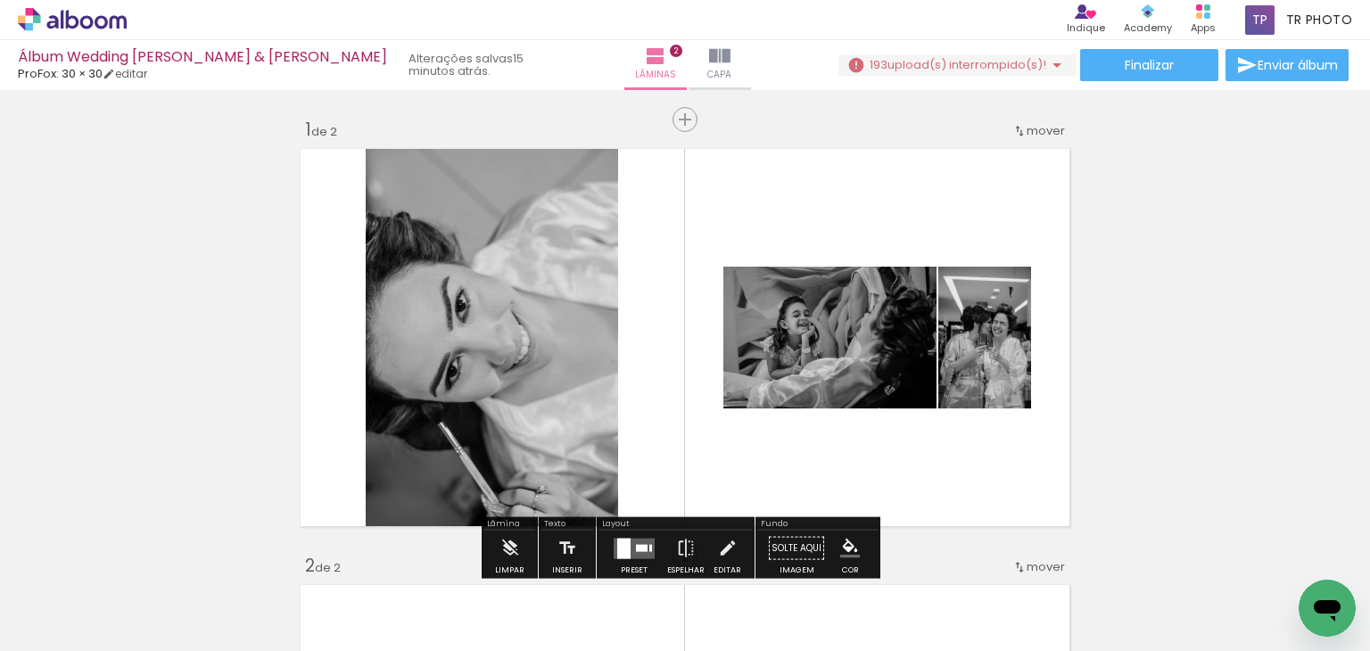
scroll to position [357, 0]
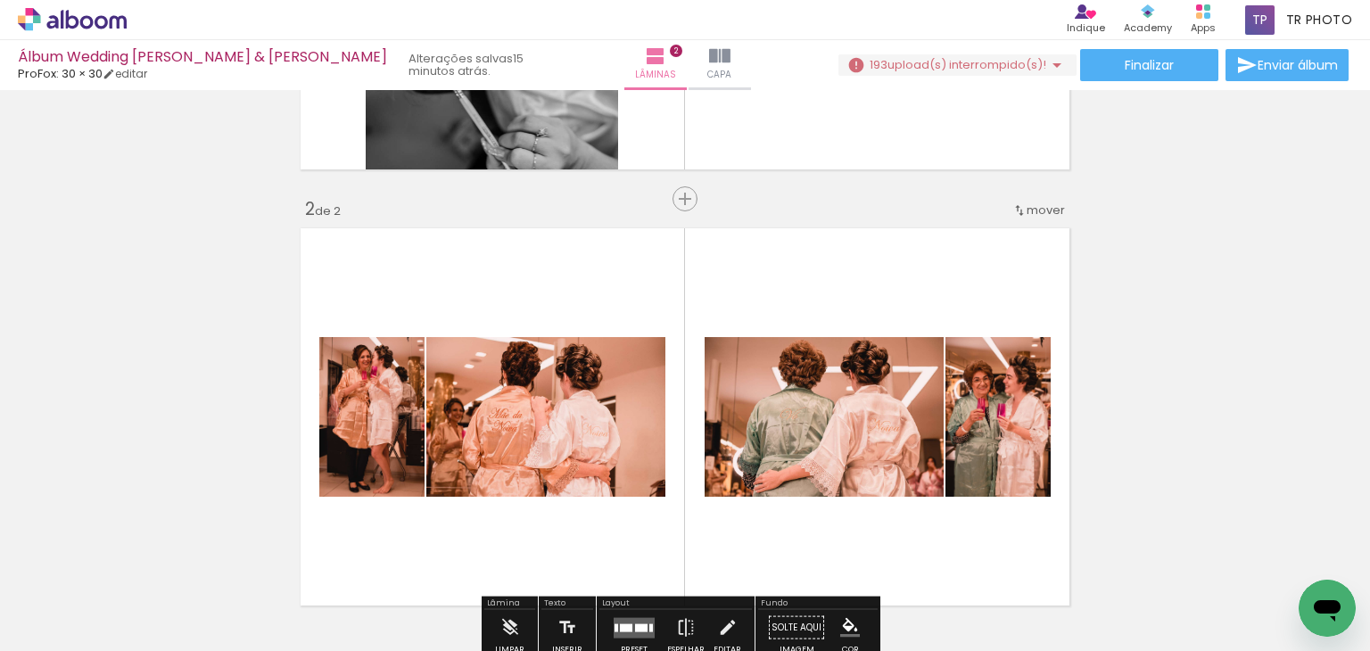
click at [403, 437] on quentale-photo at bounding box center [371, 417] width 105 height 160
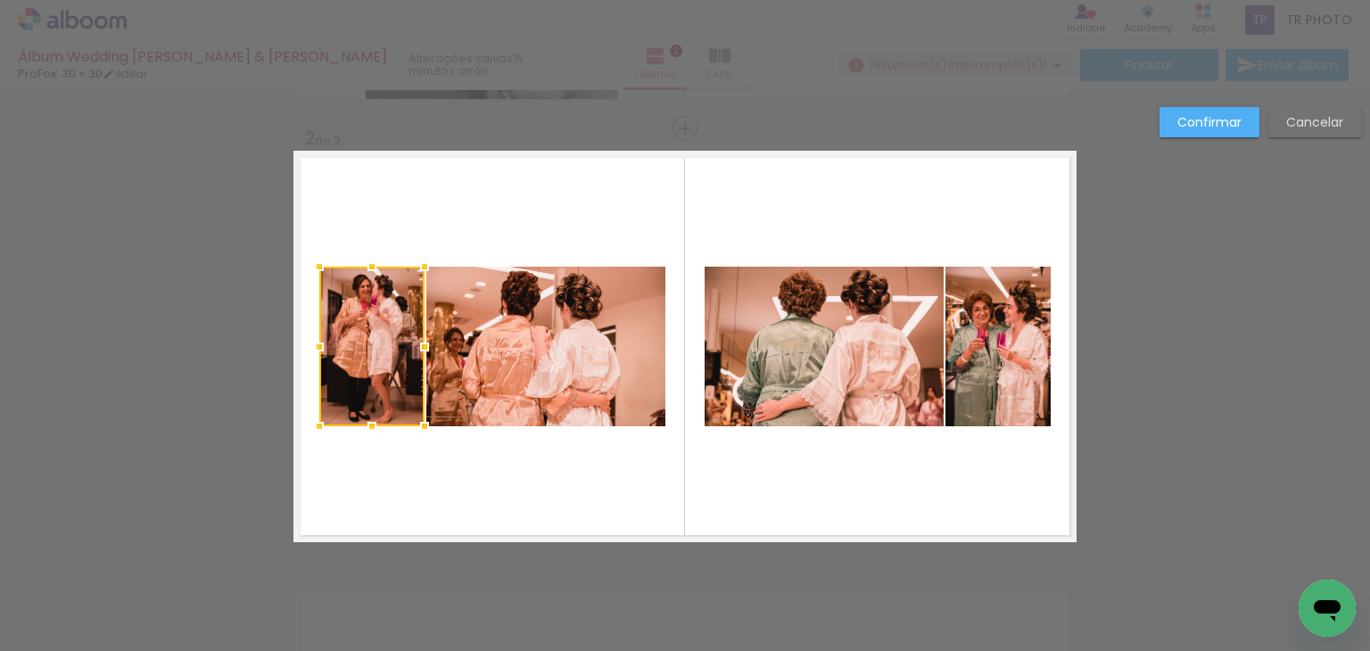
scroll to position [458, 0]
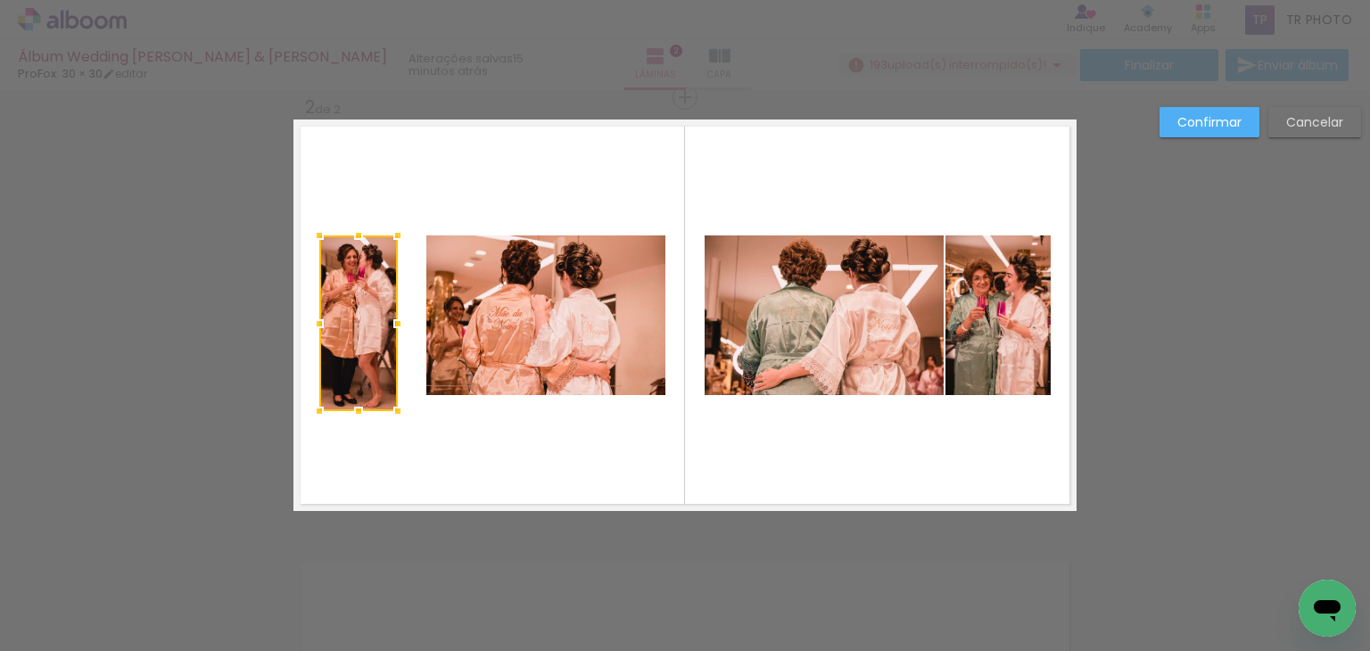
drag, startPoint x: 422, startPoint y: 395, endPoint x: 438, endPoint y: 411, distance: 22.7
click at [438, 411] on album-spread "2 de 2" at bounding box center [684, 314] width 783 height 391
click at [377, 377] on quentale-photo at bounding box center [358, 323] width 78 height 176
click at [377, 377] on div at bounding box center [358, 323] width 78 height 176
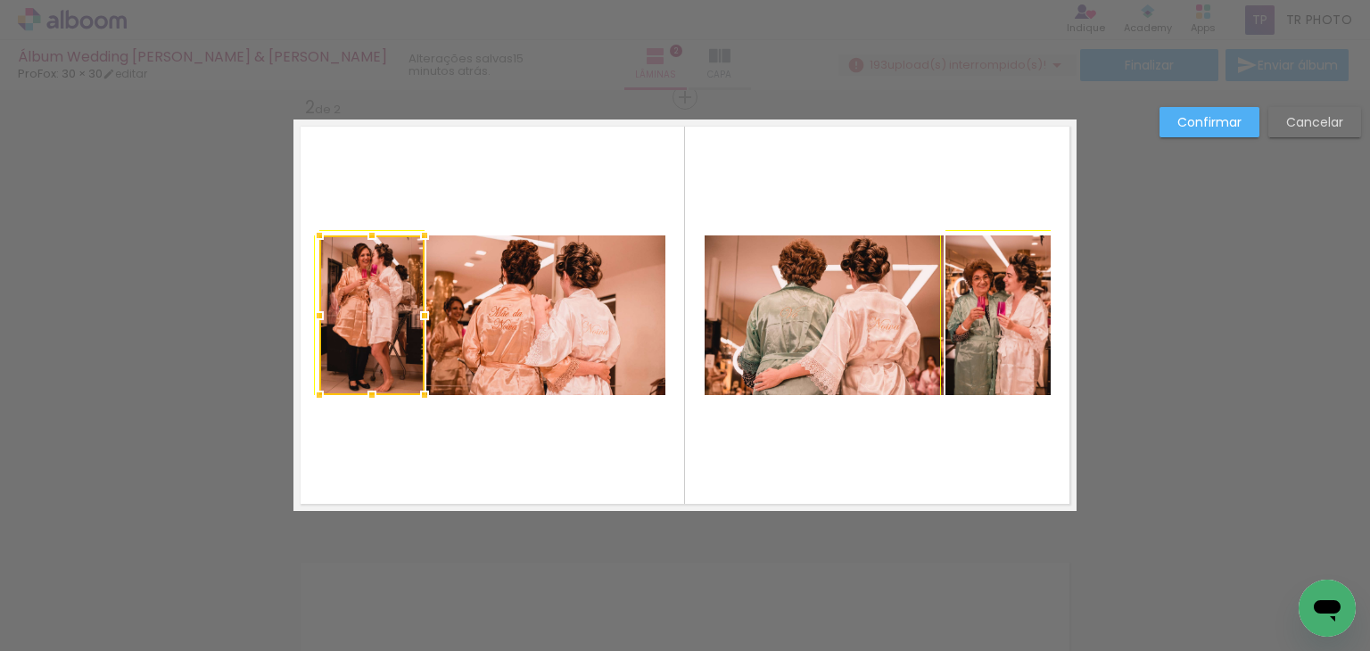
drag, startPoint x: 394, startPoint y: 410, endPoint x: 408, endPoint y: 400, distance: 16.6
click at [408, 400] on div at bounding box center [425, 395] width 36 height 36
click at [408, 380] on quentale-photo at bounding box center [371, 315] width 105 height 160
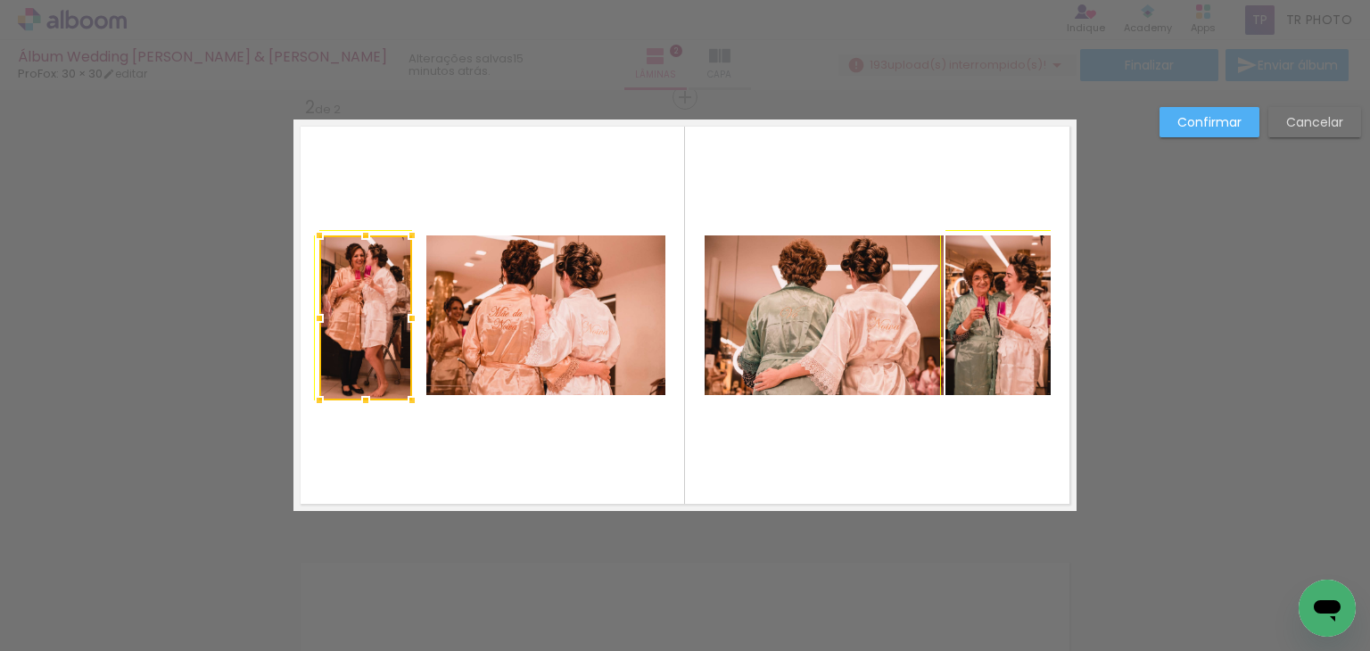
drag, startPoint x: 418, startPoint y: 393, endPoint x: 433, endPoint y: 410, distance: 22.7
click at [433, 410] on album-spread "2 de 2" at bounding box center [684, 314] width 783 height 391
click at [398, 360] on quentale-photo at bounding box center [365, 317] width 93 height 165
click at [398, 360] on div at bounding box center [365, 317] width 93 height 165
click at [396, 359] on div at bounding box center [365, 317] width 93 height 165
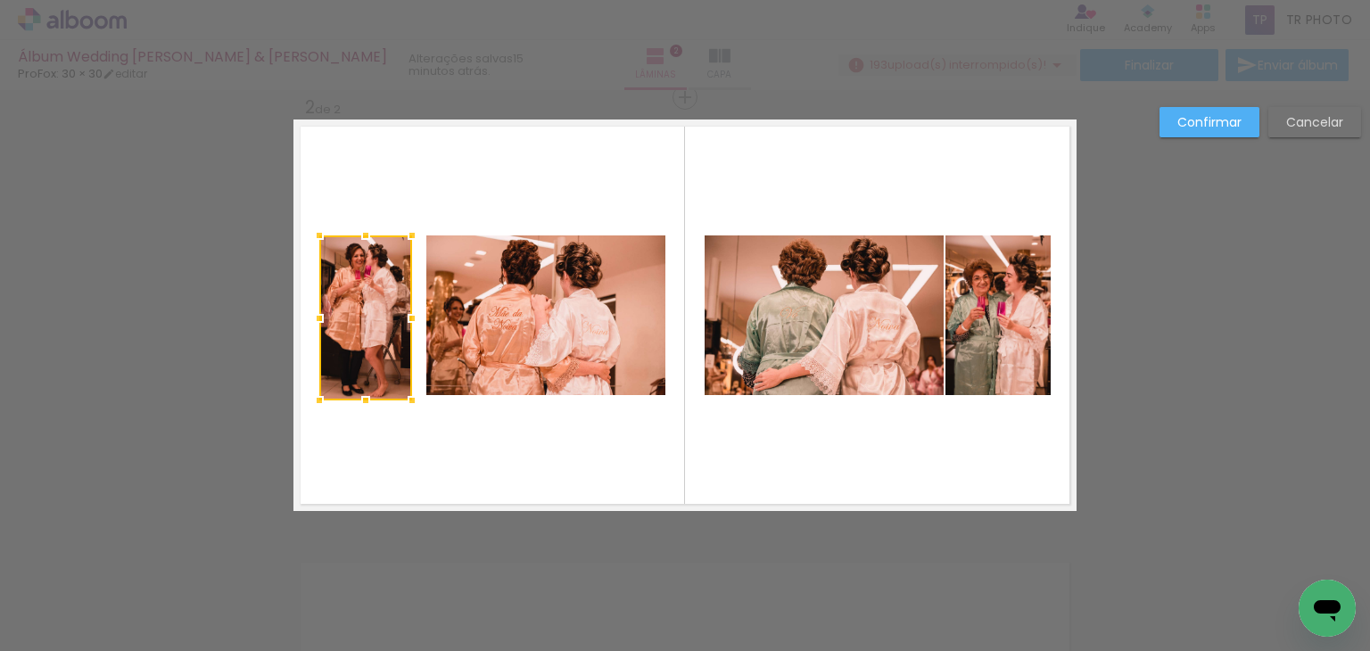
click at [396, 359] on div at bounding box center [365, 317] width 93 height 165
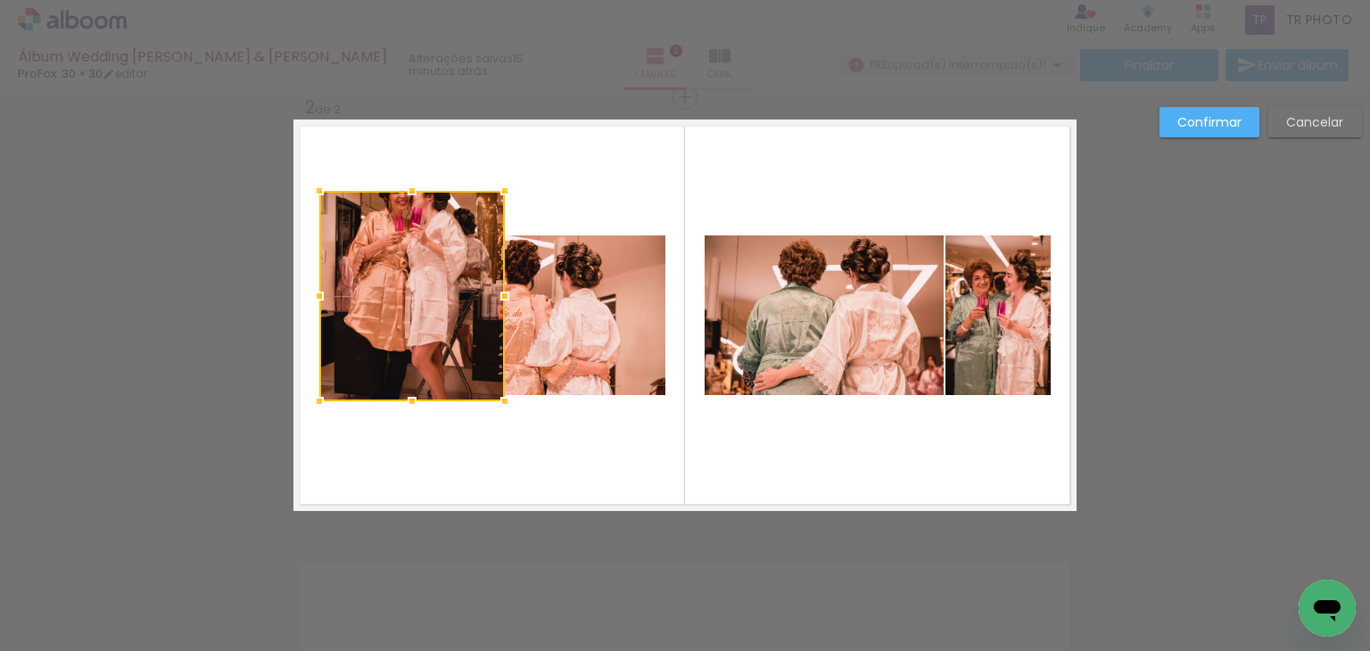
drag, startPoint x: 411, startPoint y: 229, endPoint x: 490, endPoint y: 168, distance: 100.4
click at [490, 168] on album-spread "2 de 2" at bounding box center [684, 314] width 783 height 391
click at [437, 261] on quentale-photo at bounding box center [412, 296] width 186 height 210
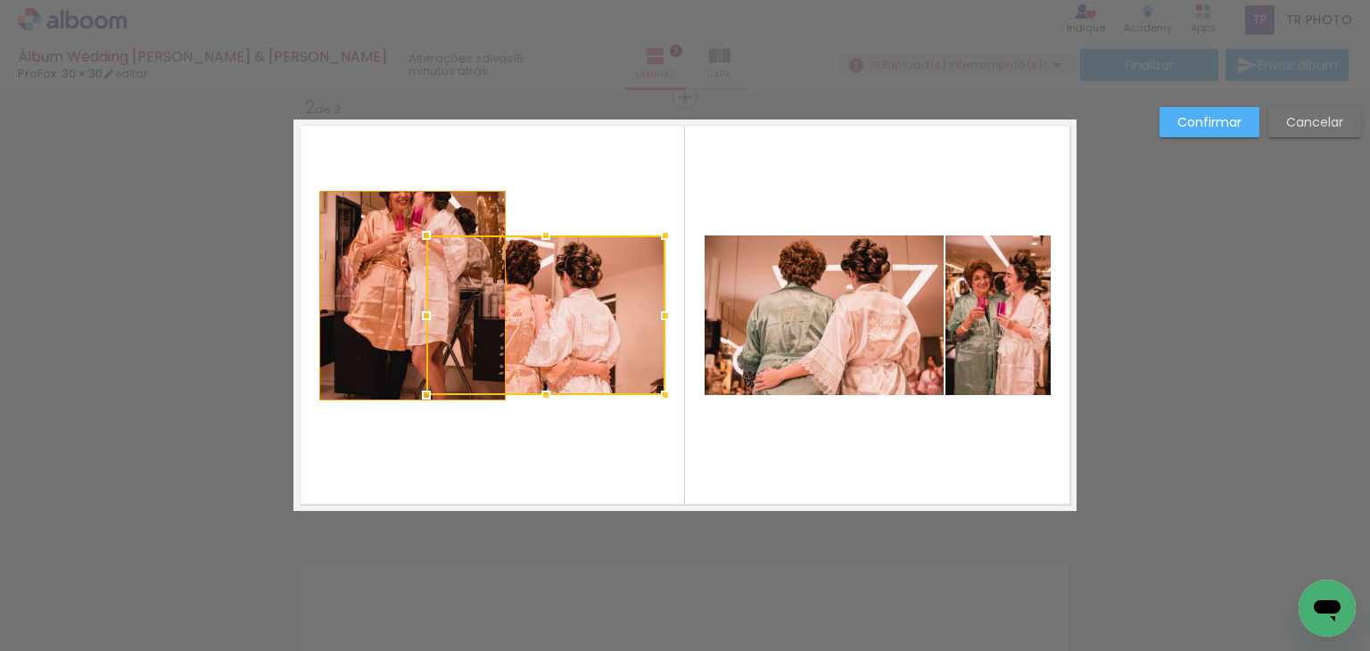
click at [437, 261] on div at bounding box center [545, 315] width 239 height 160
click at [378, 293] on quentale-photo at bounding box center [412, 296] width 186 height 210
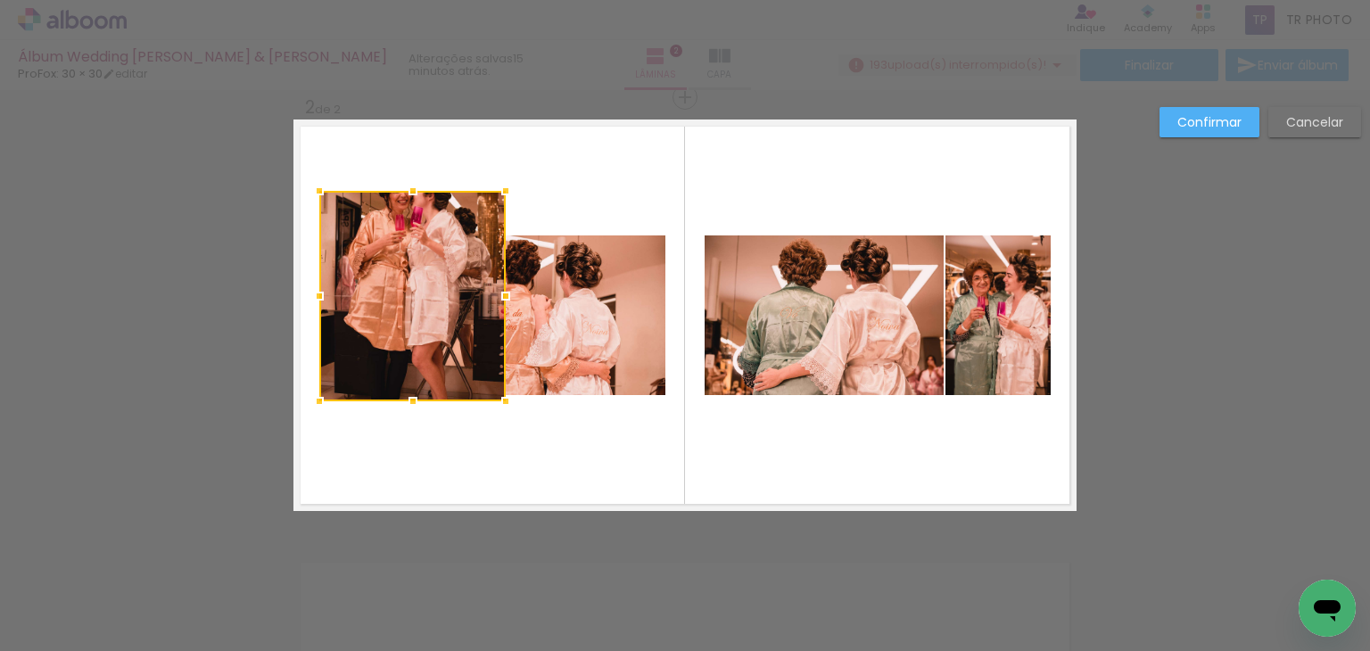
click at [378, 293] on div at bounding box center [412, 296] width 186 height 210
click at [379, 272] on div at bounding box center [412, 296] width 186 height 210
click at [466, 155] on quentale-layouter at bounding box center [684, 314] width 783 height 391
click at [394, 258] on quentale-photo at bounding box center [412, 296] width 186 height 210
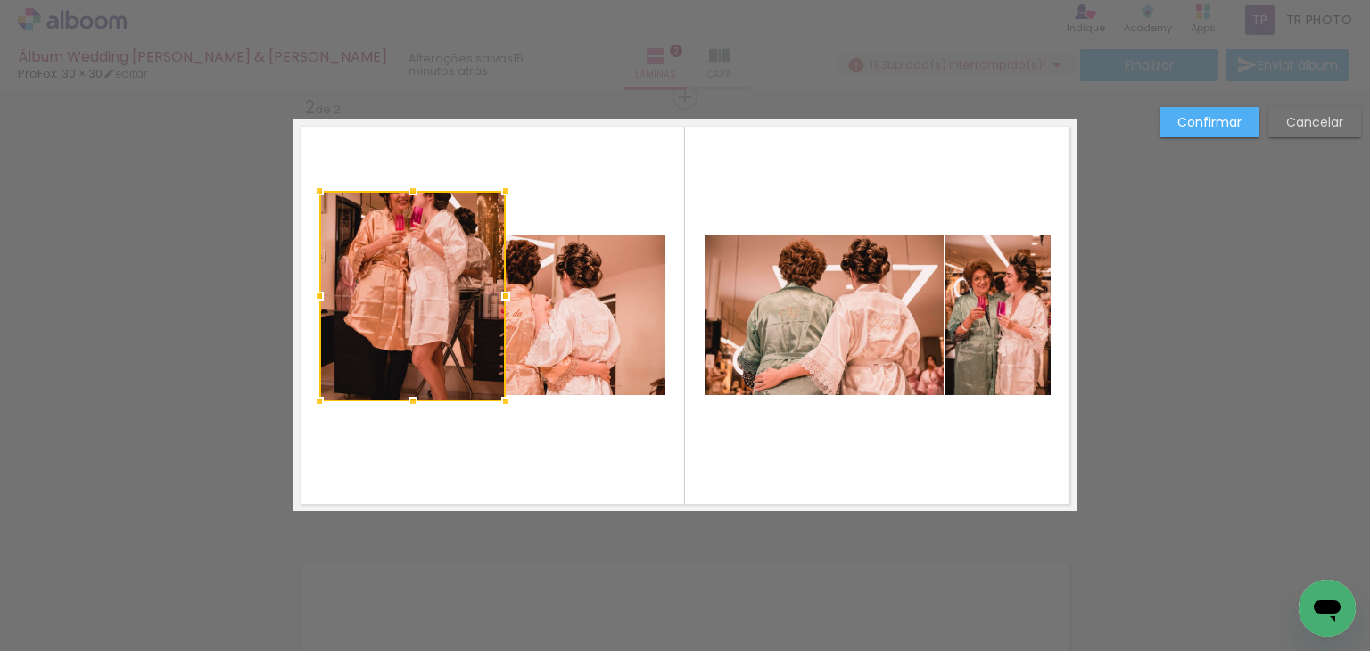
click at [389, 276] on div at bounding box center [412, 296] width 186 height 210
click at [463, 155] on quentale-layouter at bounding box center [684, 314] width 783 height 391
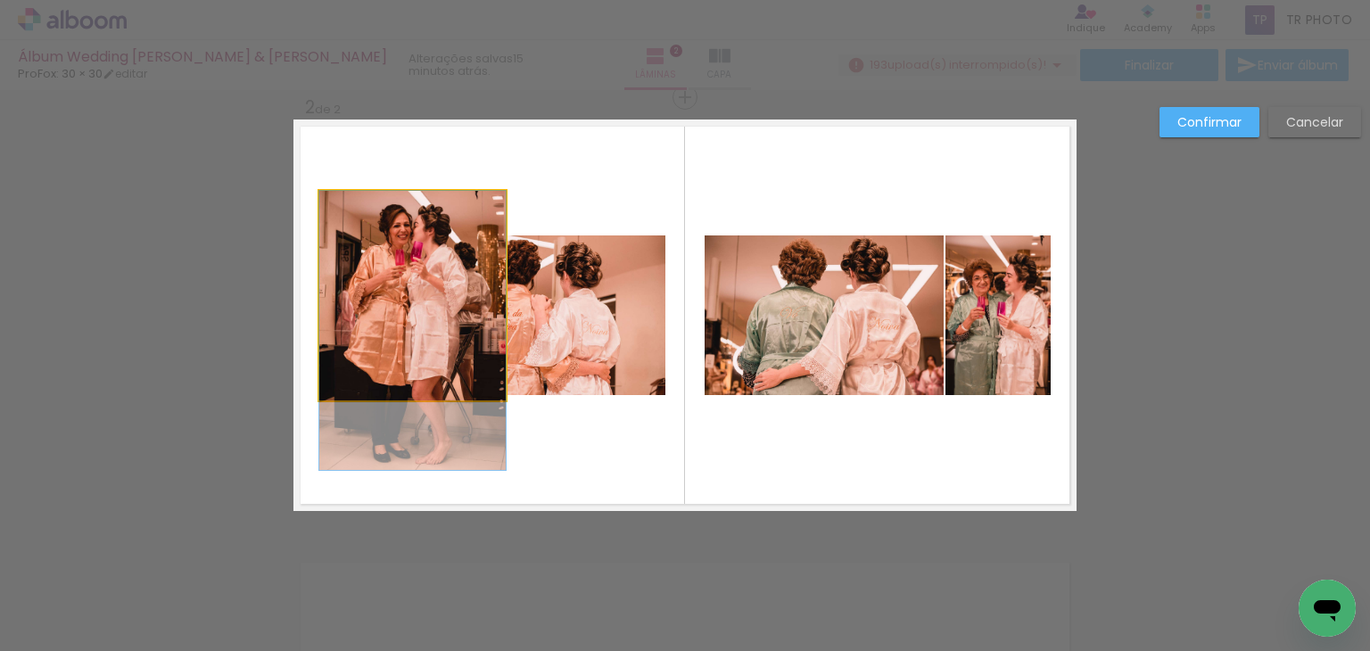
drag, startPoint x: 414, startPoint y: 247, endPoint x: 416, endPoint y: 283, distance: 35.7
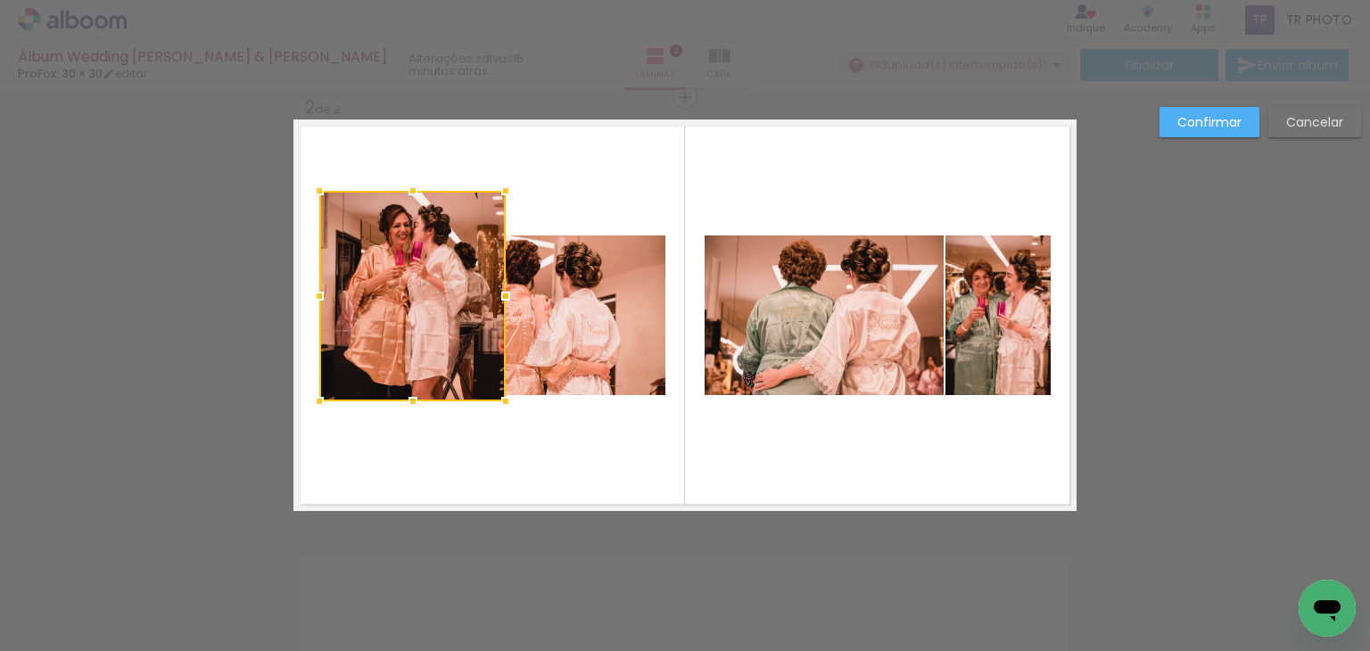
click at [558, 185] on quentale-layouter at bounding box center [684, 314] width 783 height 391
click at [560, 184] on quentale-layouter at bounding box center [684, 314] width 783 height 391
click at [0, 0] on slot "Confirmar" at bounding box center [0, 0] width 0 height 0
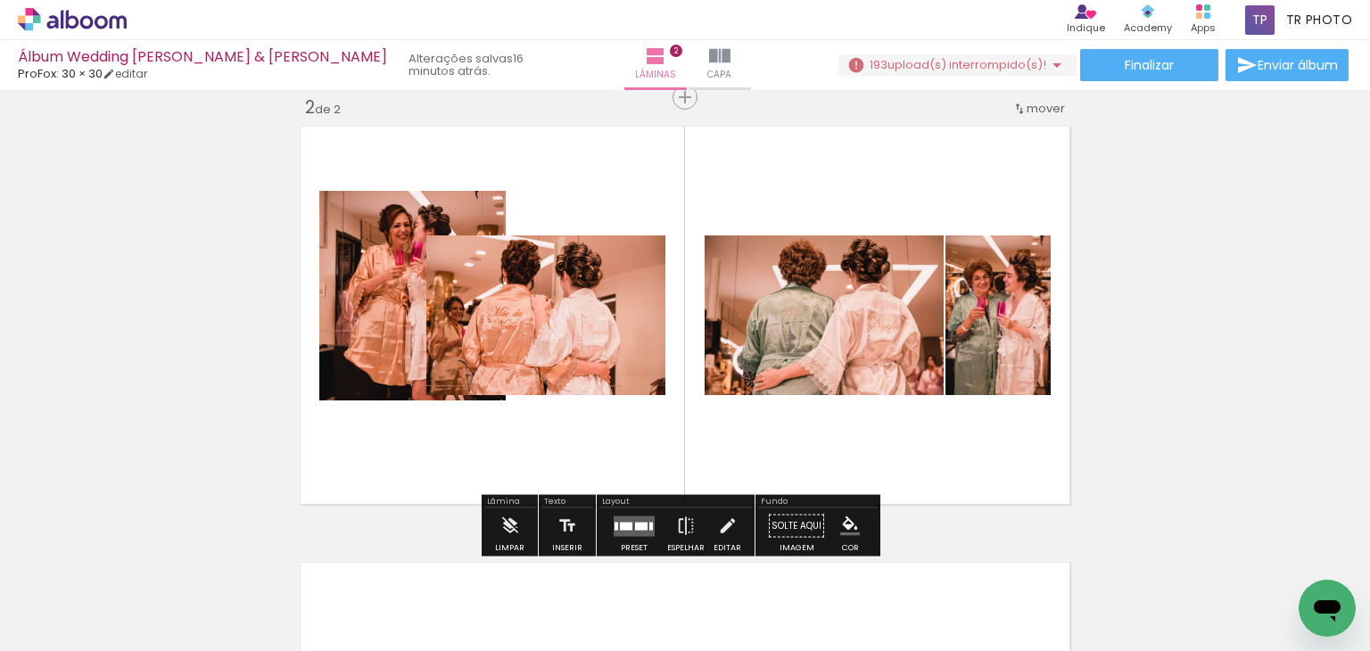
click at [510, 297] on quentale-photo at bounding box center [545, 315] width 239 height 160
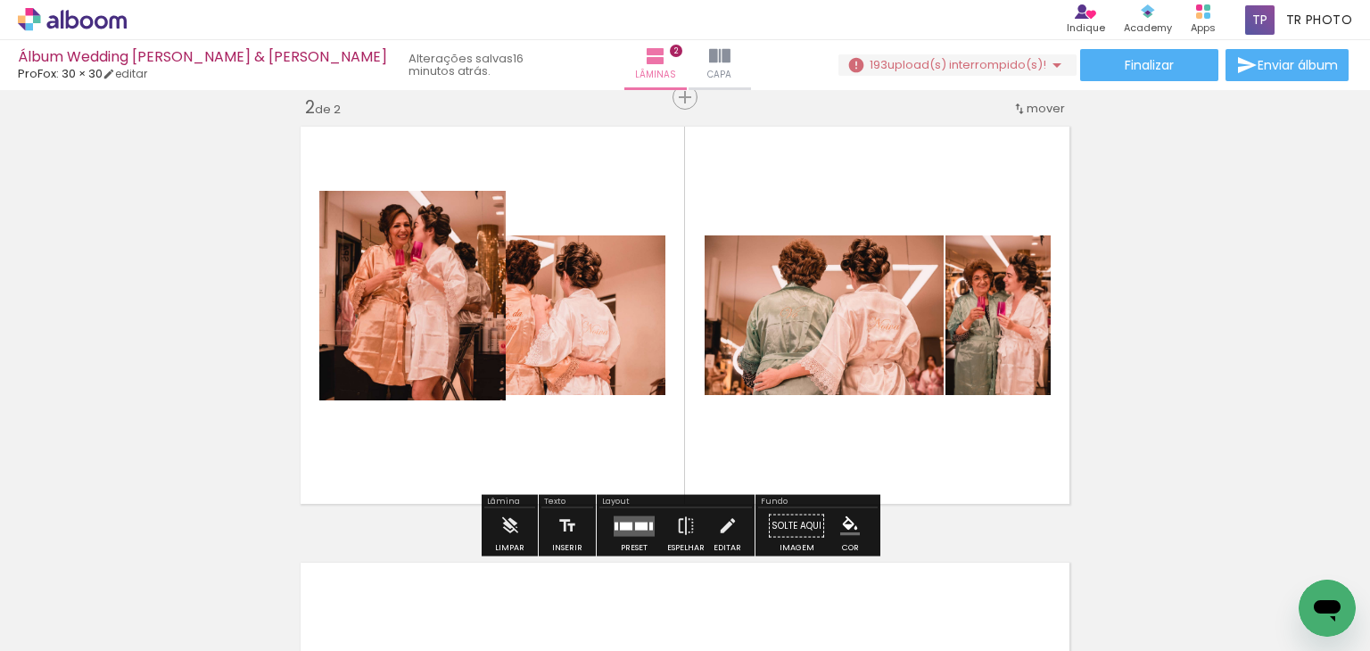
click at [501, 208] on quentale-layouter at bounding box center [684, 314] width 783 height 391
click at [474, 216] on div "P&B" at bounding box center [466, 209] width 35 height 27
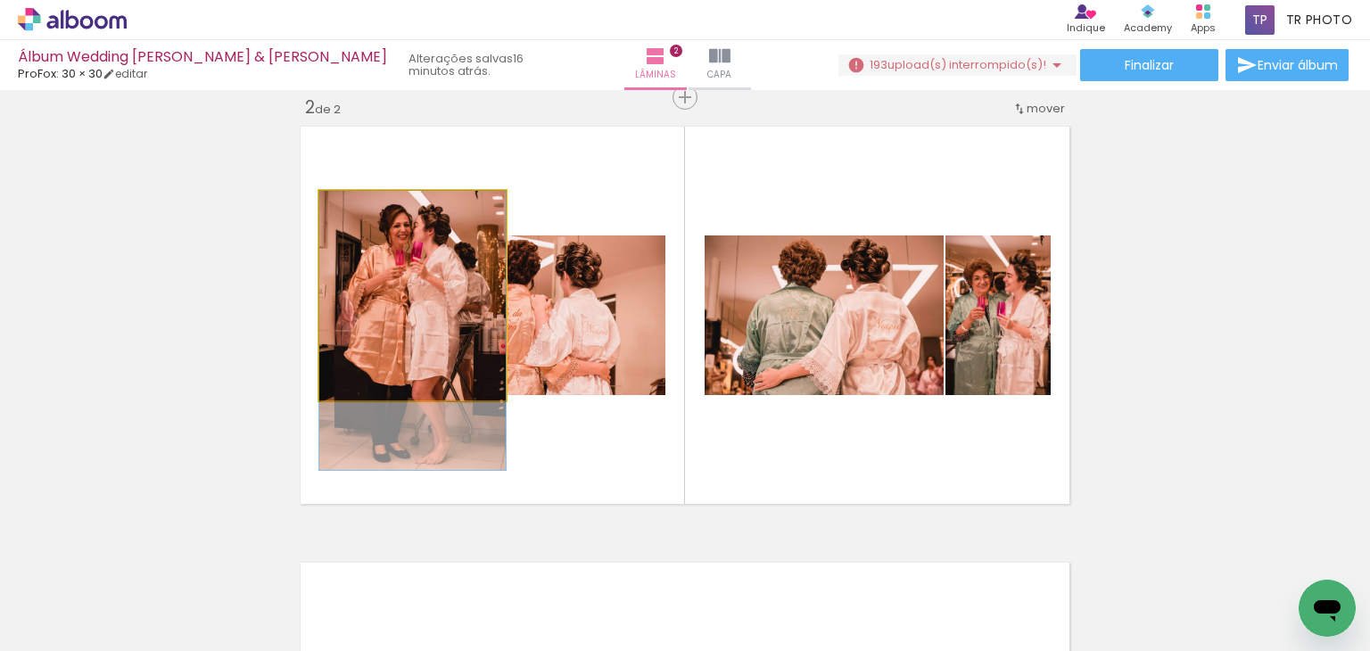
click at [450, 289] on quentale-photo at bounding box center [412, 296] width 186 height 210
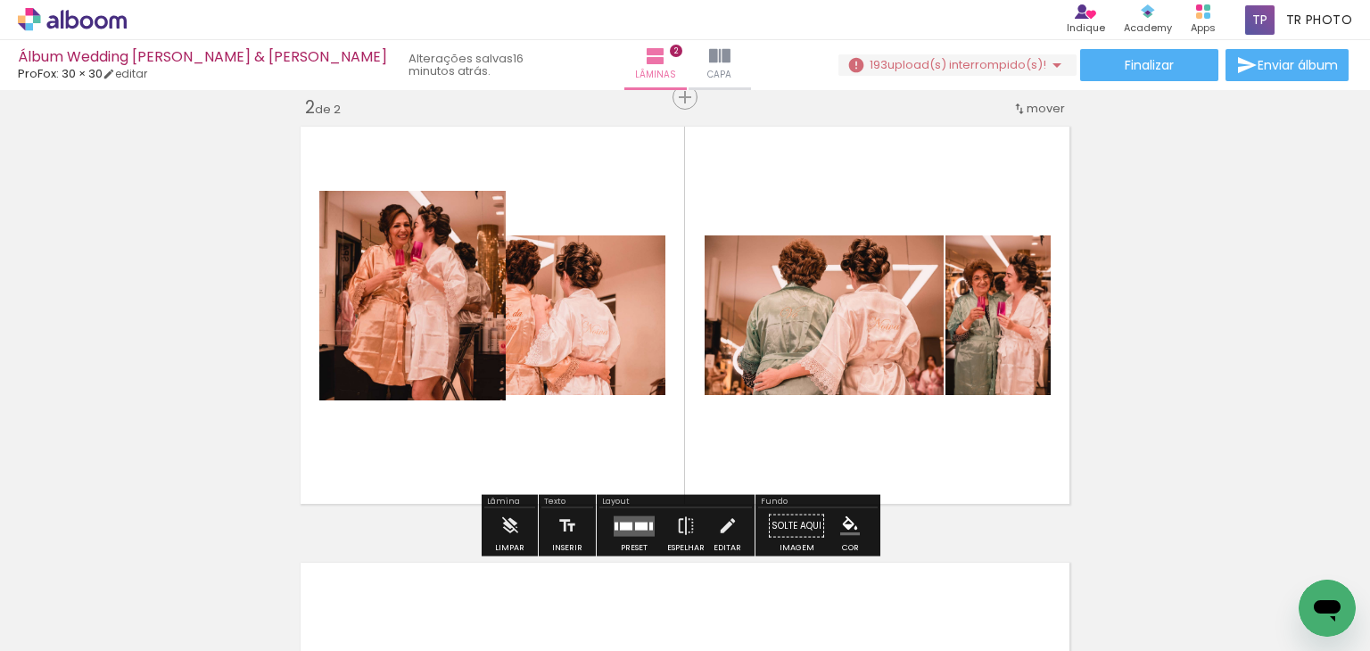
click at [450, 289] on quentale-photo at bounding box center [412, 296] width 186 height 210
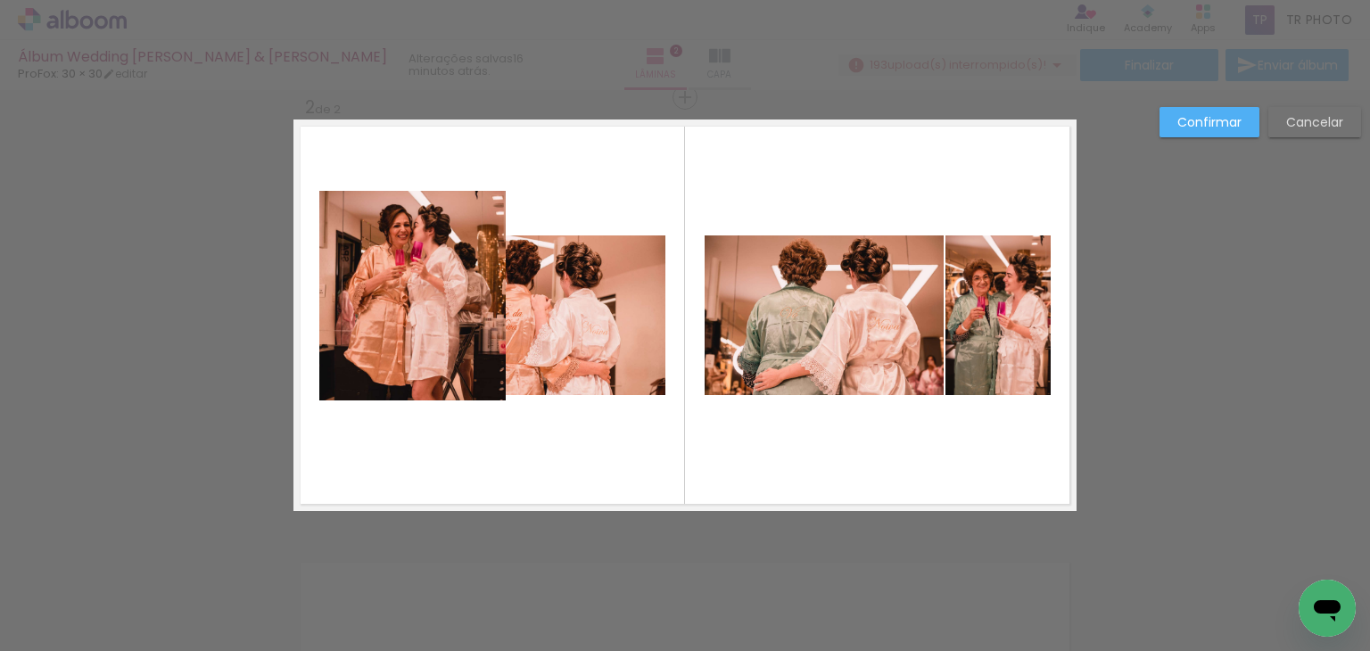
click at [478, 239] on quentale-photo at bounding box center [412, 296] width 186 height 210
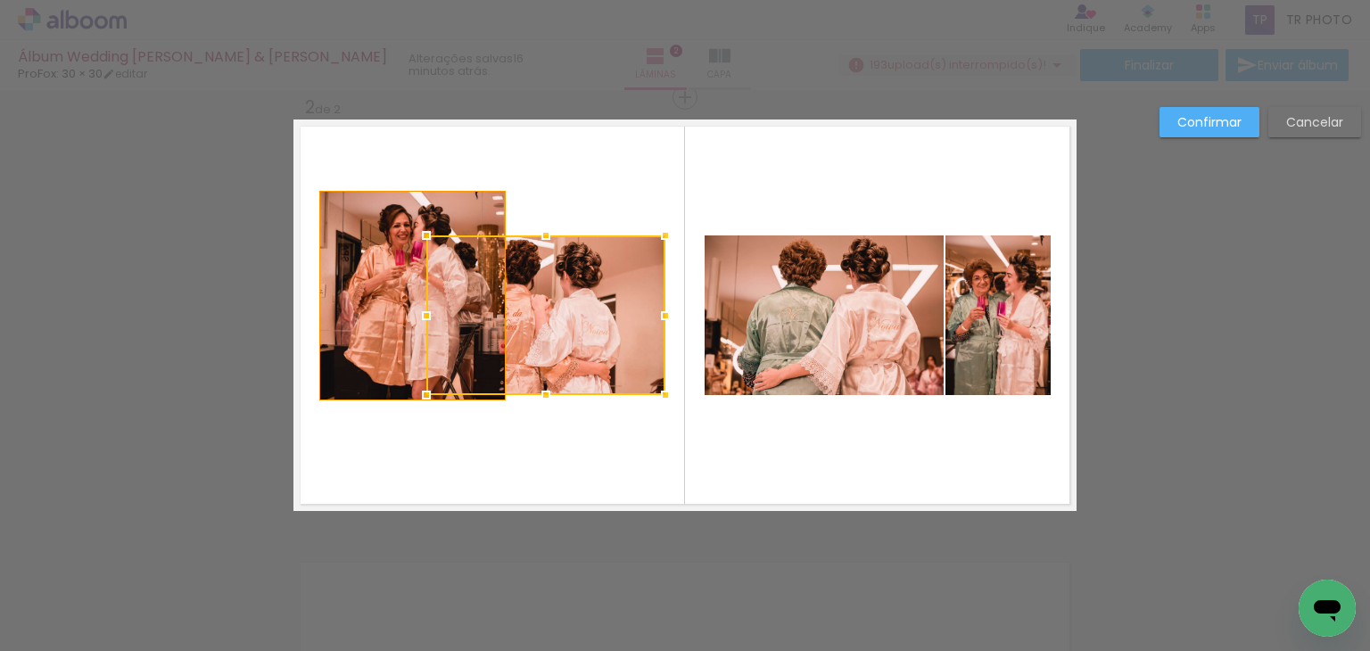
click at [478, 239] on div at bounding box center [545, 315] width 239 height 160
click at [448, 199] on quentale-photo at bounding box center [412, 296] width 186 height 210
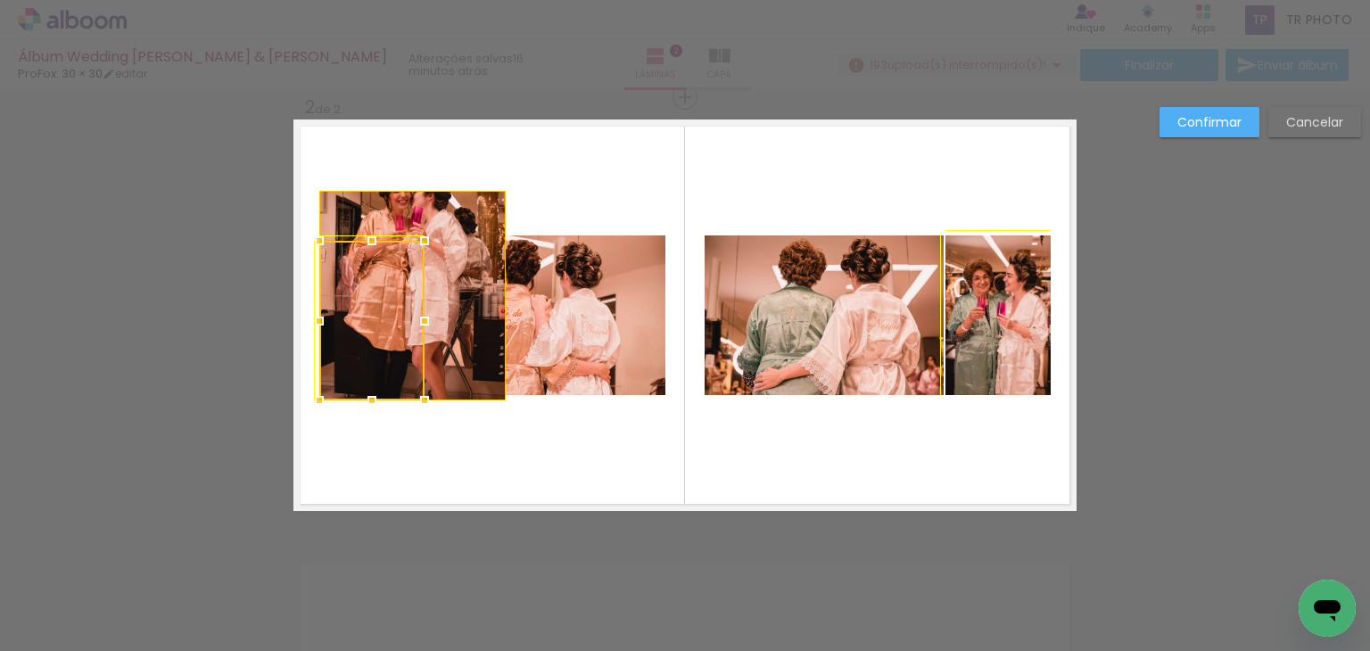
drag, startPoint x: 499, startPoint y: 186, endPoint x: 415, endPoint y: 231, distance: 95.7
click at [415, 231] on div at bounding box center [425, 241] width 36 height 36
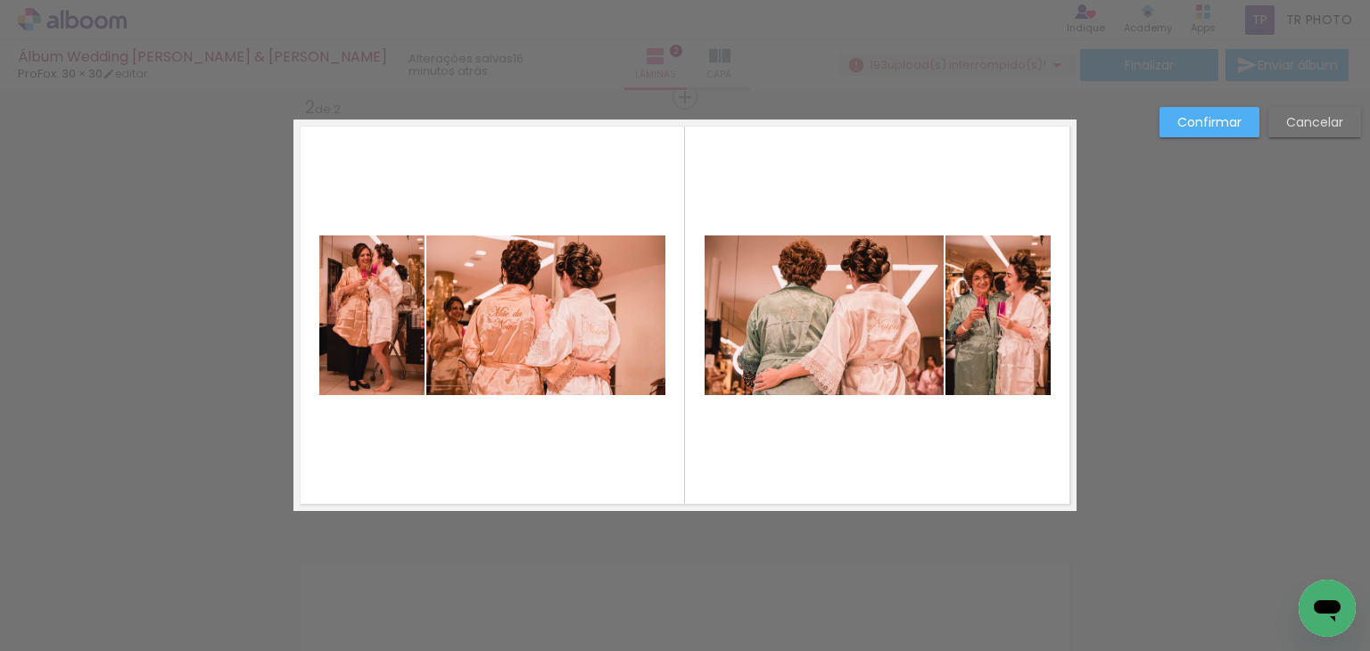
click at [539, 194] on quentale-layouter at bounding box center [684, 314] width 783 height 391
click at [0, 0] on slot "Confirmar" at bounding box center [0, 0] width 0 height 0
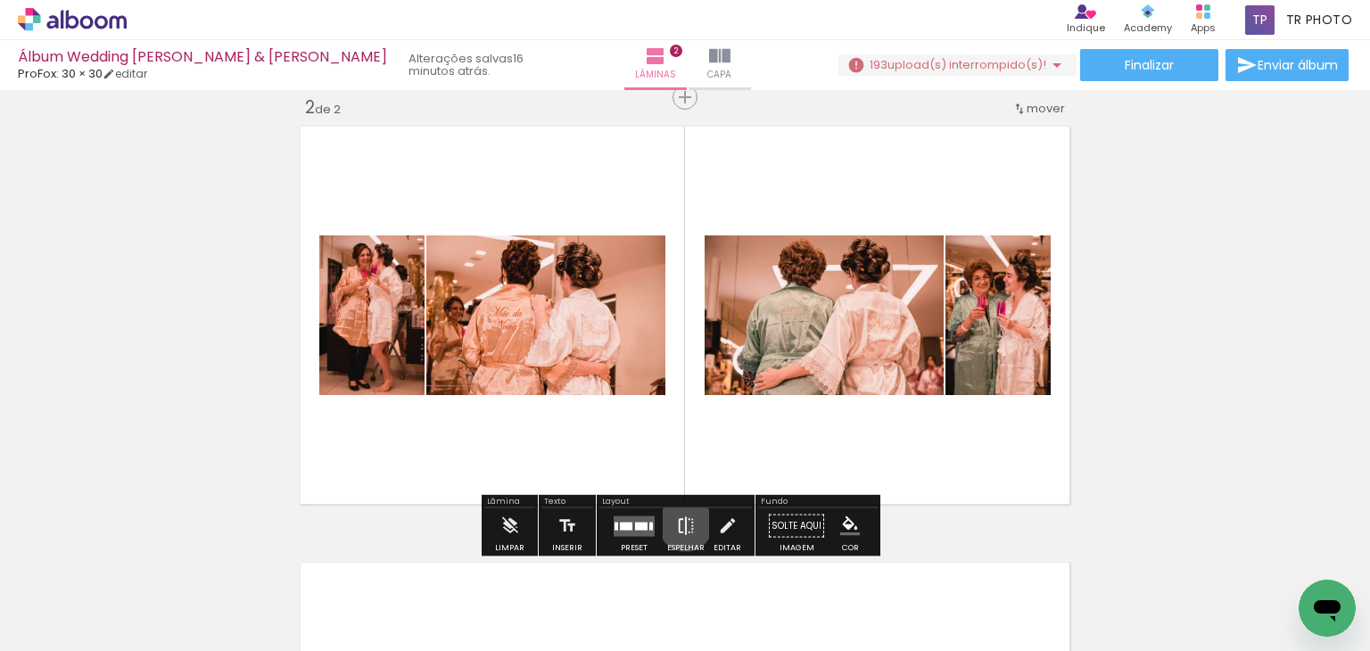
click at [681, 523] on iron-icon at bounding box center [686, 526] width 20 height 36
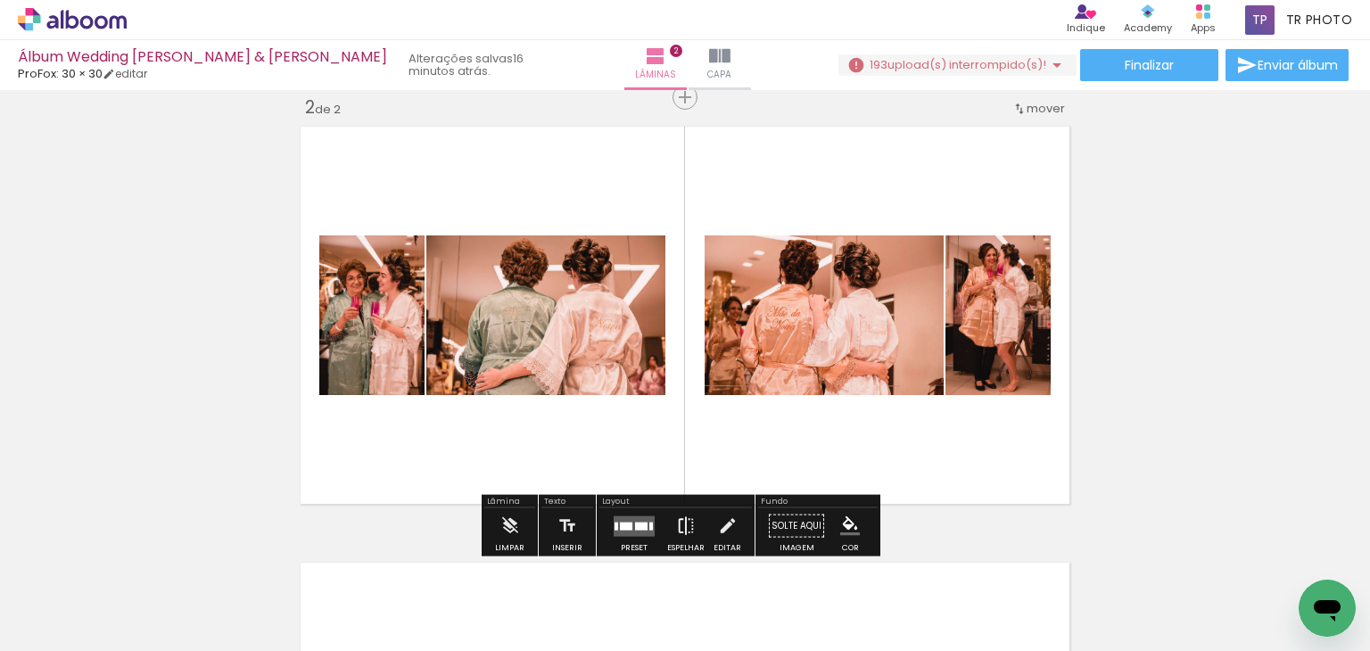
click at [681, 523] on iron-icon at bounding box center [686, 526] width 20 height 36
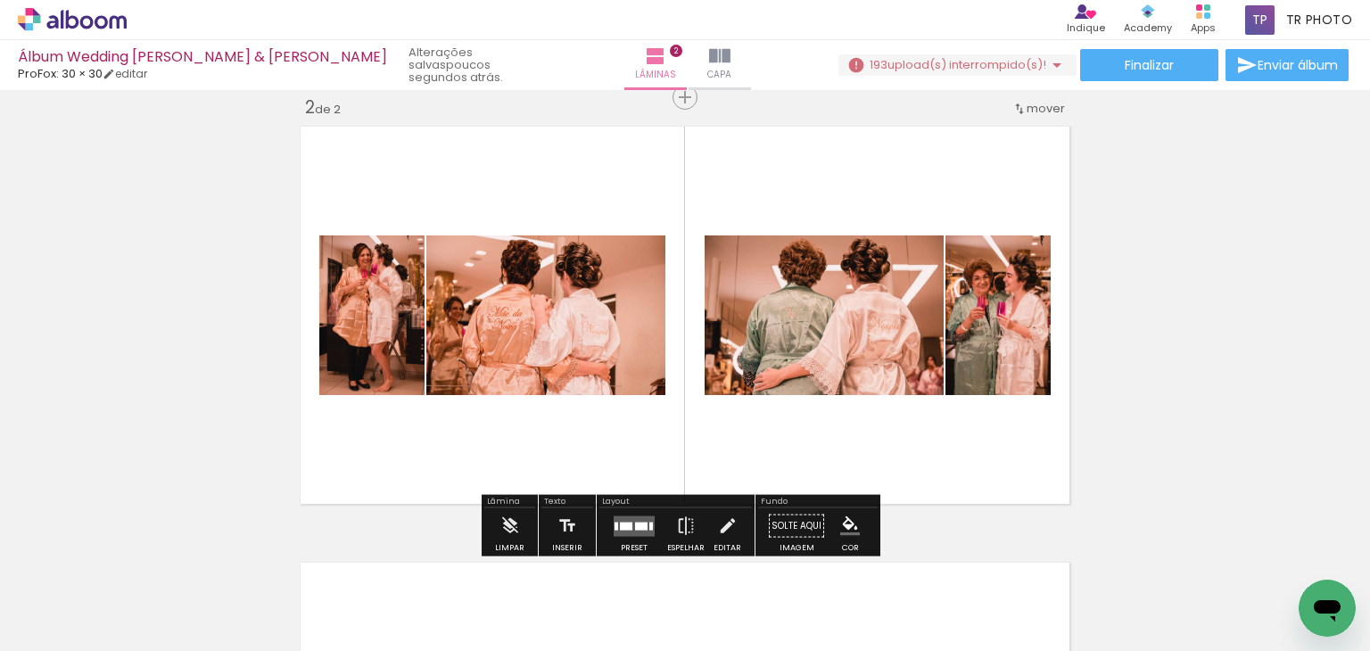
click at [375, 325] on quentale-photo at bounding box center [371, 315] width 105 height 160
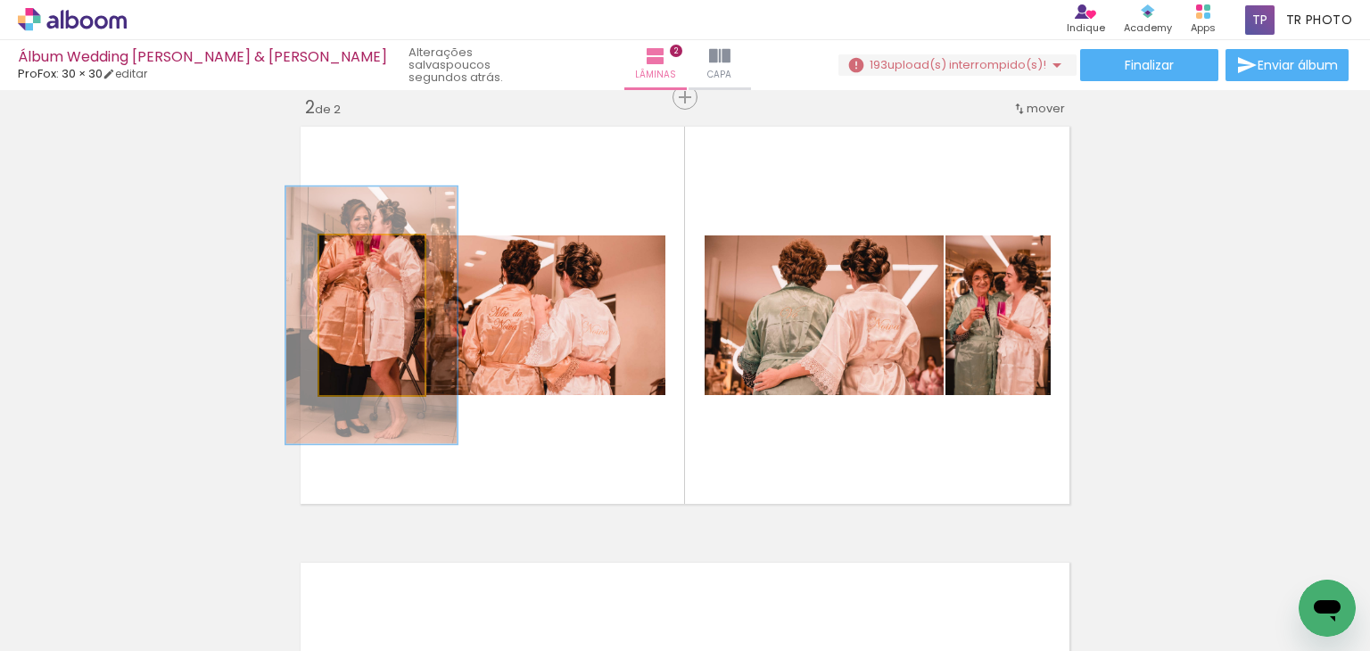
drag, startPoint x: 350, startPoint y: 251, endPoint x: 374, endPoint y: 251, distance: 24.1
click at [374, 251] on div at bounding box center [381, 254] width 16 height 16
click at [379, 240] on div "P&B Largura Cor" at bounding box center [376, 240] width 105 height 0
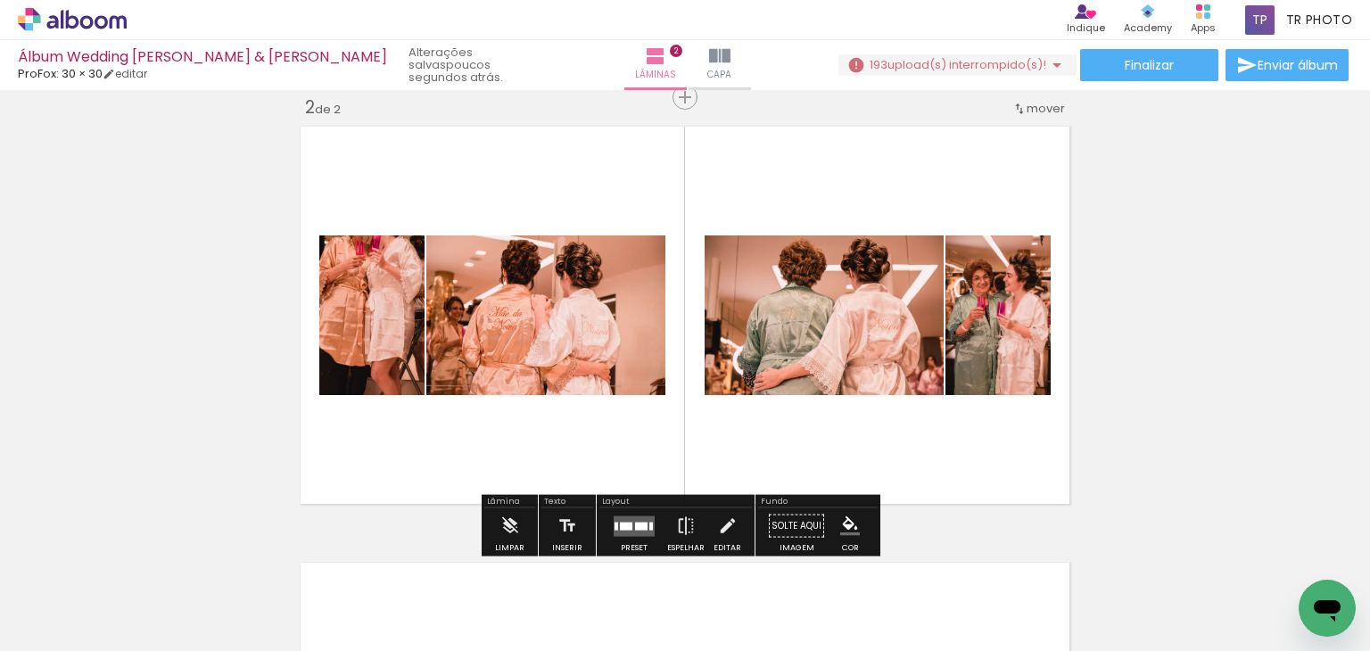
click at [404, 324] on quentale-photo at bounding box center [371, 315] width 105 height 160
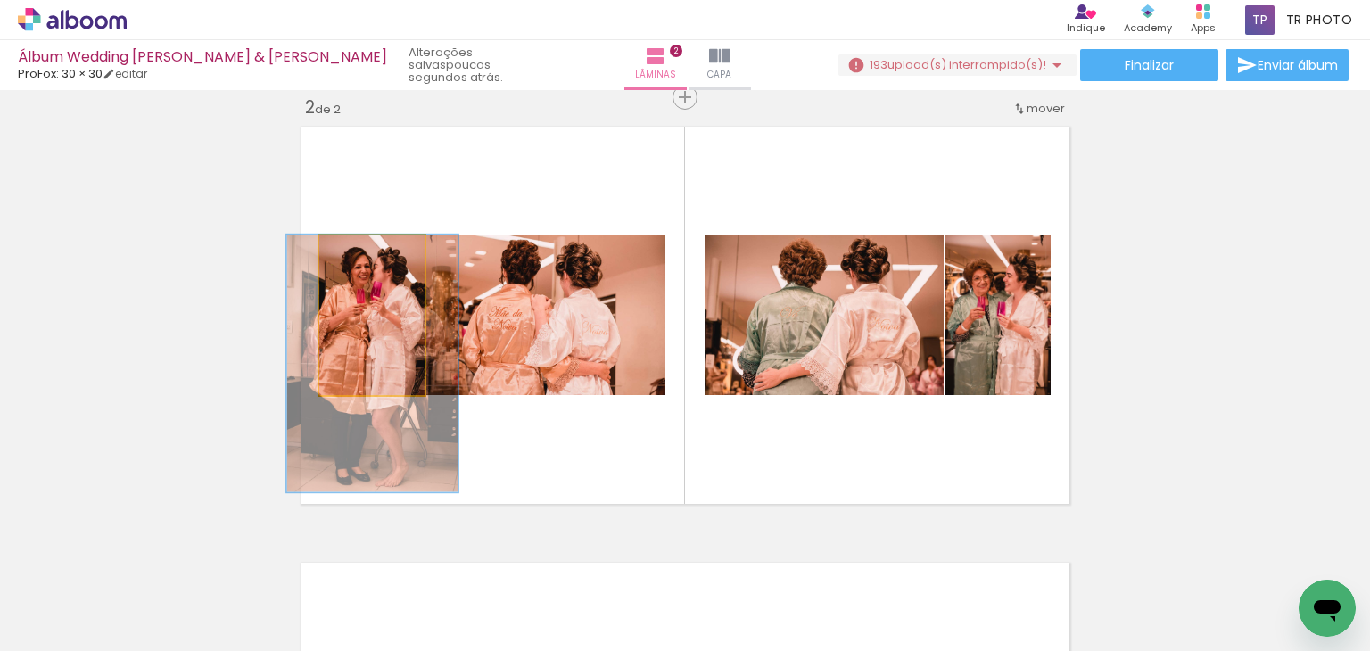
drag, startPoint x: 400, startPoint y: 317, endPoint x: 400, endPoint y: 362, distance: 45.5
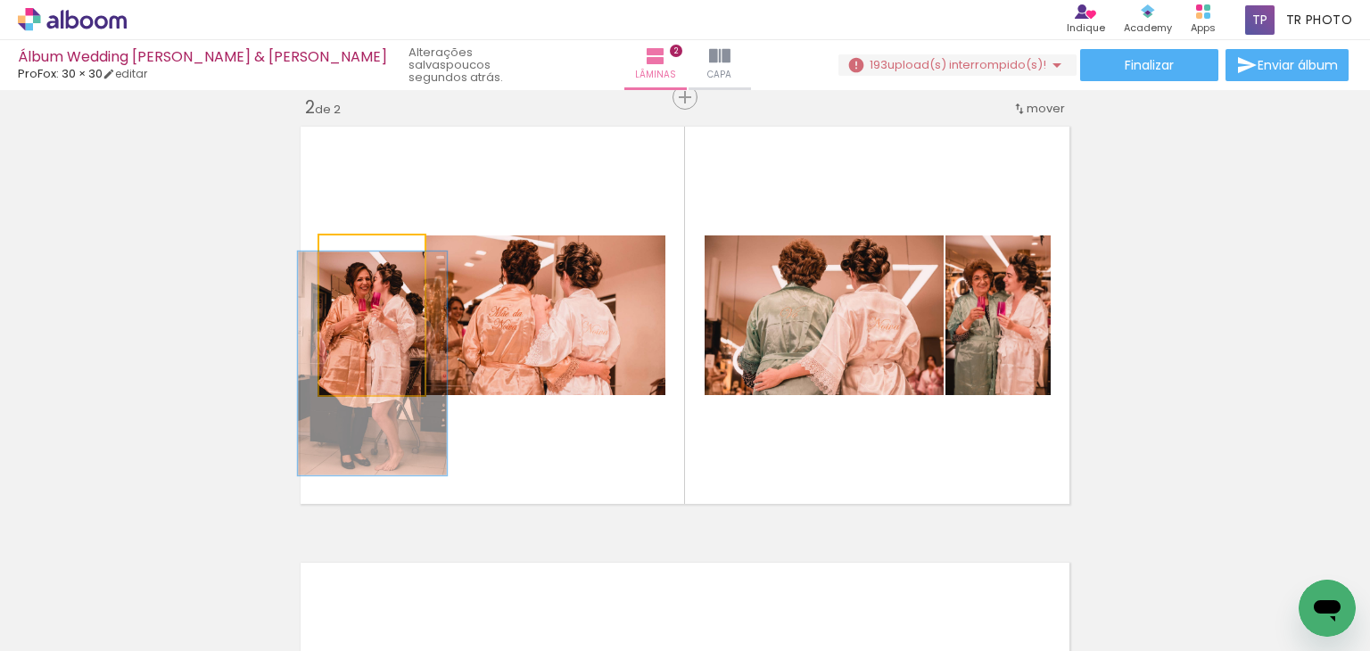
drag, startPoint x: 378, startPoint y: 255, endPoint x: 377, endPoint y: 266, distance: 10.7
type paper-slider "146"
click at [375, 263] on div at bounding box center [375, 254] width 29 height 29
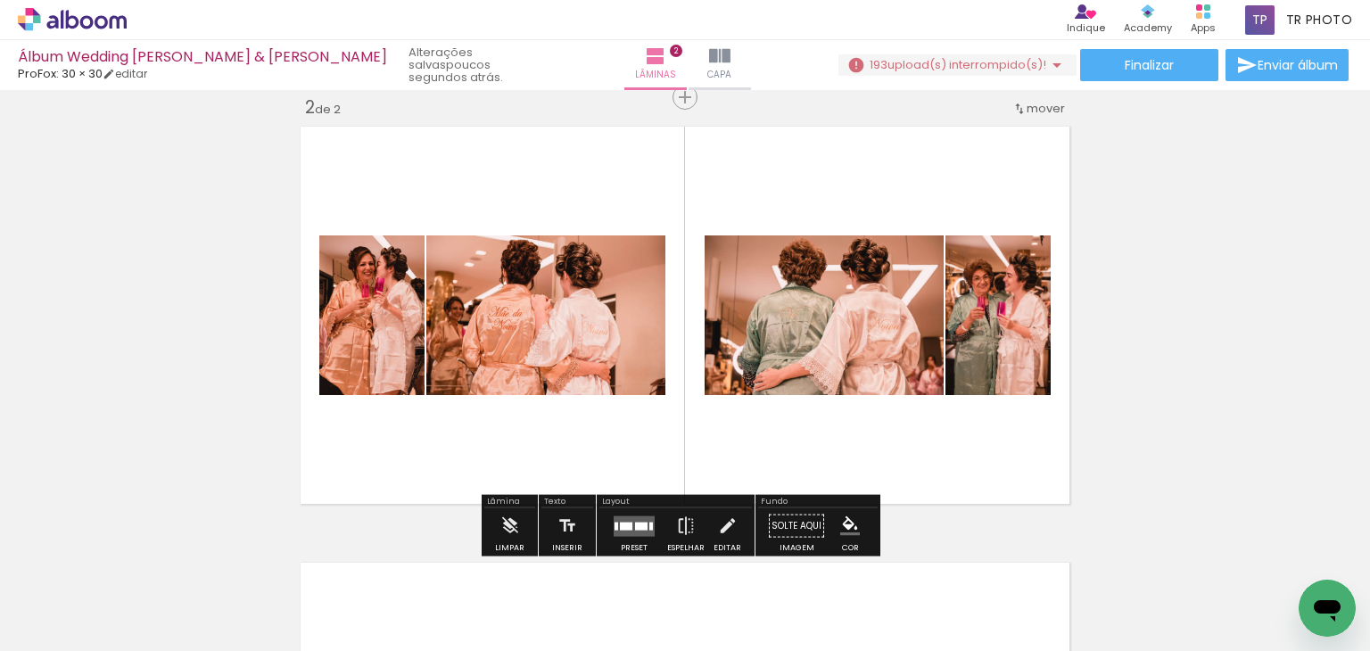
click at [534, 169] on quentale-layouter at bounding box center [684, 314] width 783 height 391
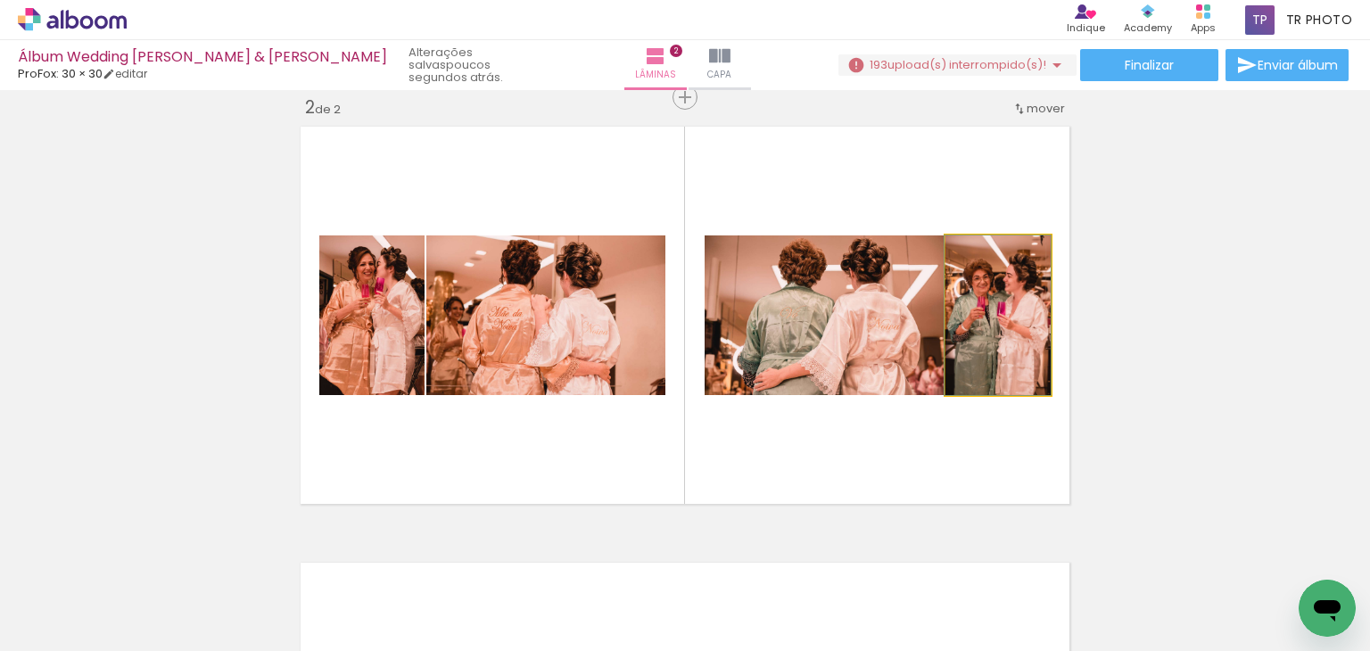
click at [992, 315] on quentale-photo at bounding box center [997, 315] width 105 height 160
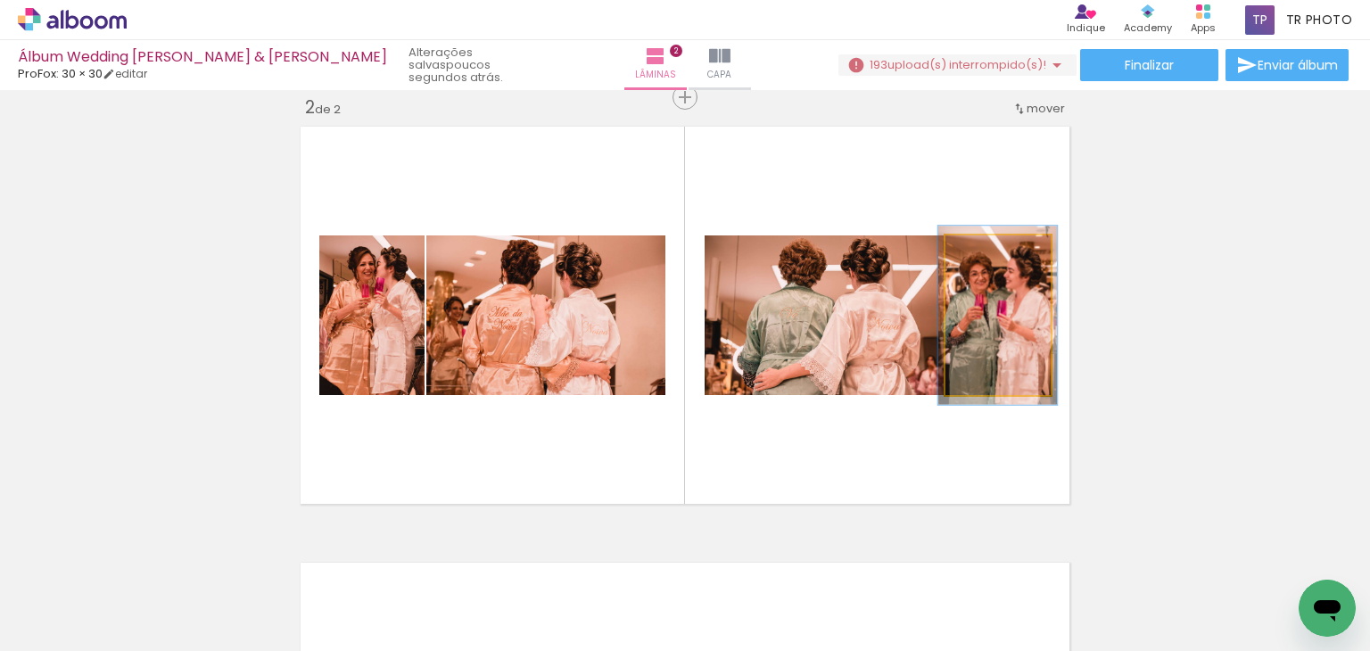
type paper-slider "112"
click at [979, 251] on div at bounding box center [987, 254] width 16 height 16
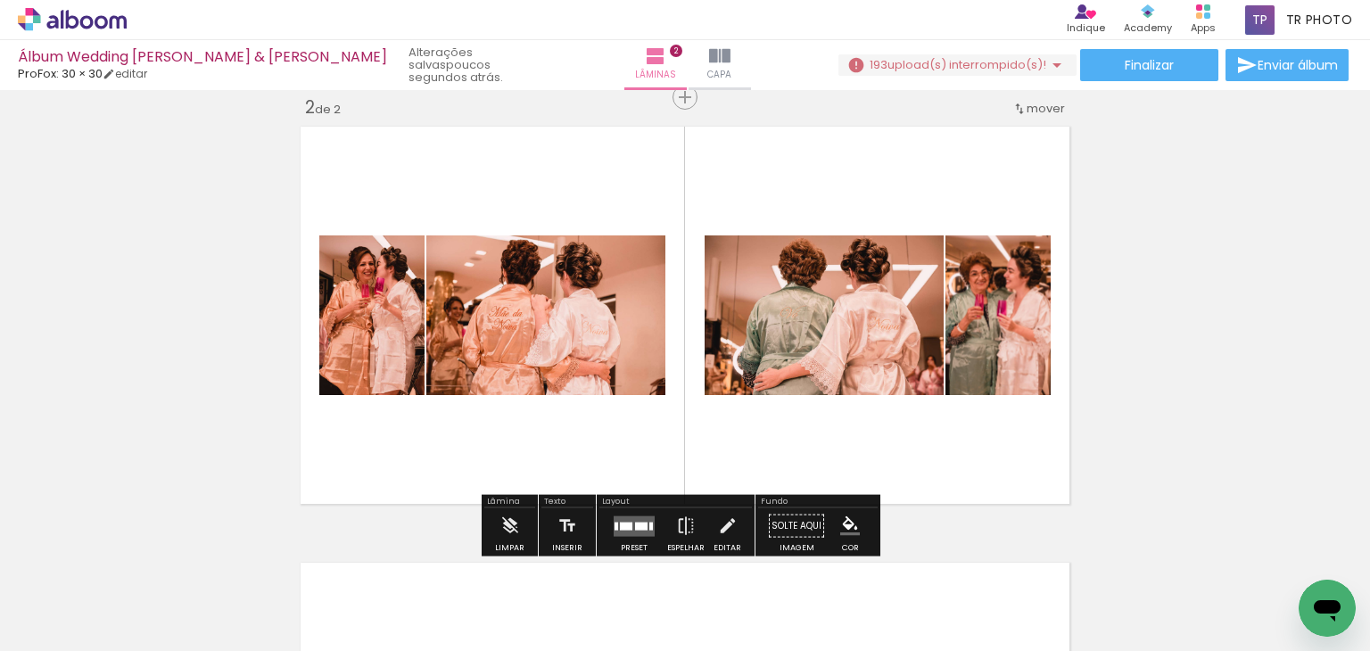
click at [1128, 266] on div "Inserir lâmina 1 de 2 Inserir lâmina 2 de 2" at bounding box center [685, 292] width 1370 height 1309
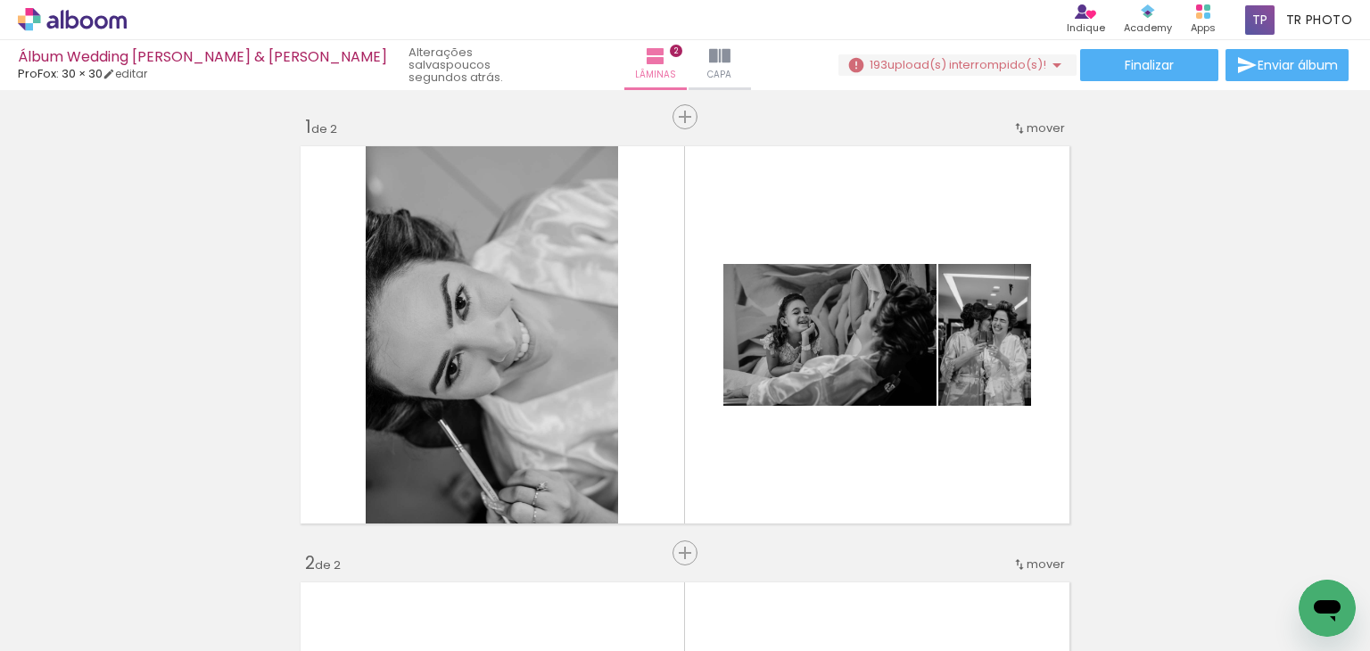
scroll to position [0, 0]
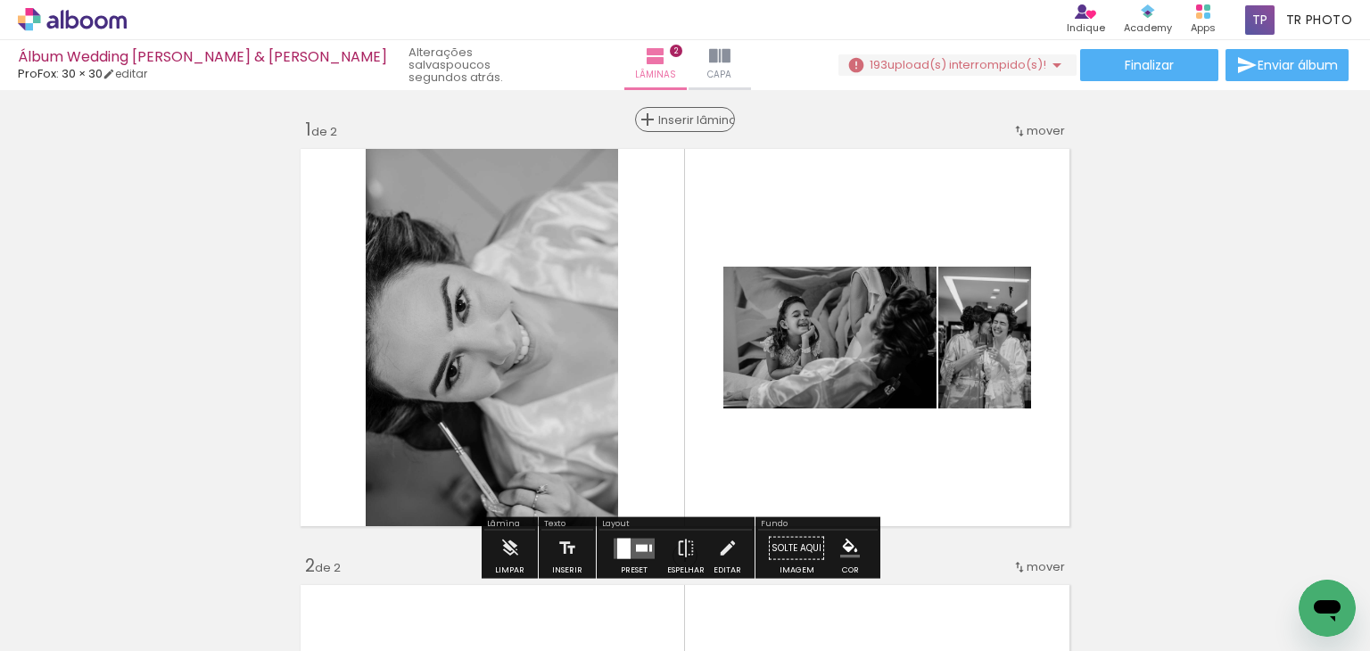
click at [678, 121] on span "Inserir lâmina" at bounding box center [693, 120] width 70 height 12
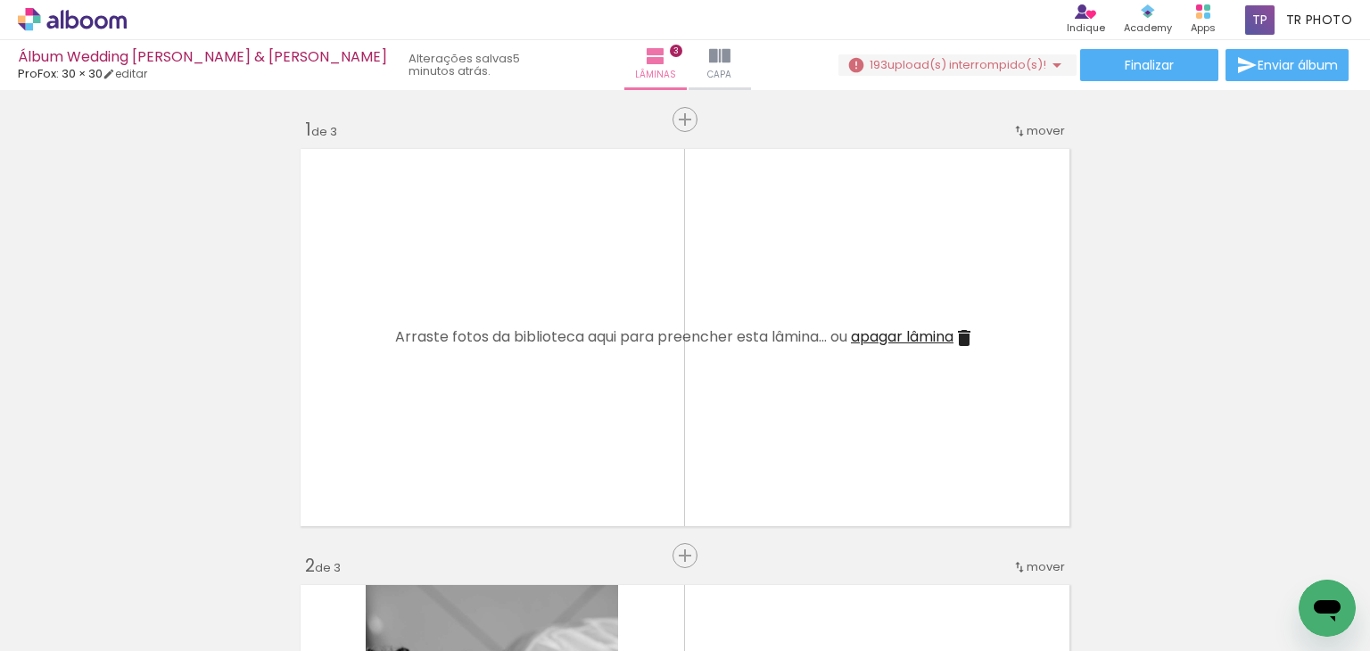
scroll to position [0, 3936]
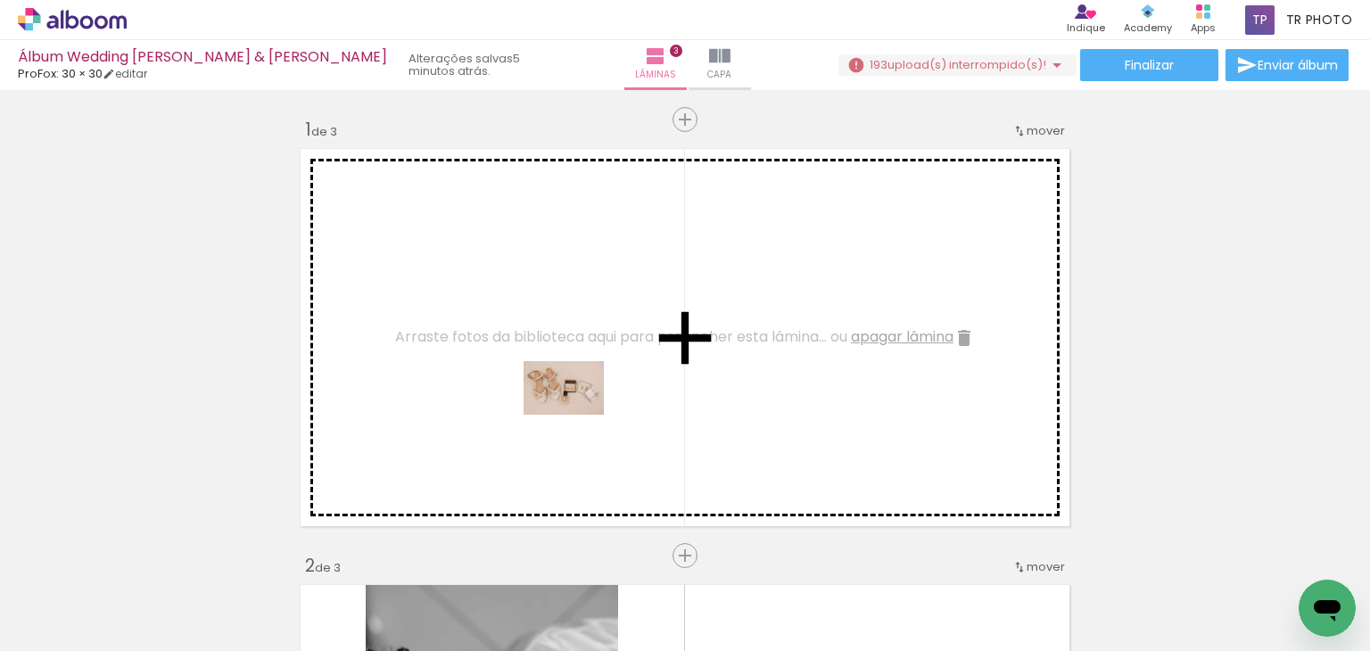
drag, startPoint x: 624, startPoint y: 603, endPoint x: 577, endPoint y: 415, distance: 194.0
click at [577, 415] on quentale-workspace at bounding box center [685, 325] width 1370 height 651
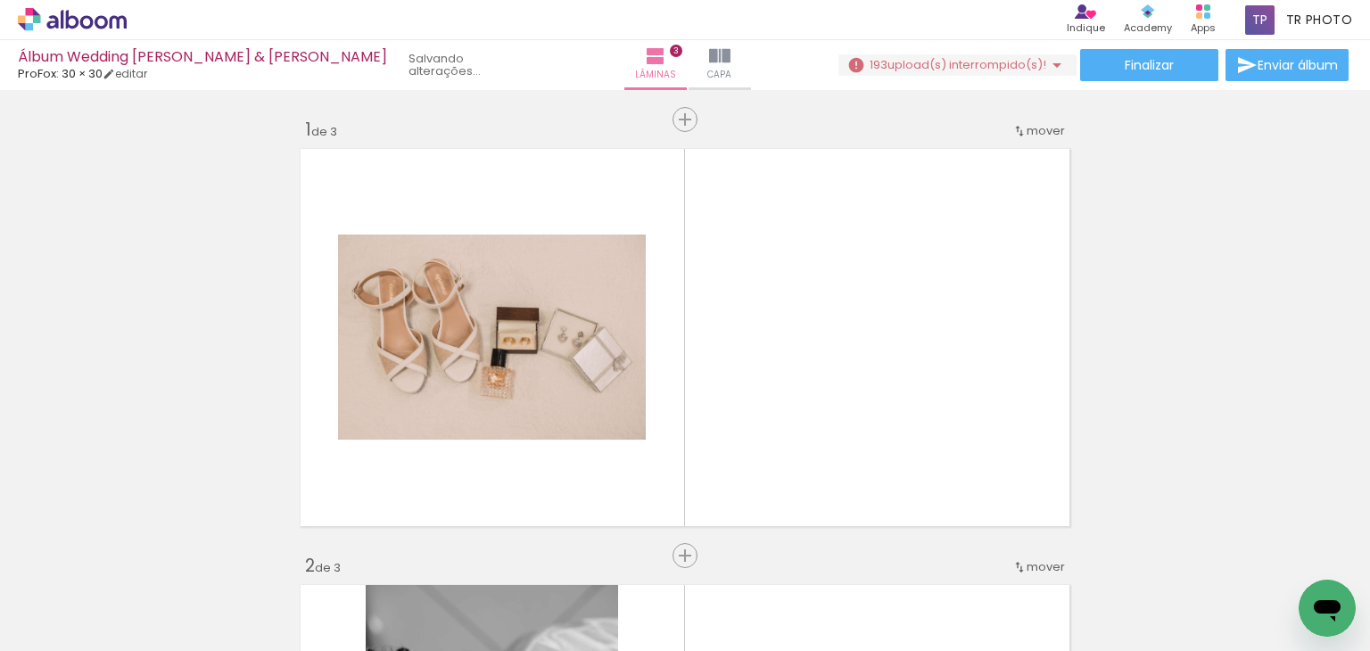
scroll to position [0, 25149]
click at [1284, 598] on div at bounding box center [1298, 590] width 88 height 59
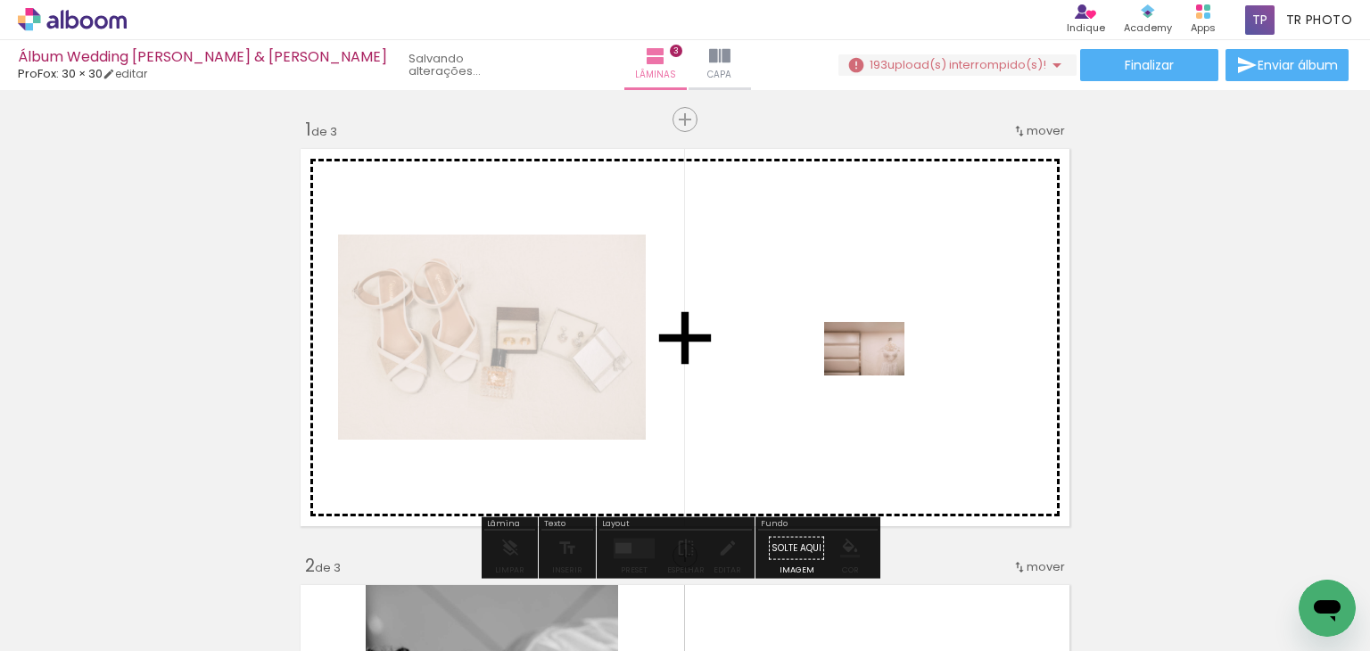
drag, startPoint x: 1284, startPoint y: 594, endPoint x: 878, endPoint y: 375, distance: 461.6
click at [878, 375] on quentale-workspace at bounding box center [685, 325] width 1370 height 651
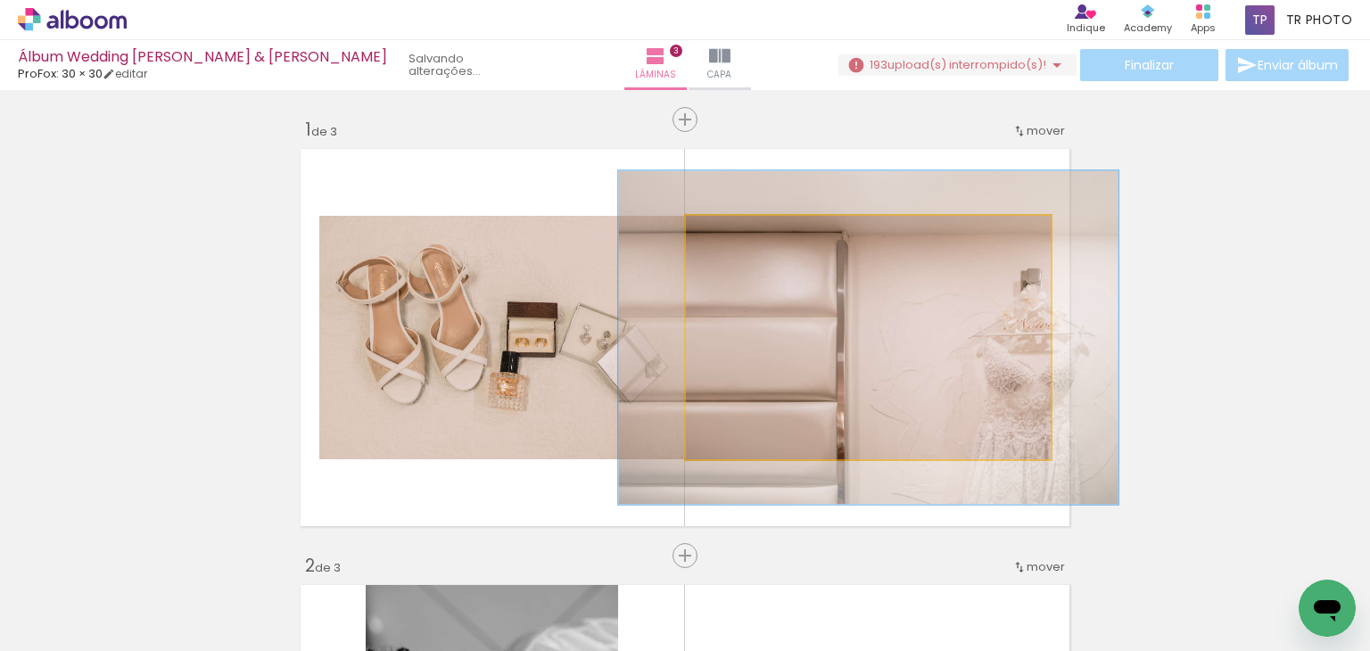
drag, startPoint x: 724, startPoint y: 242, endPoint x: 749, endPoint y: 252, distance: 27.2
type paper-slider "137"
click at [747, 251] on quentale-photo at bounding box center [868, 337] width 365 height 243
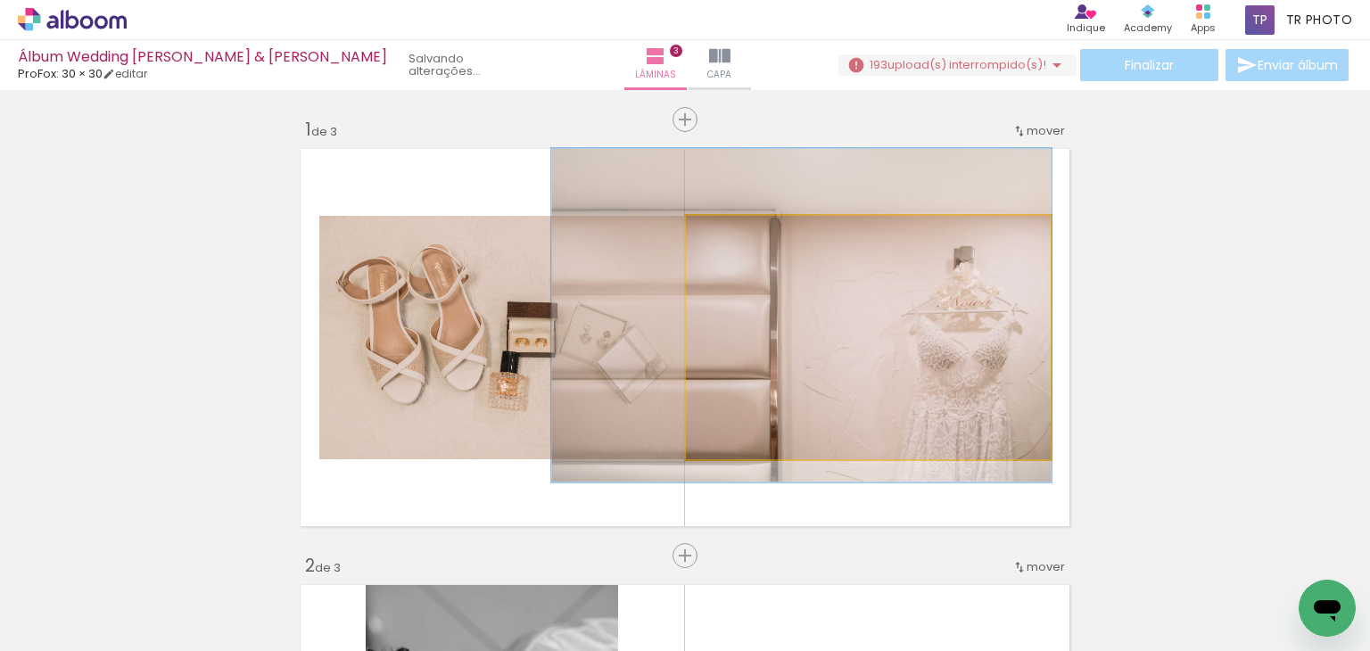
drag, startPoint x: 893, startPoint y: 322, endPoint x: 832, endPoint y: 298, distance: 65.2
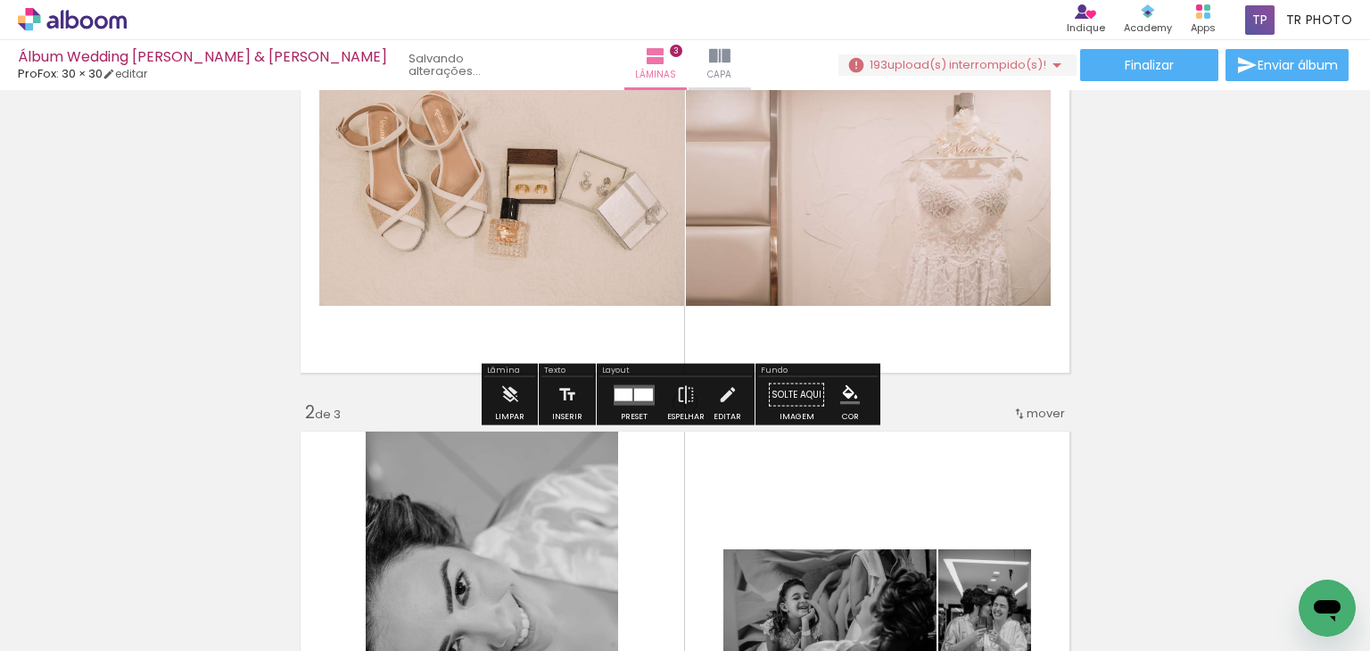
scroll to position [251, 0]
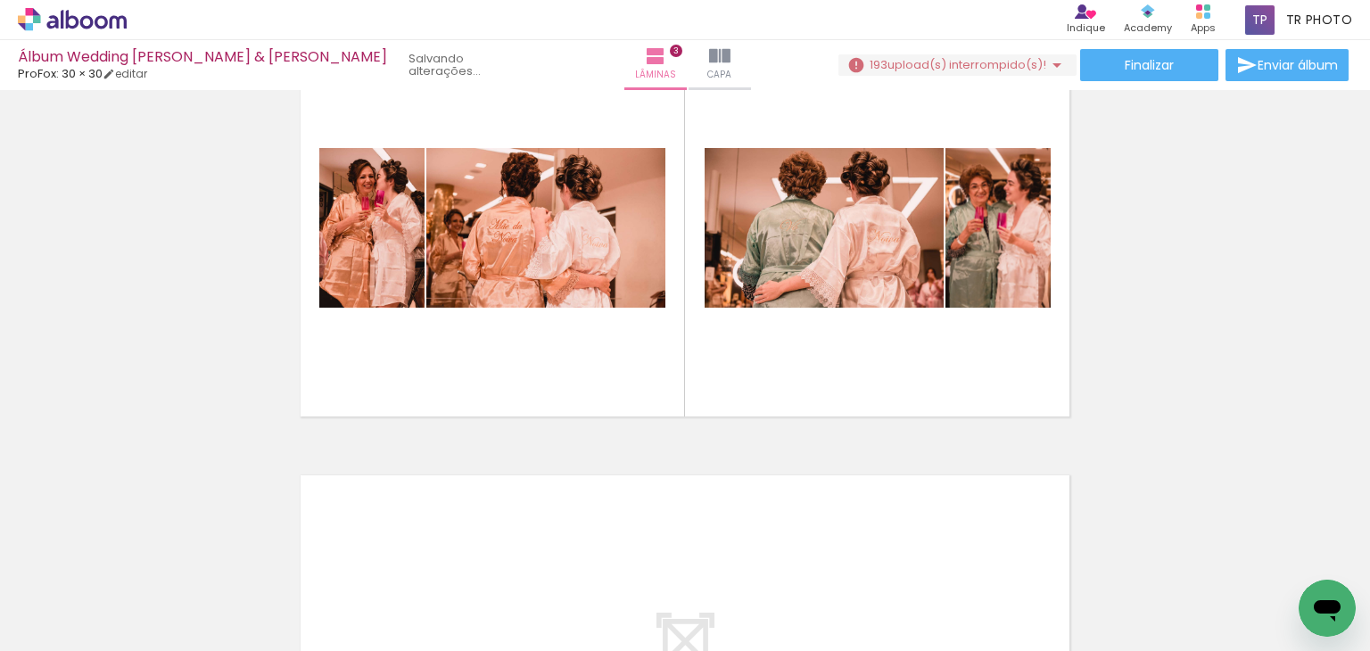
scroll to position [981, 0]
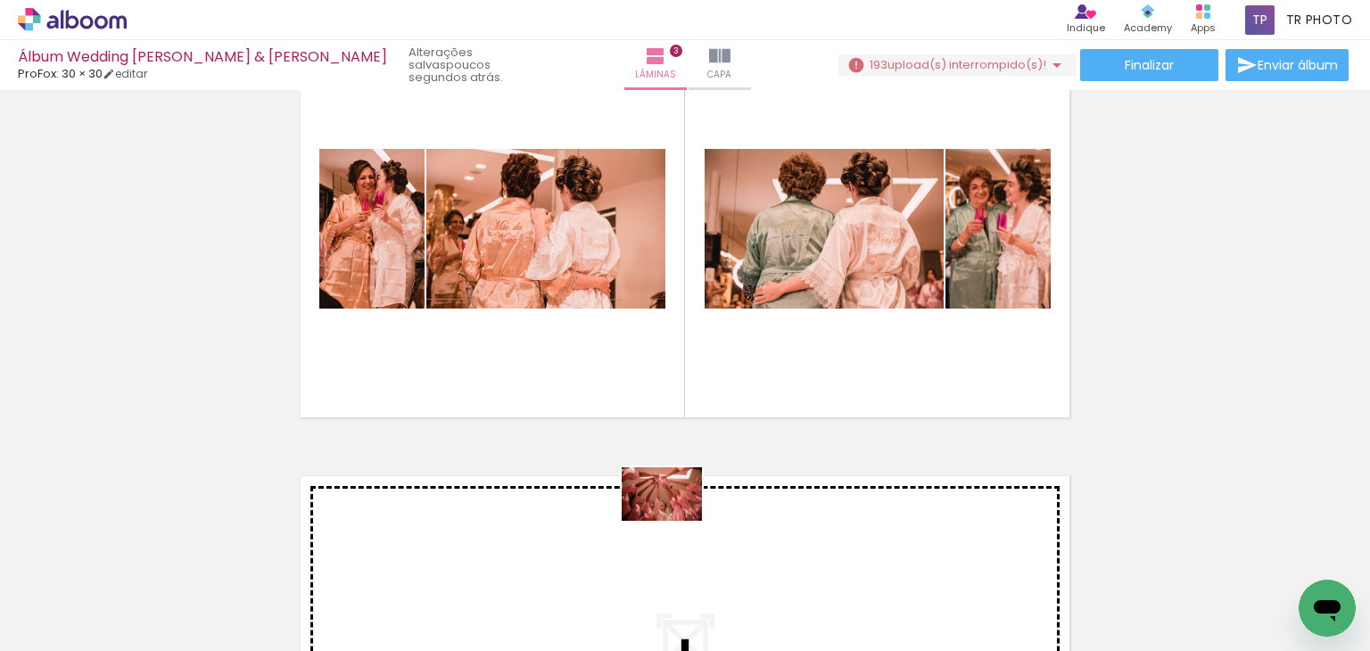
drag, startPoint x: 191, startPoint y: 609, endPoint x: 675, endPoint y: 521, distance: 492.2
click at [675, 521] on quentale-workspace at bounding box center [685, 325] width 1370 height 651
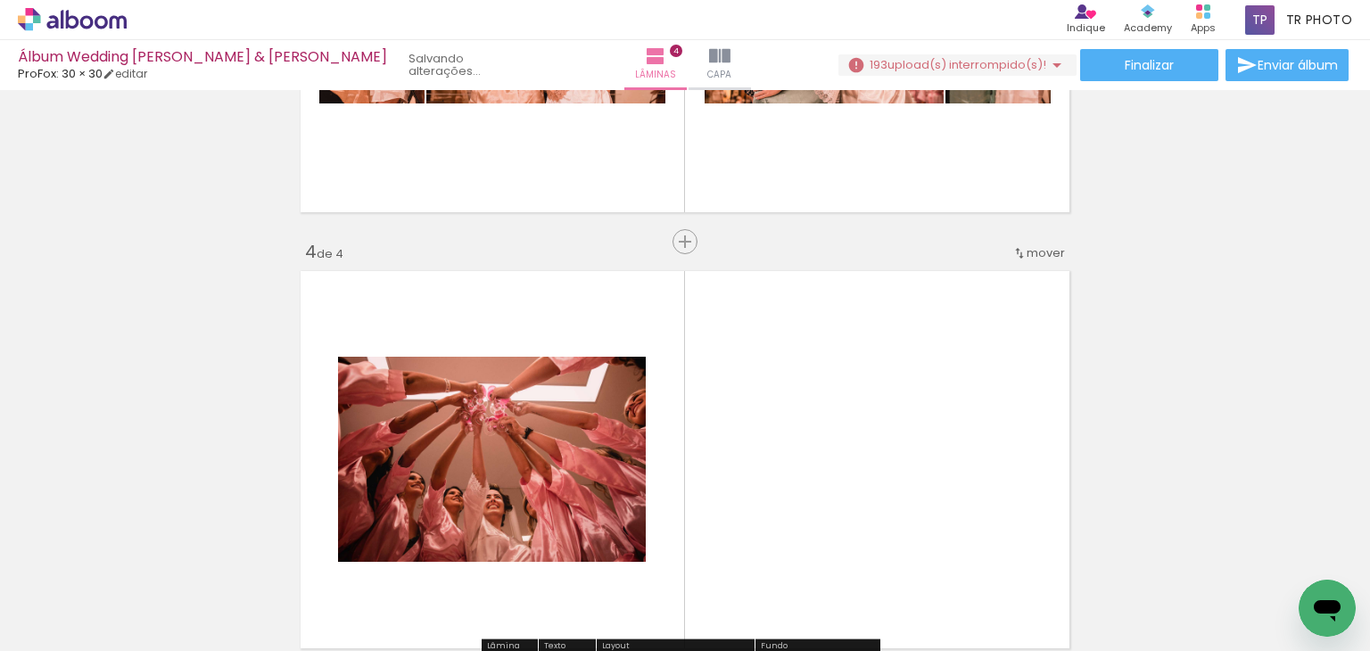
scroll to position [1331, 0]
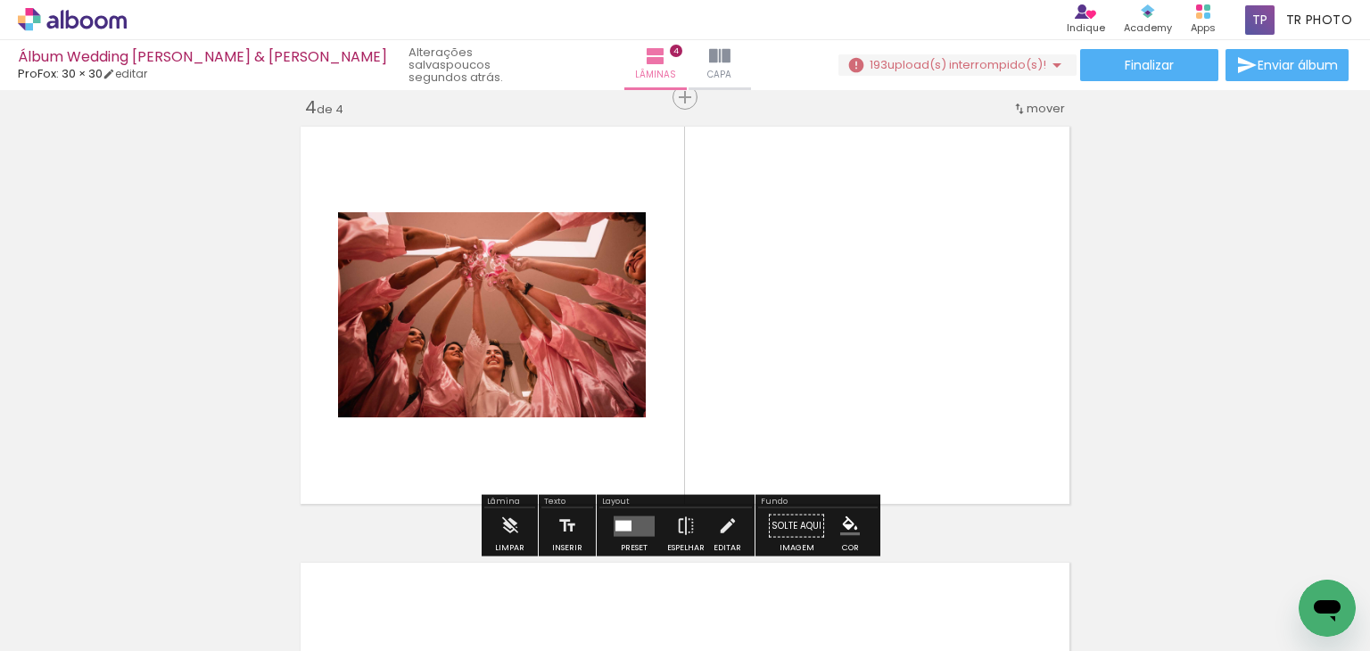
click at [628, 526] on quentale-layouter at bounding box center [634, 525] width 41 height 21
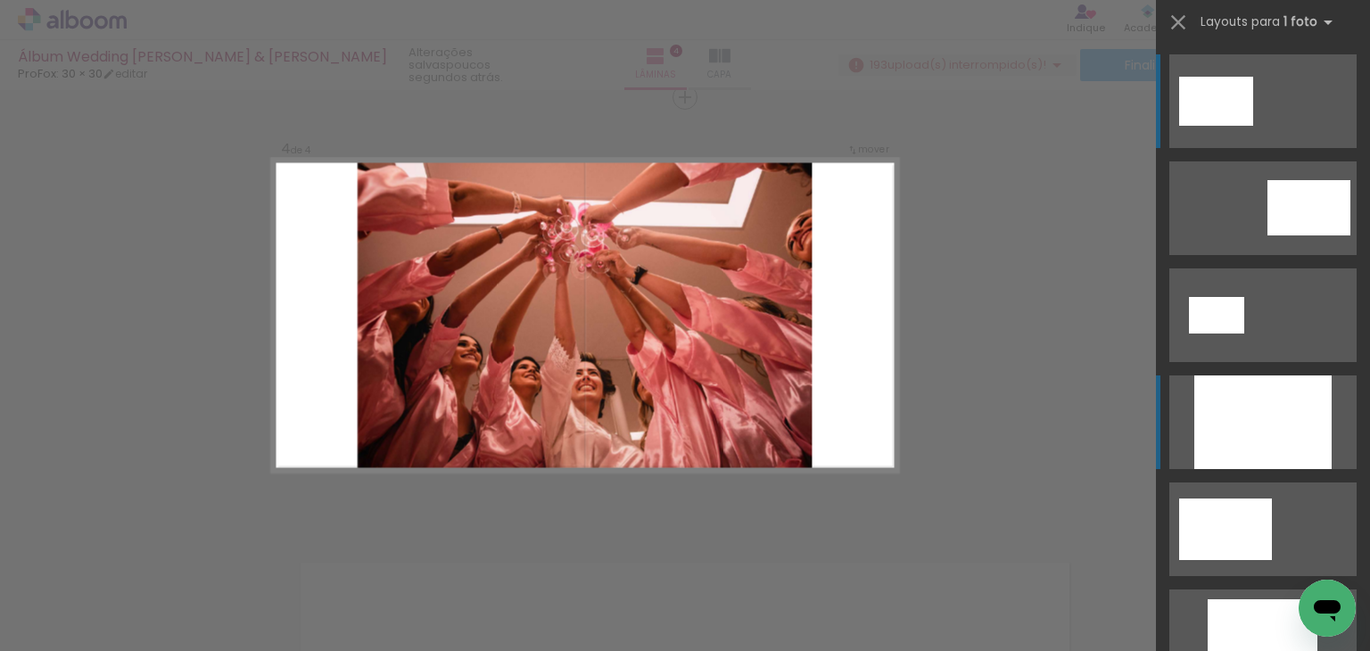
click at [1236, 416] on div at bounding box center [1262, 422] width 137 height 94
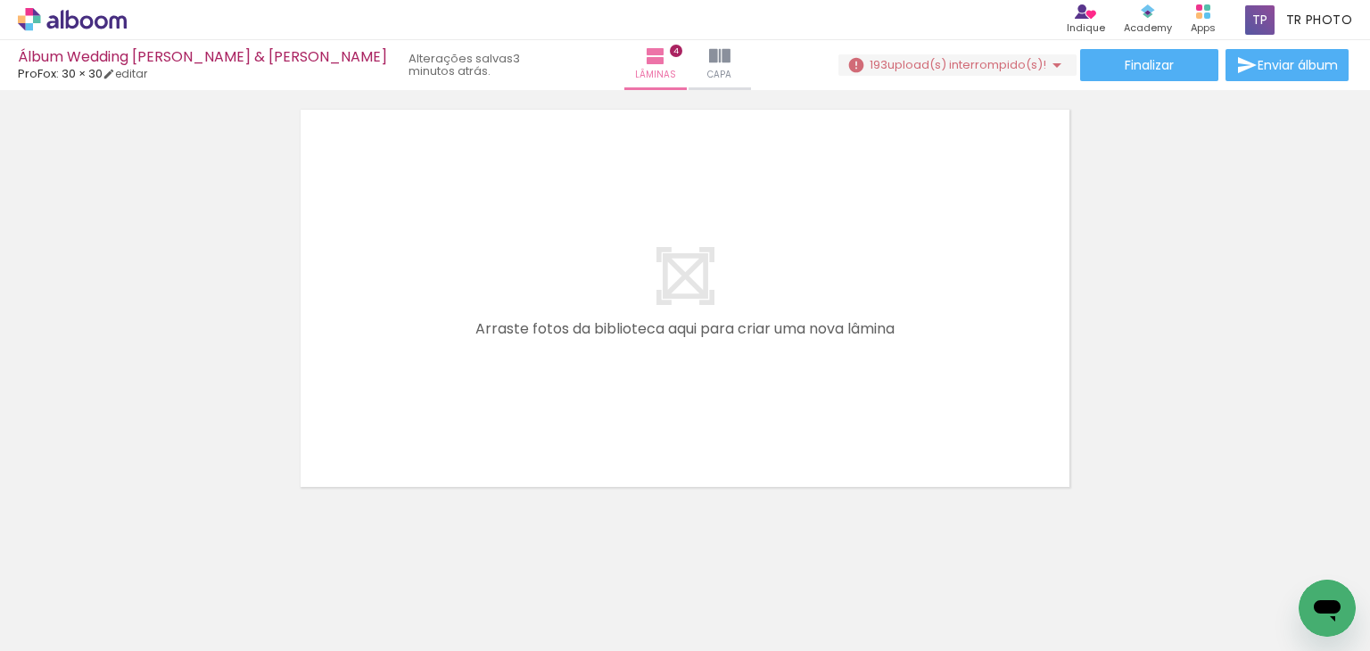
scroll to position [0, 3827]
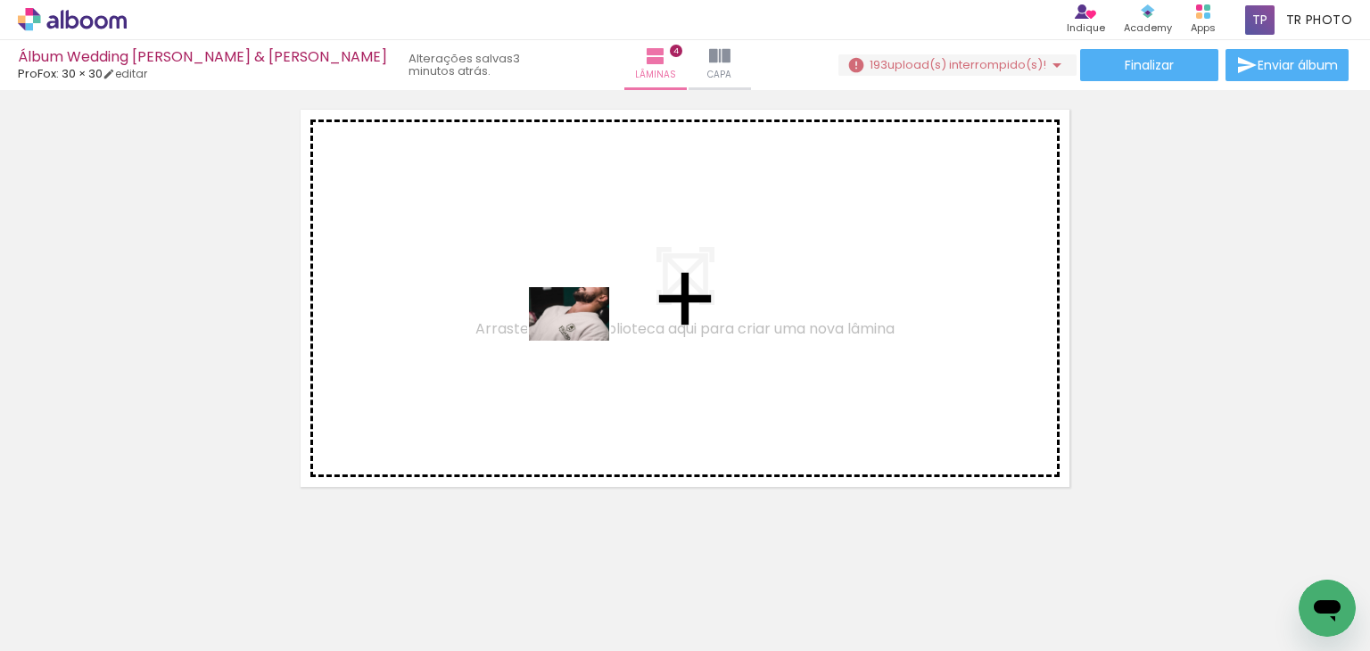
drag, startPoint x: 853, startPoint y: 594, endPoint x: 578, endPoint y: 340, distance: 374.2
click at [578, 340] on quentale-workspace at bounding box center [685, 325] width 1370 height 651
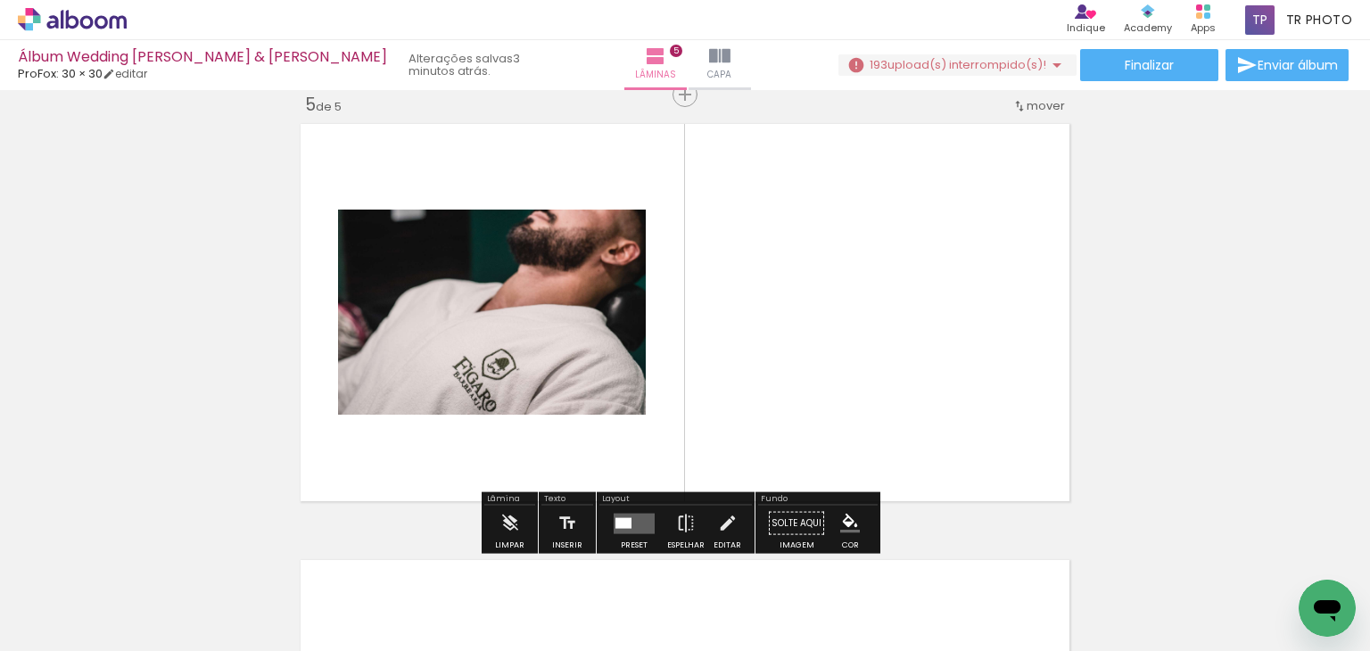
scroll to position [1767, 0]
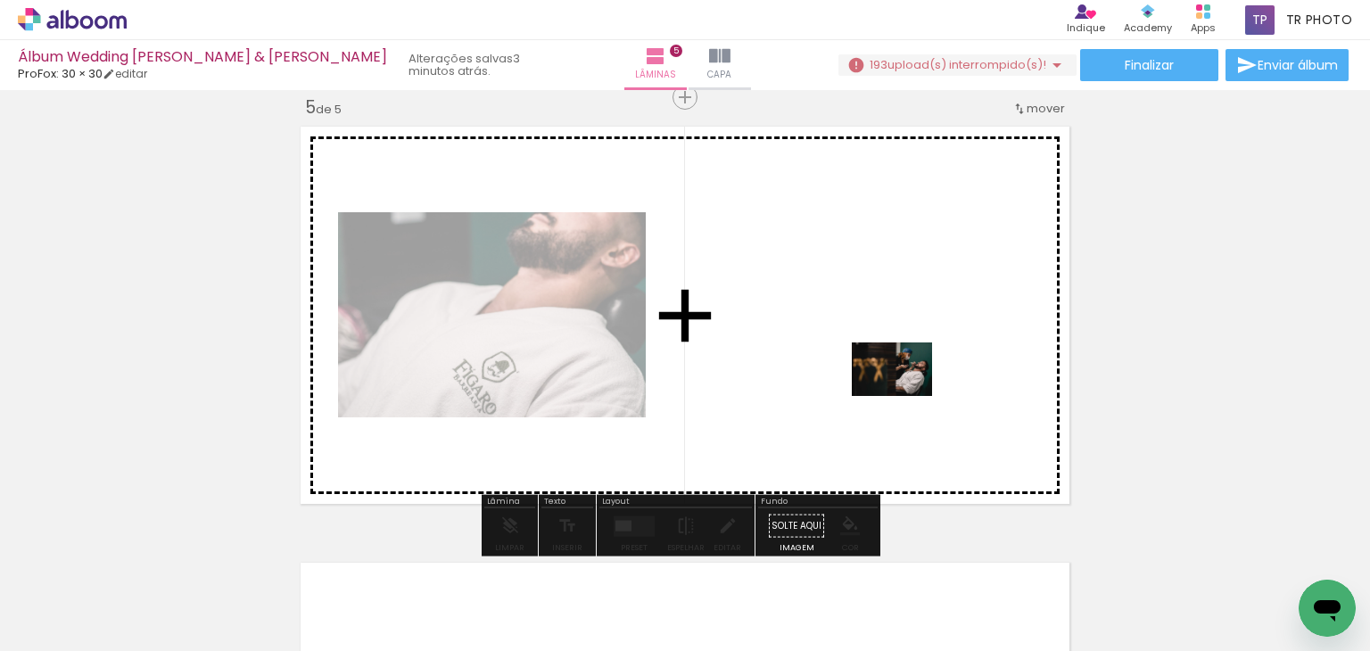
drag, startPoint x: 952, startPoint y: 604, endPoint x: 904, endPoint y: 395, distance: 214.2
click at [904, 395] on quentale-workspace at bounding box center [685, 325] width 1370 height 651
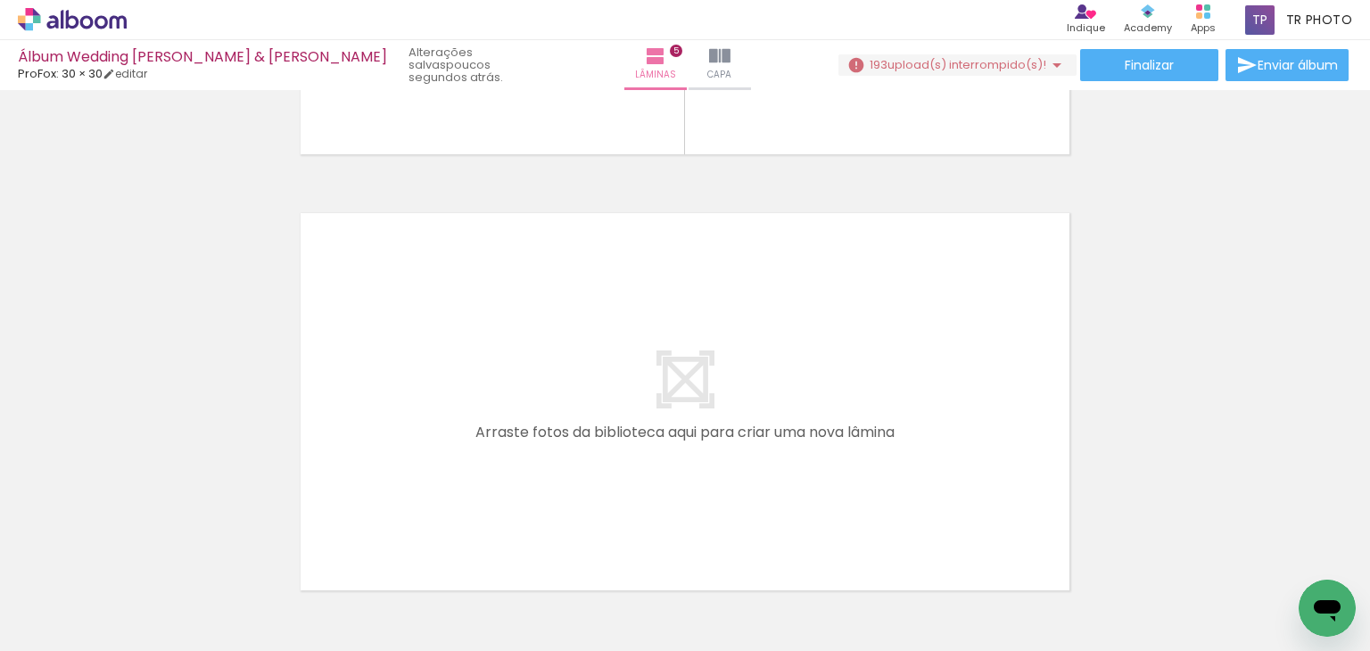
scroll to position [2123, 0]
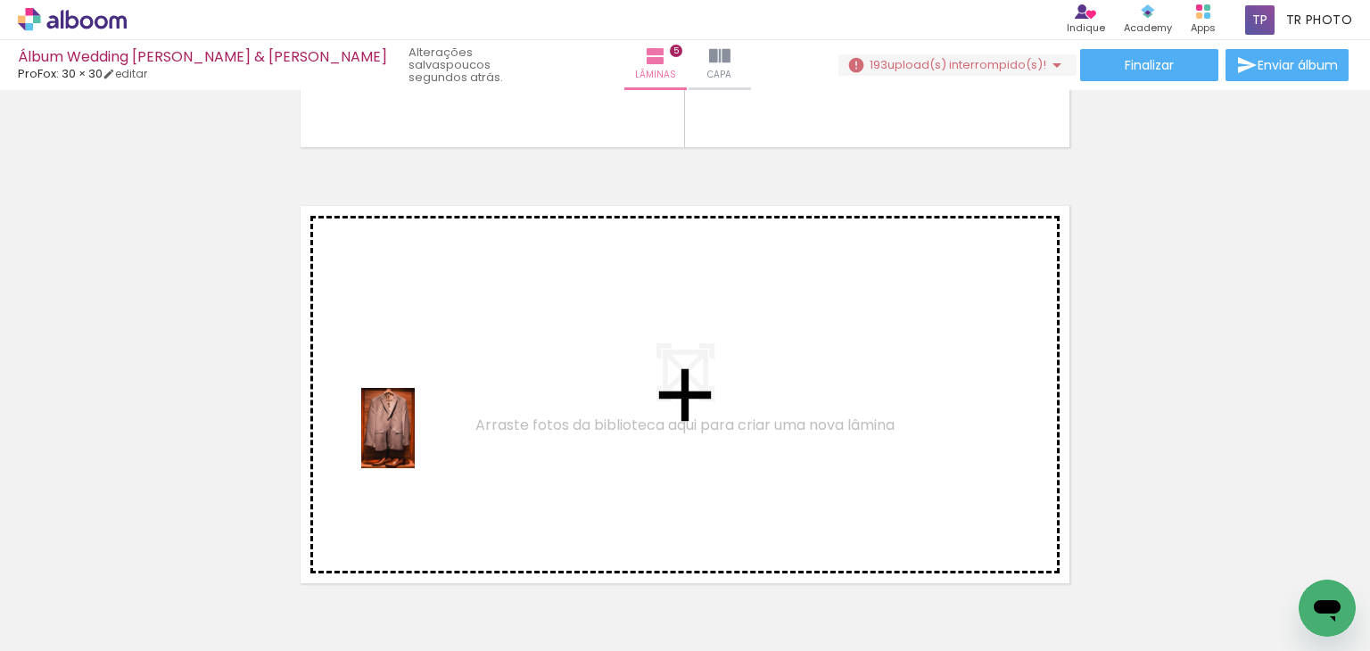
drag, startPoint x: 494, startPoint y: 608, endPoint x: 416, endPoint y: 440, distance: 185.9
click at [416, 440] on quentale-workspace at bounding box center [685, 325] width 1370 height 651
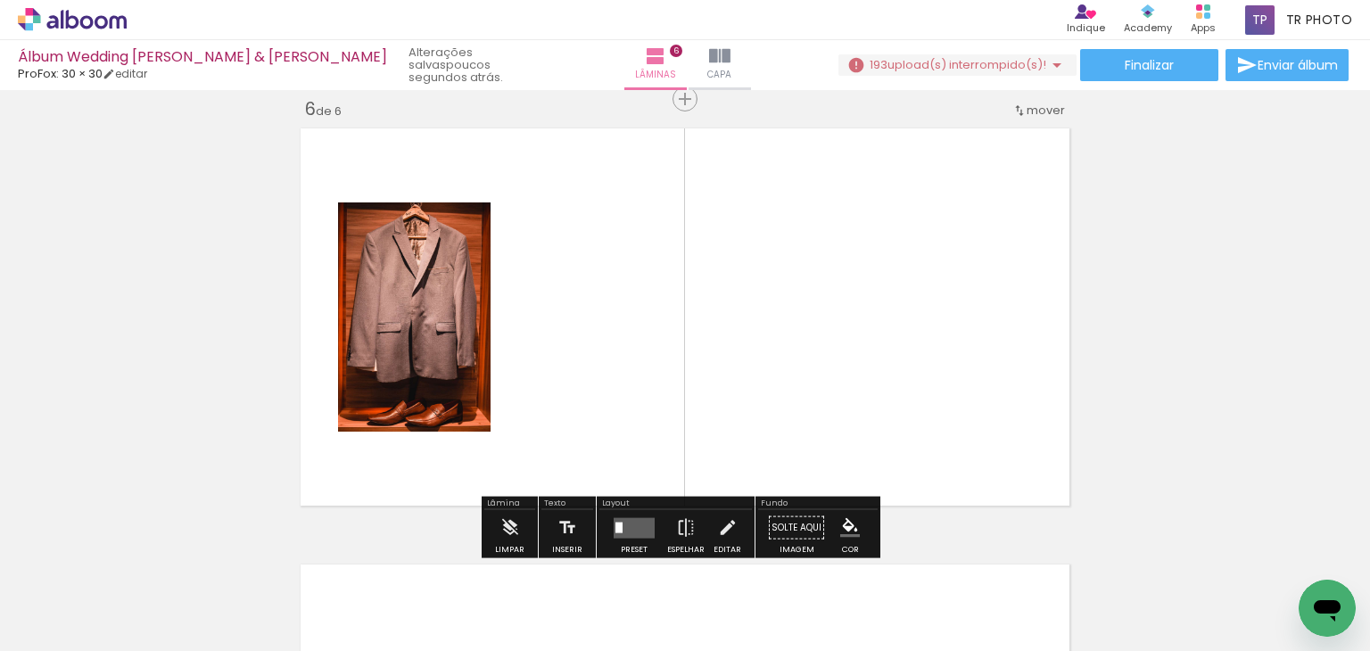
scroll to position [2203, 0]
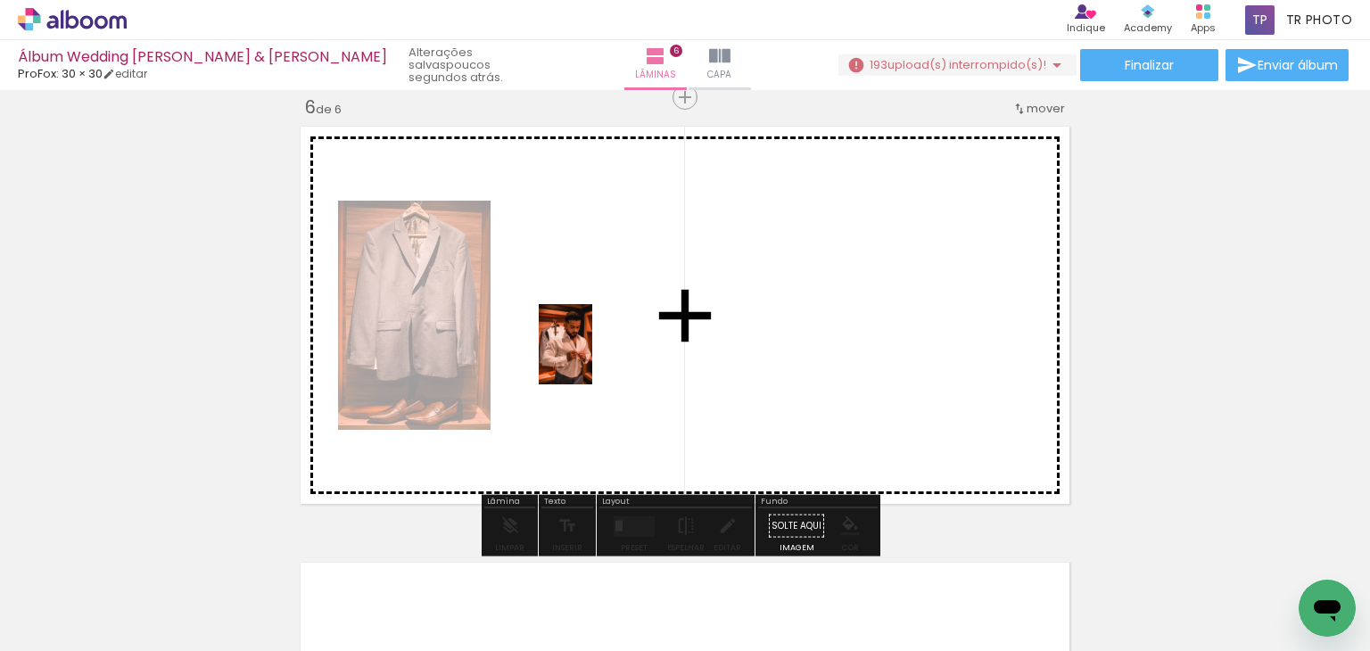
drag, startPoint x: 596, startPoint y: 590, endPoint x: 592, endPoint y: 358, distance: 232.8
click at [592, 358] on quentale-workspace at bounding box center [685, 325] width 1370 height 651
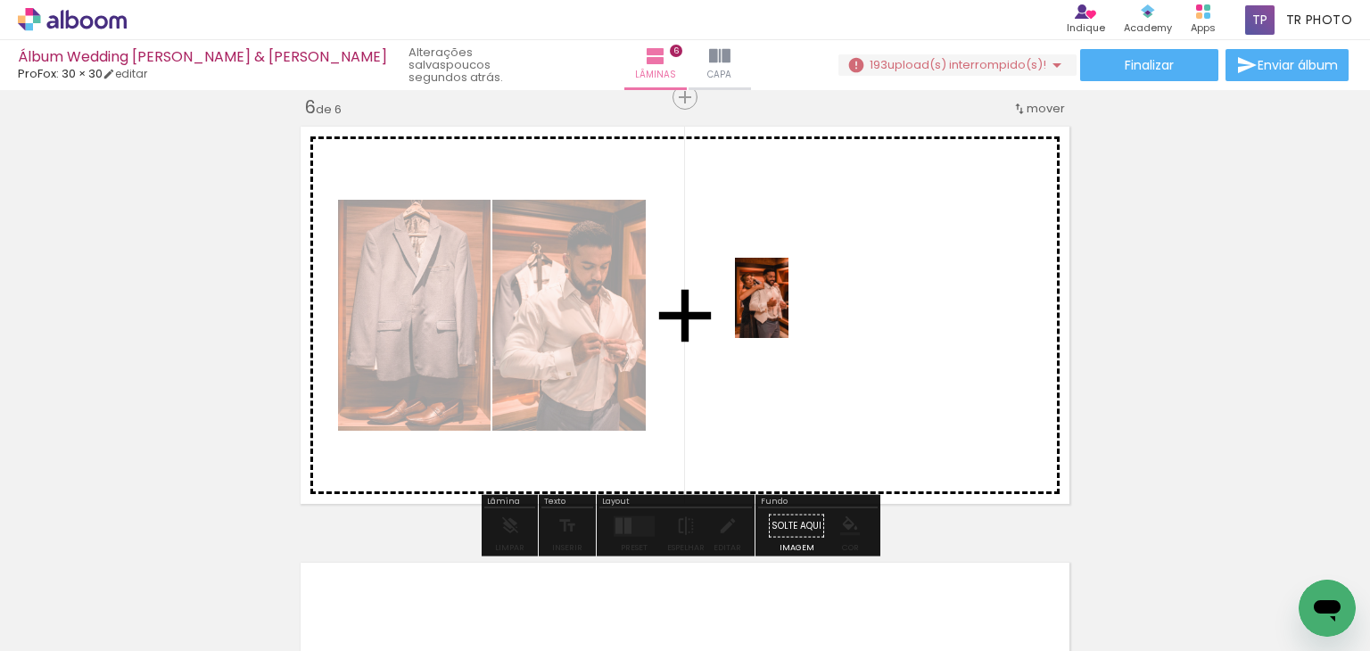
drag, startPoint x: 779, startPoint y: 597, endPoint x: 789, endPoint y: 311, distance: 286.5
click at [789, 311] on quentale-workspace at bounding box center [685, 325] width 1370 height 651
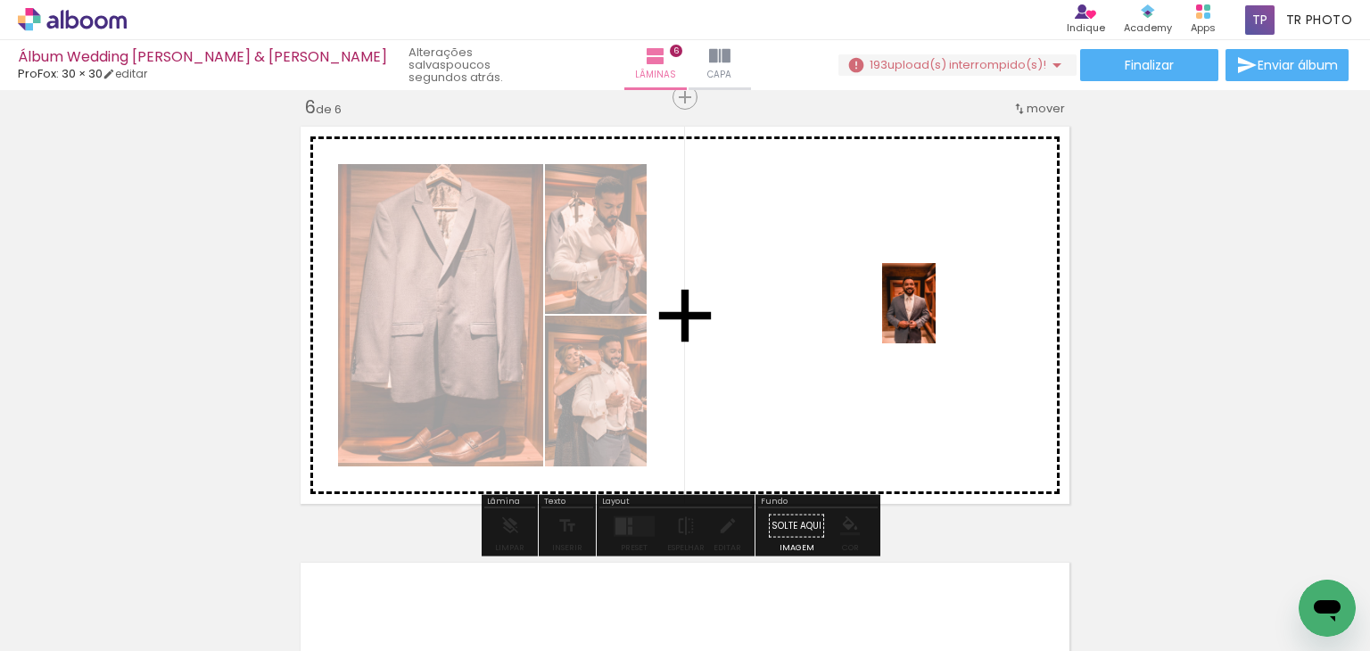
drag, startPoint x: 985, startPoint y: 607, endPoint x: 935, endPoint y: 317, distance: 294.8
click at [935, 317] on quentale-workspace at bounding box center [685, 325] width 1370 height 651
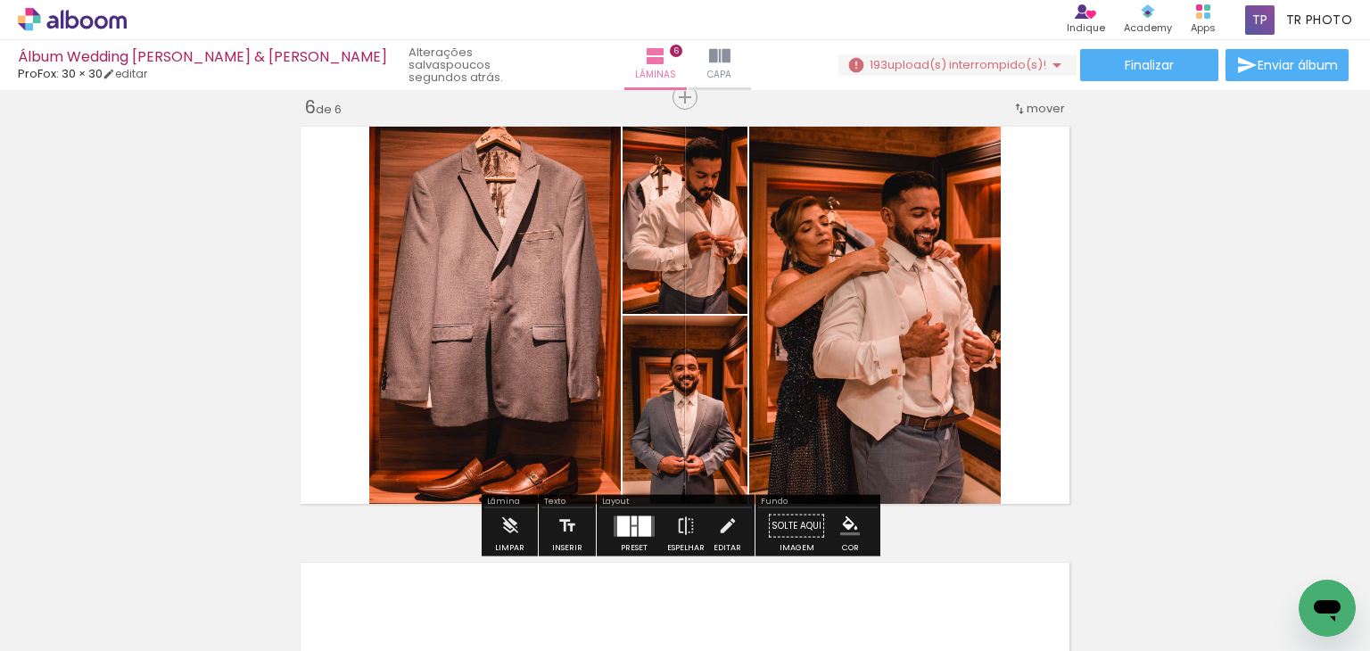
click at [622, 529] on div at bounding box center [623, 525] width 12 height 21
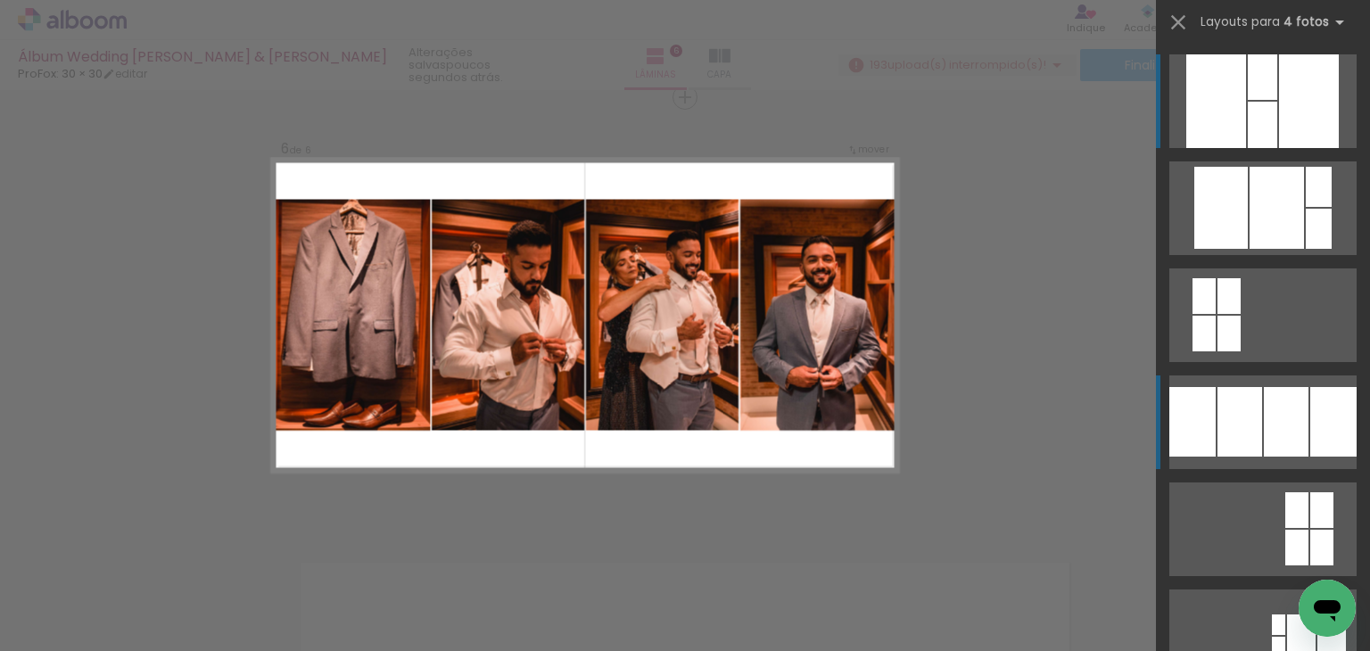
click at [1273, 431] on div at bounding box center [1286, 422] width 45 height 70
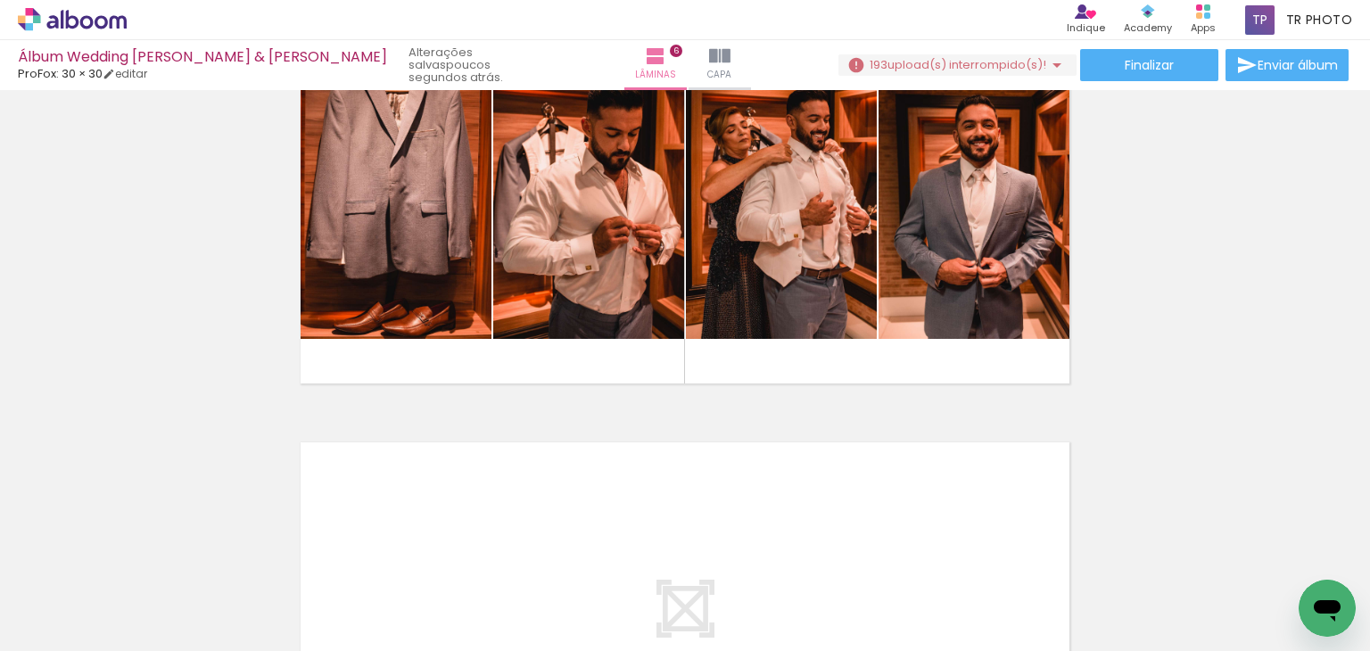
scroll to position [2292, 0]
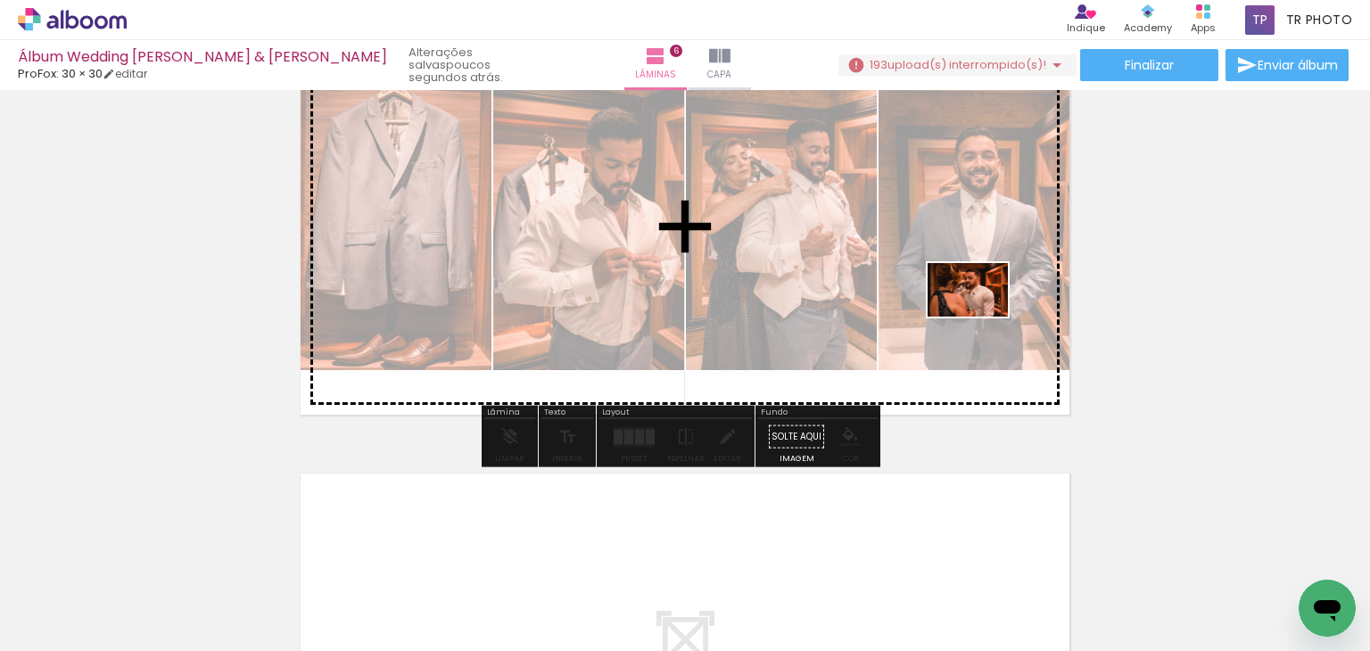
drag, startPoint x: 930, startPoint y: 598, endPoint x: 981, endPoint y: 317, distance: 286.3
click at [981, 317] on quentale-workspace at bounding box center [685, 325] width 1370 height 651
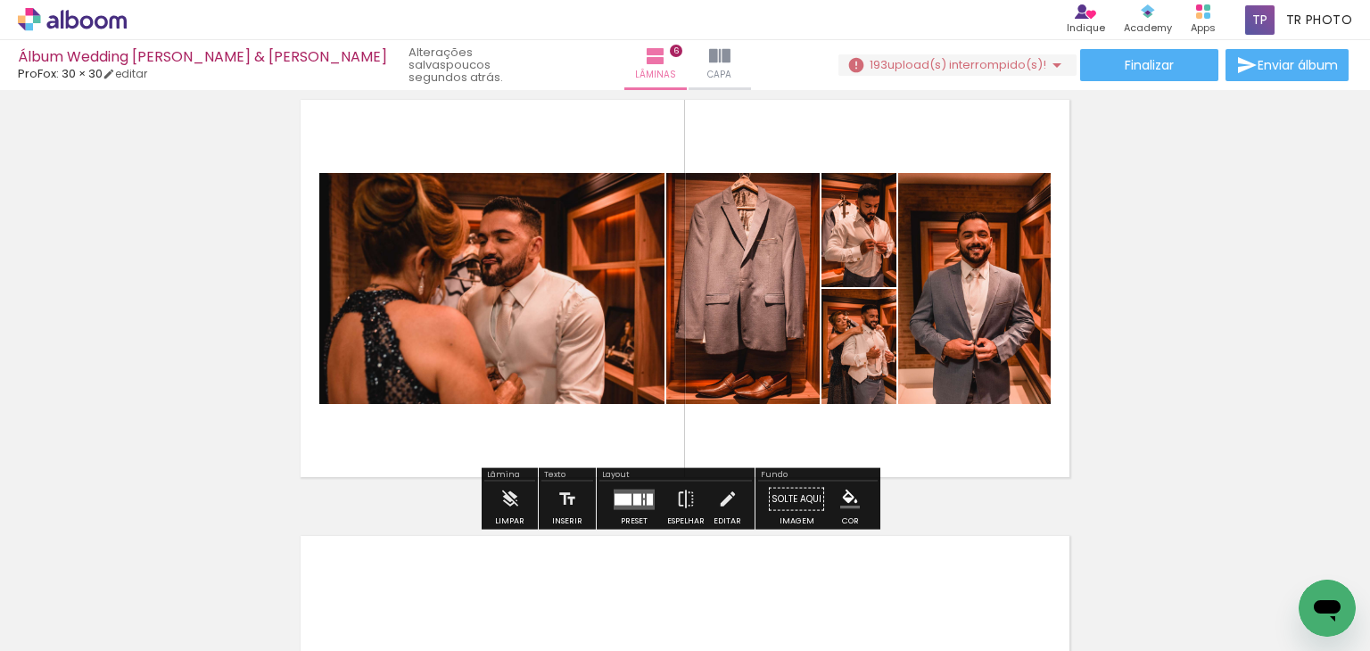
scroll to position [2114, 0]
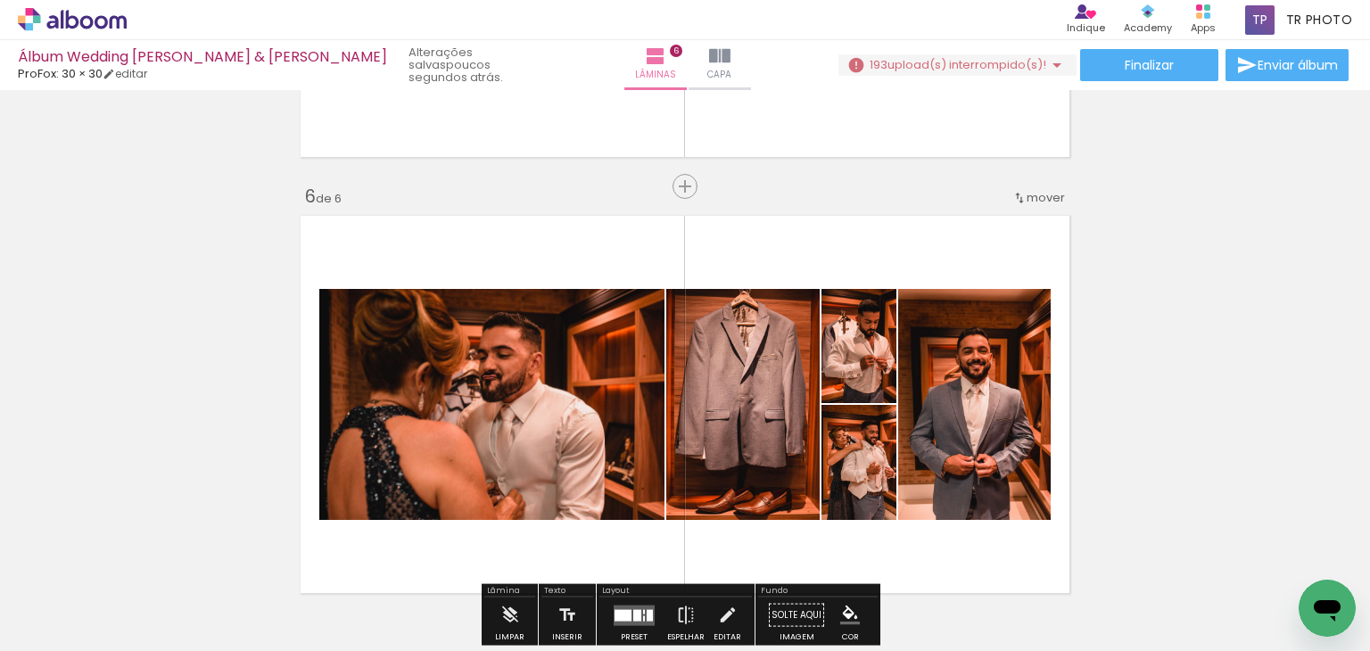
click at [485, 424] on quentale-photo at bounding box center [491, 404] width 345 height 231
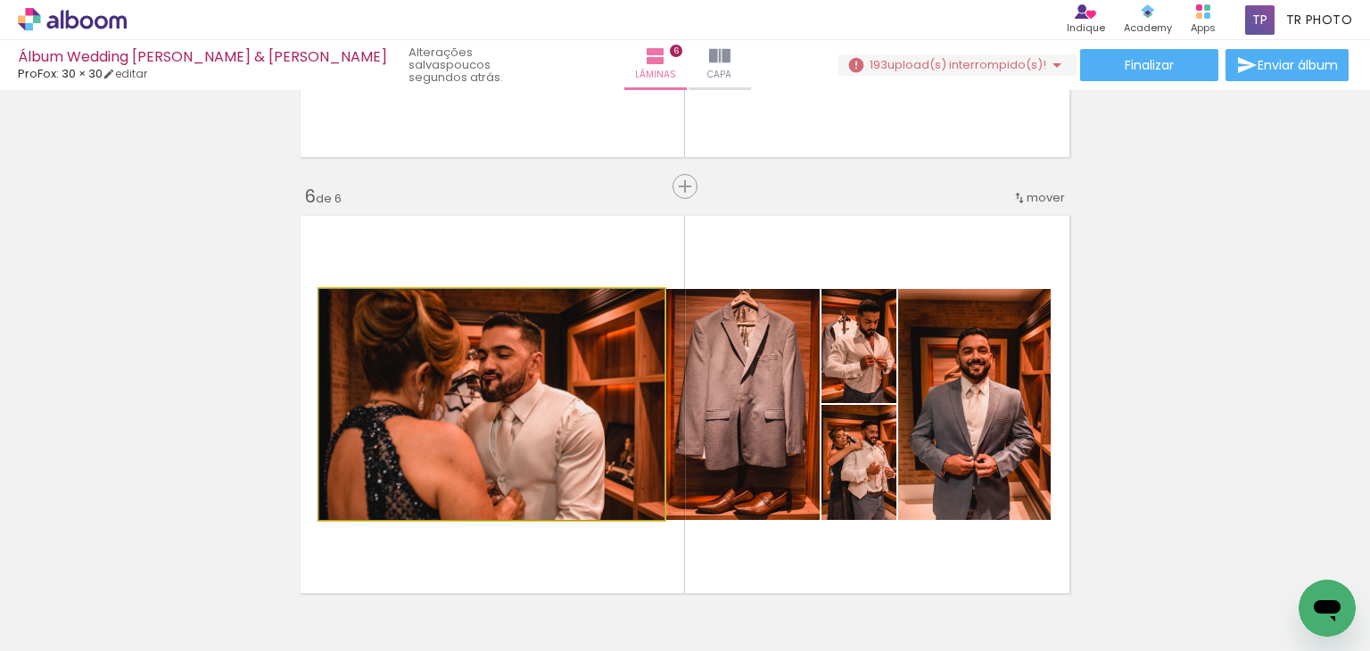
click at [485, 424] on quentale-photo at bounding box center [491, 404] width 345 height 231
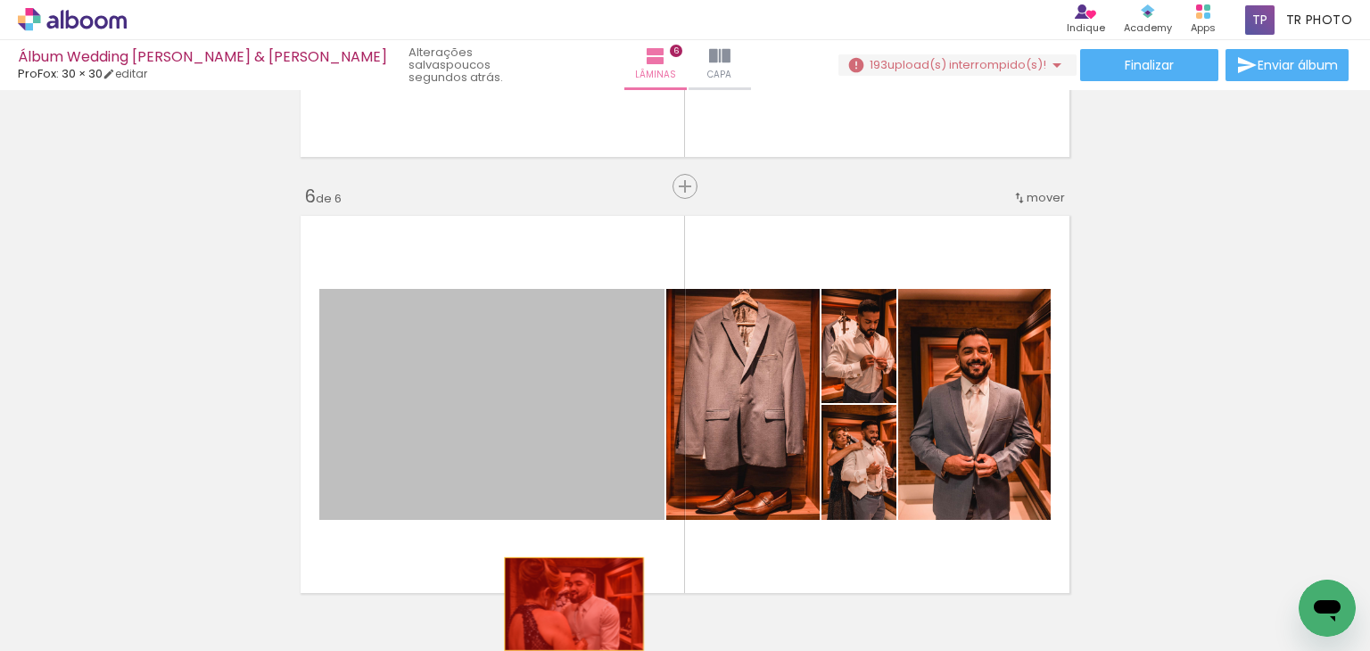
drag, startPoint x: 512, startPoint y: 368, endPoint x: 567, endPoint y: 604, distance: 241.8
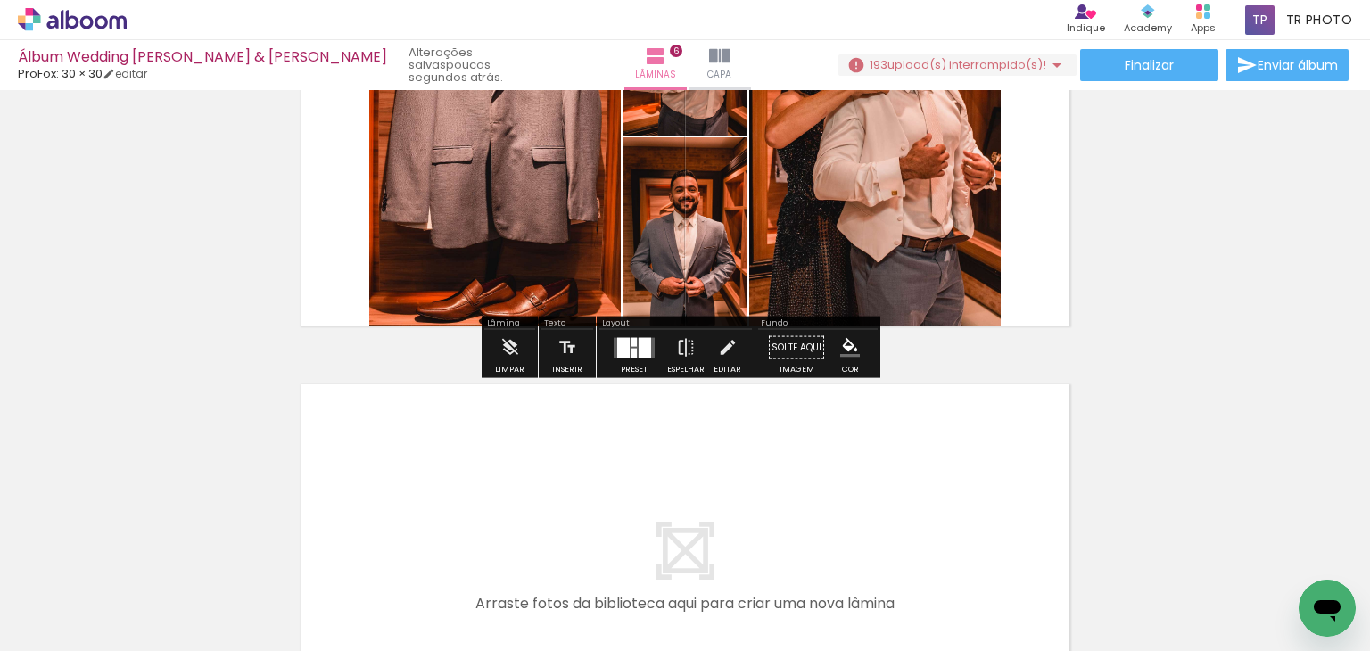
scroll to position [2203, 0]
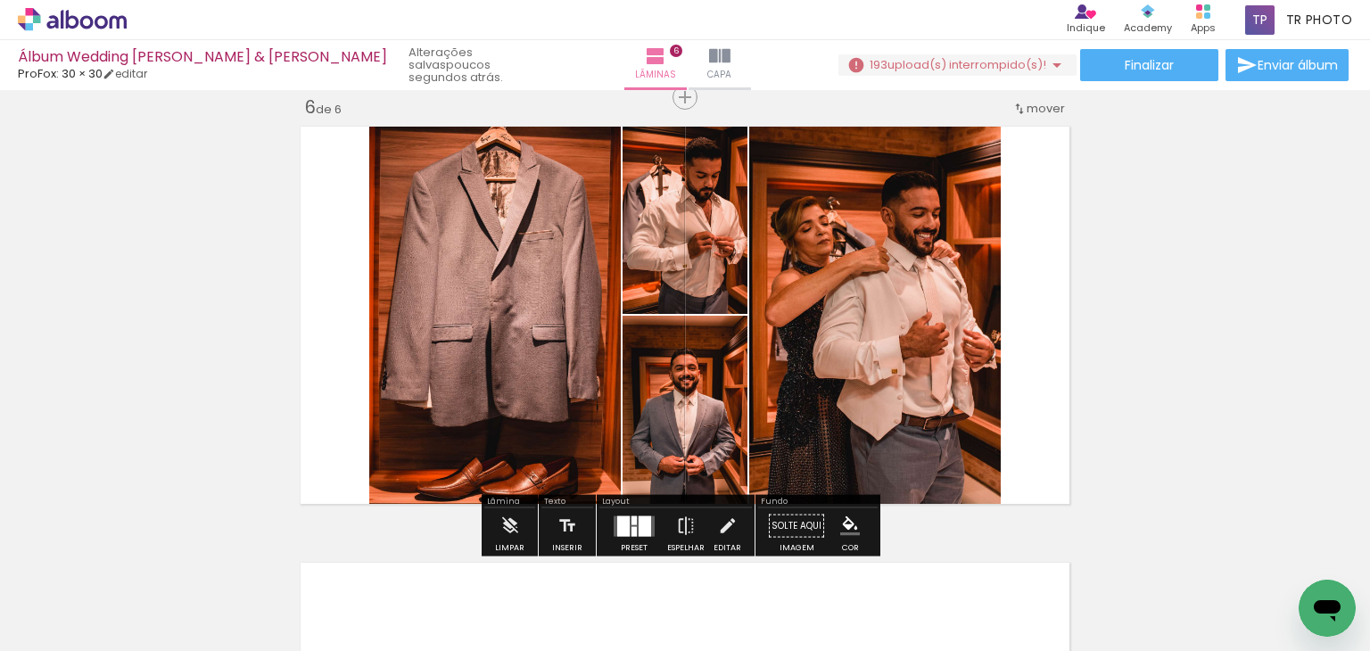
click at [631, 523] on div at bounding box center [633, 519] width 5 height 9
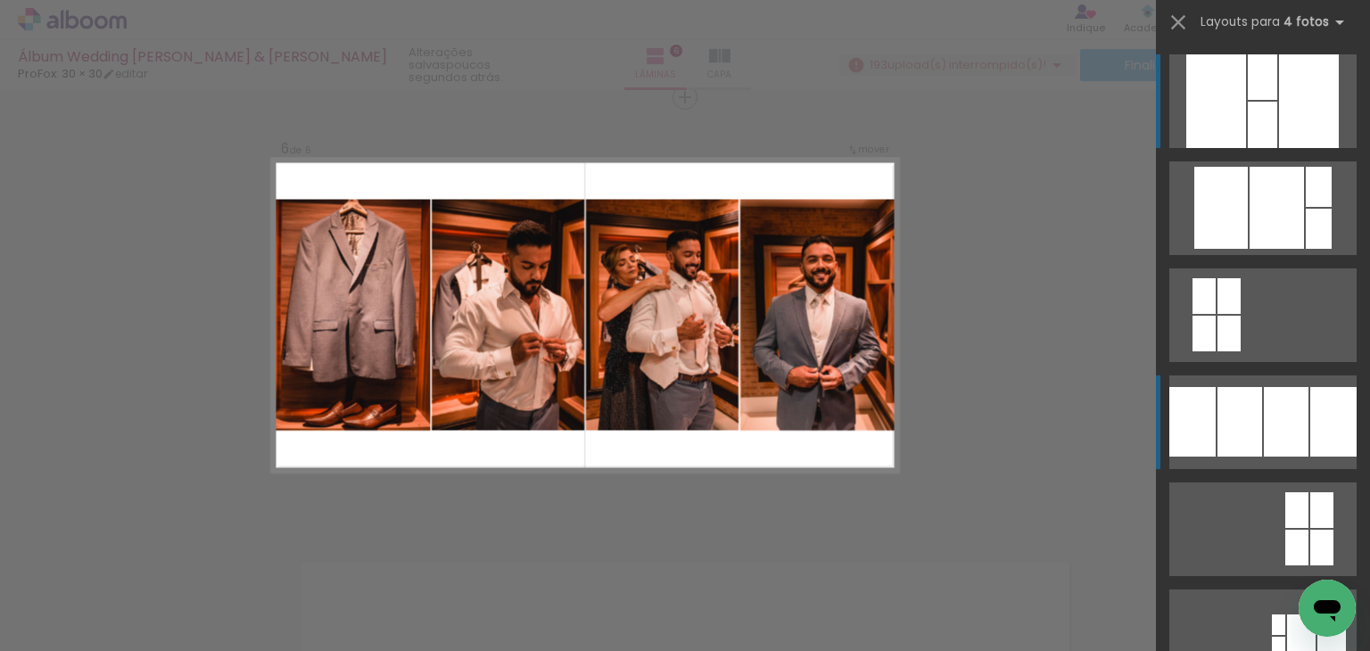
click at [1264, 425] on div at bounding box center [1286, 422] width 45 height 70
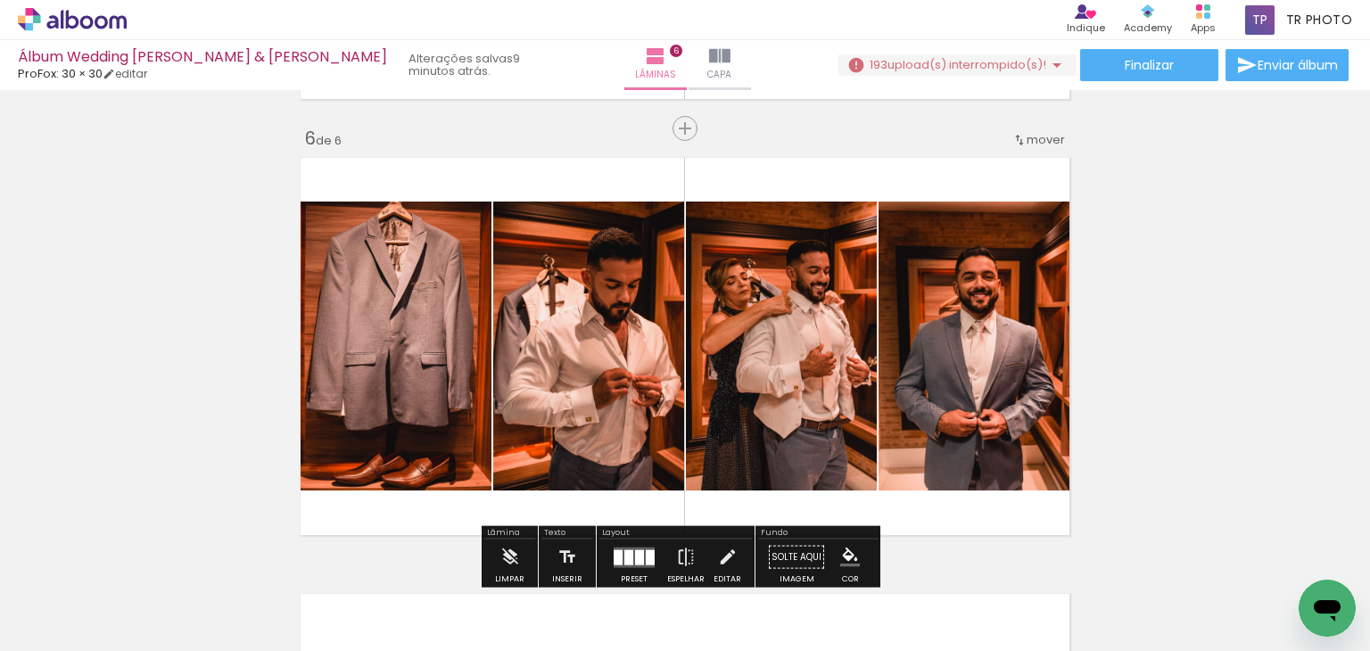
scroll to position [2140, 0]
